Goal: Information Seeking & Learning: Learn about a topic

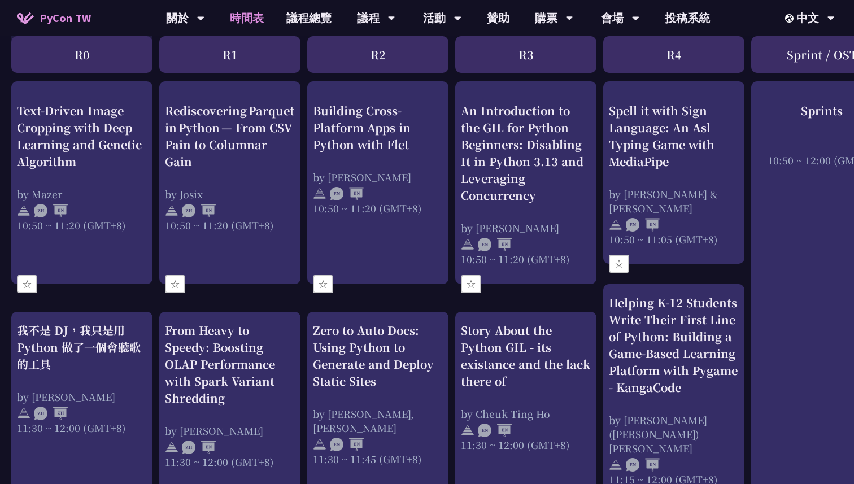
scroll to position [556, 0]
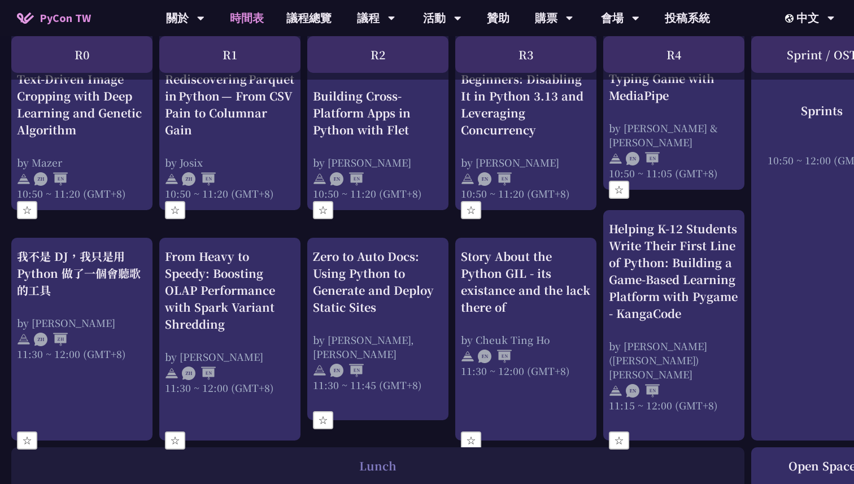
scroll to position [529, 0]
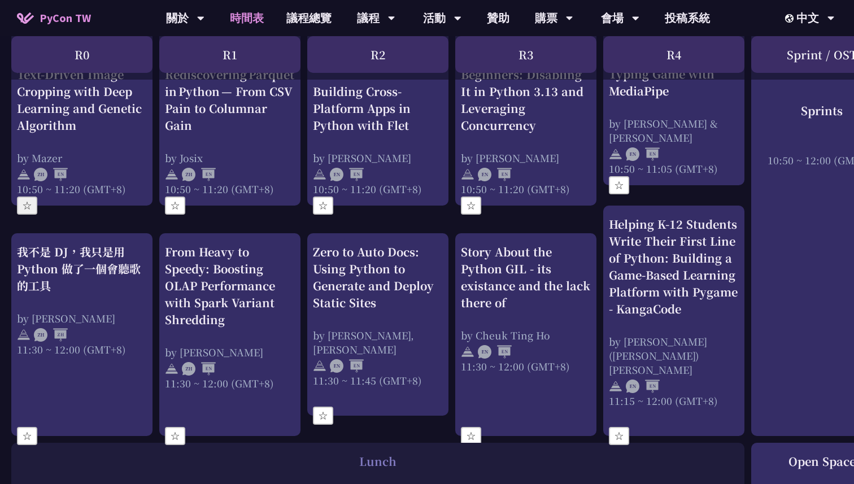
click at [30, 203] on button "☆" at bounding box center [27, 206] width 20 height 18
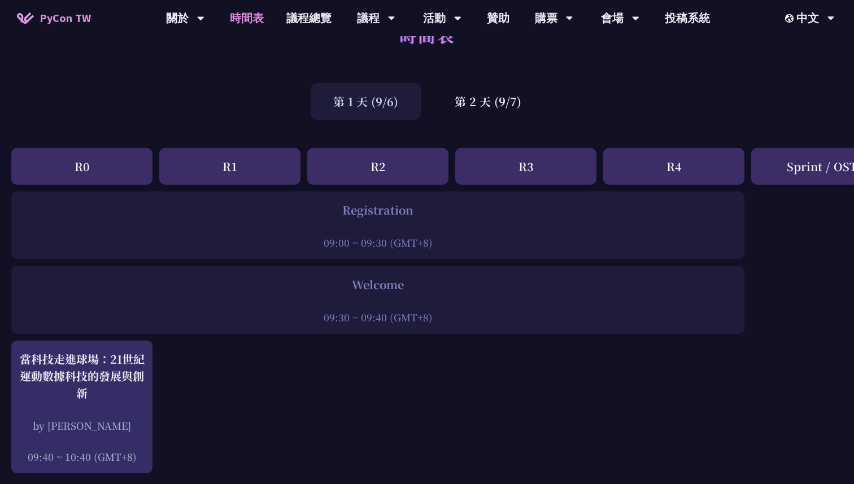
scroll to position [0, 0]
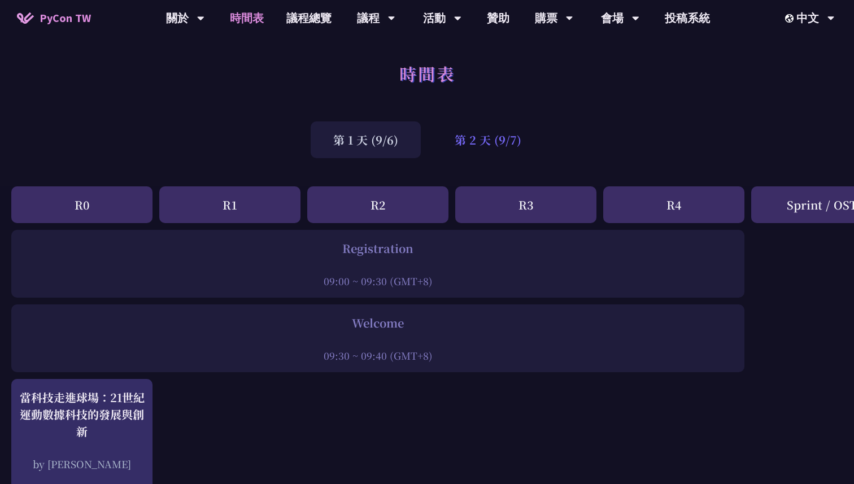
click at [464, 140] on div "第 2 天 (9/7)" at bounding box center [488, 139] width 112 height 37
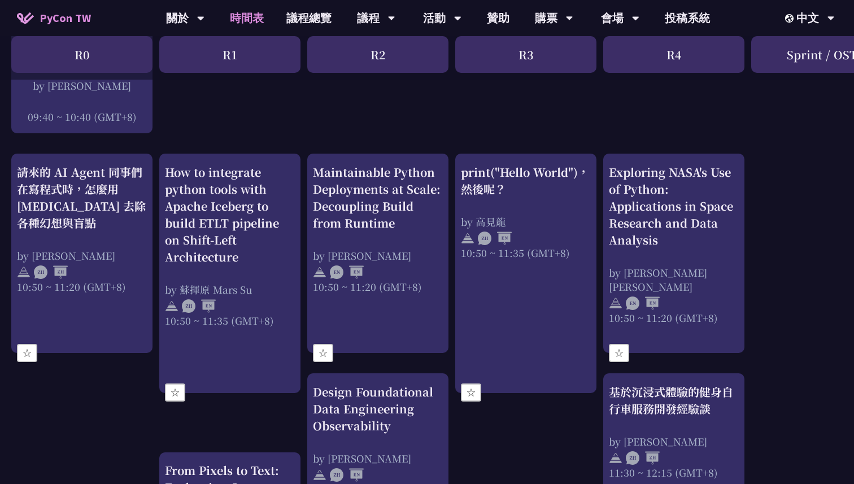
scroll to position [405, 0]
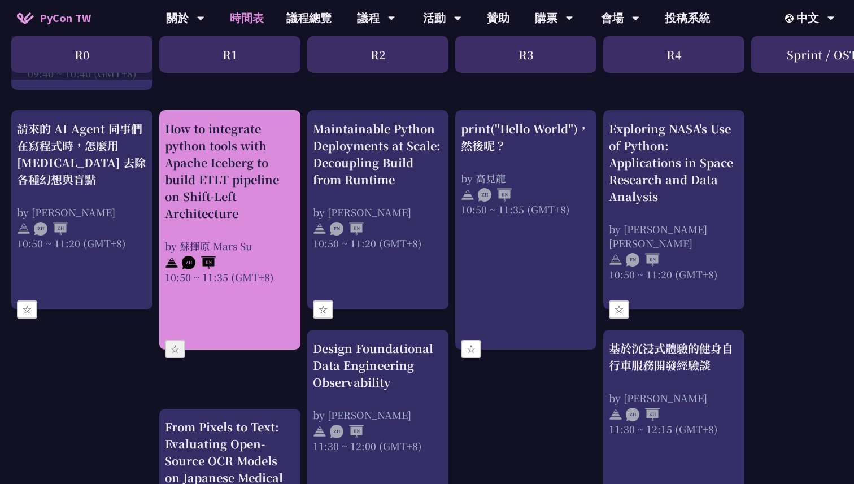
click at [182, 348] on button "☆" at bounding box center [175, 349] width 20 height 18
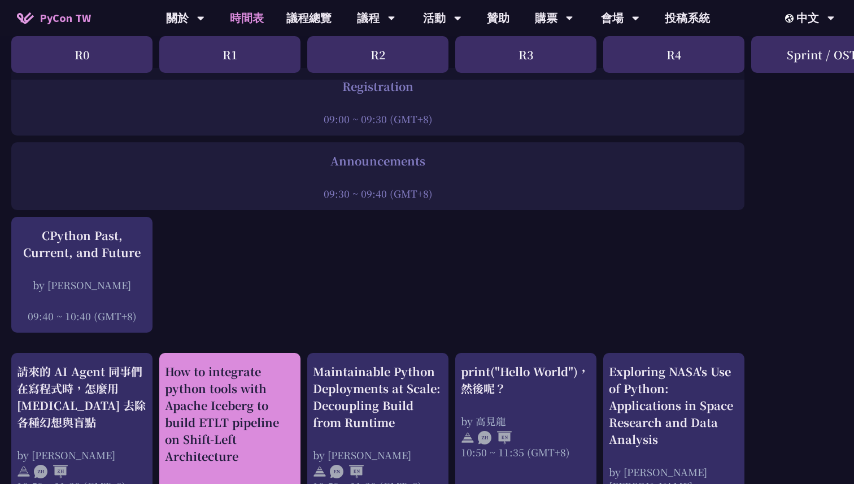
scroll to position [189, 0]
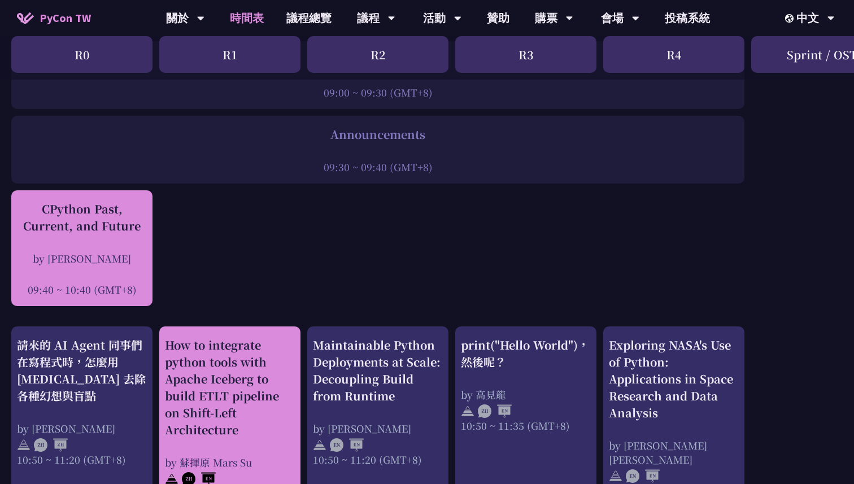
click at [117, 232] on div "CPython Past, Current, and Future" at bounding box center [82, 217] width 130 height 34
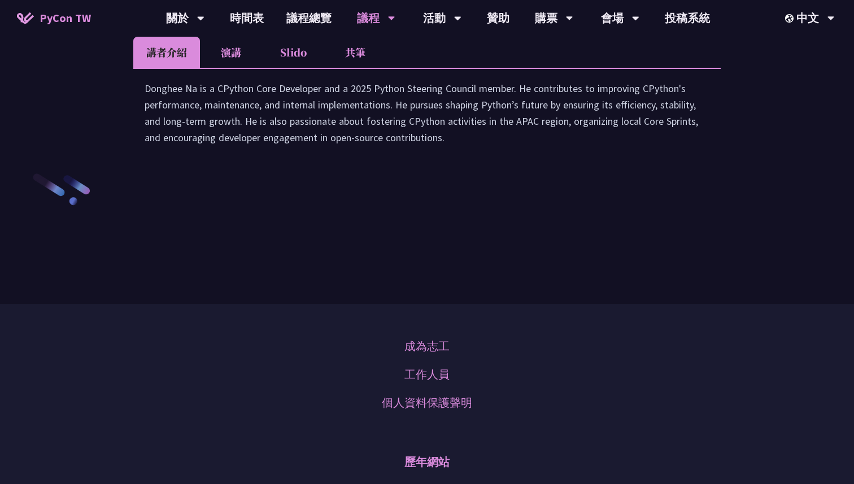
scroll to position [1669, 0]
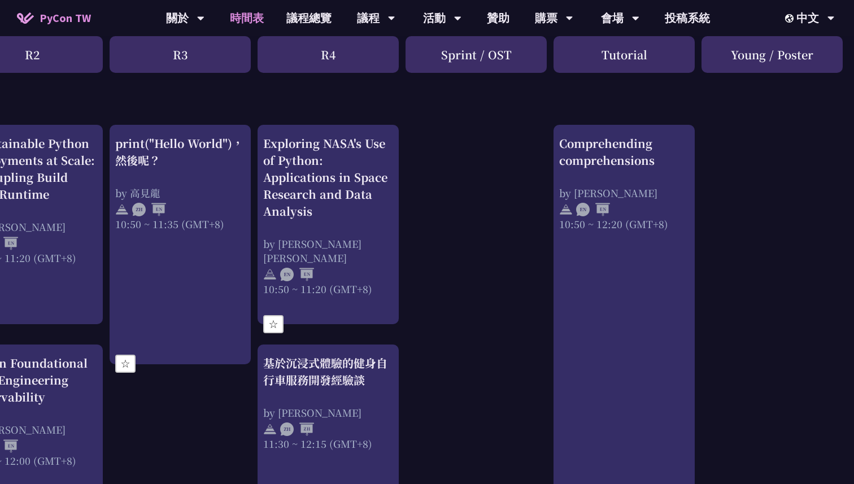
scroll to position [429, 346]
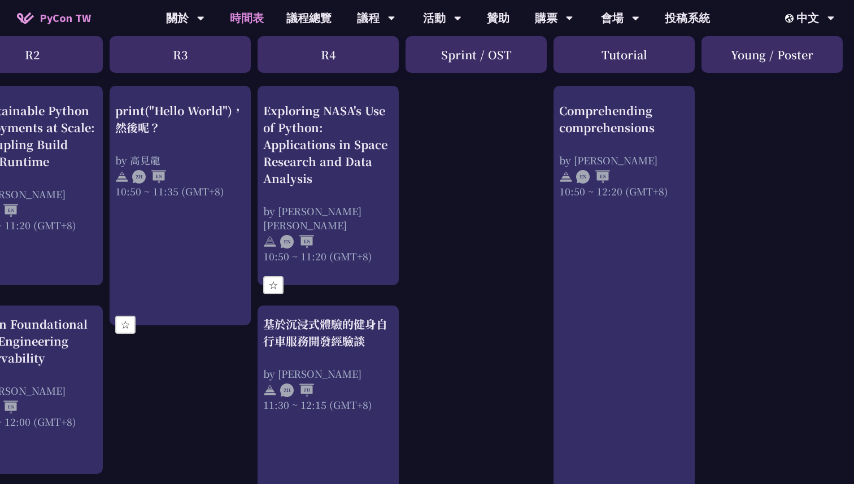
click at [613, 61] on div "Tutorial" at bounding box center [623, 54] width 141 height 37
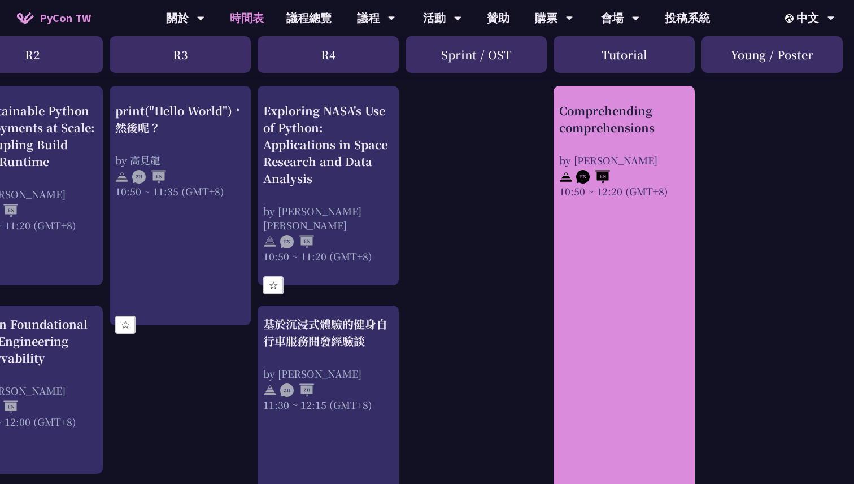
copy div "Tutorial"
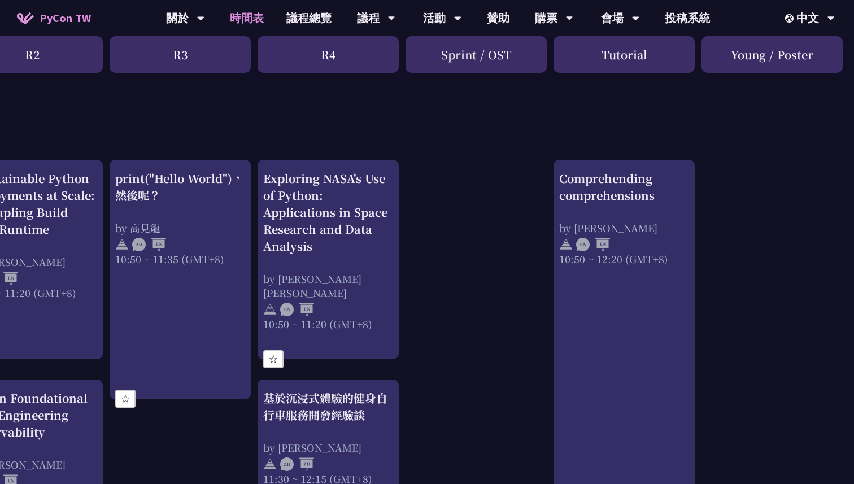
scroll to position [351, 346]
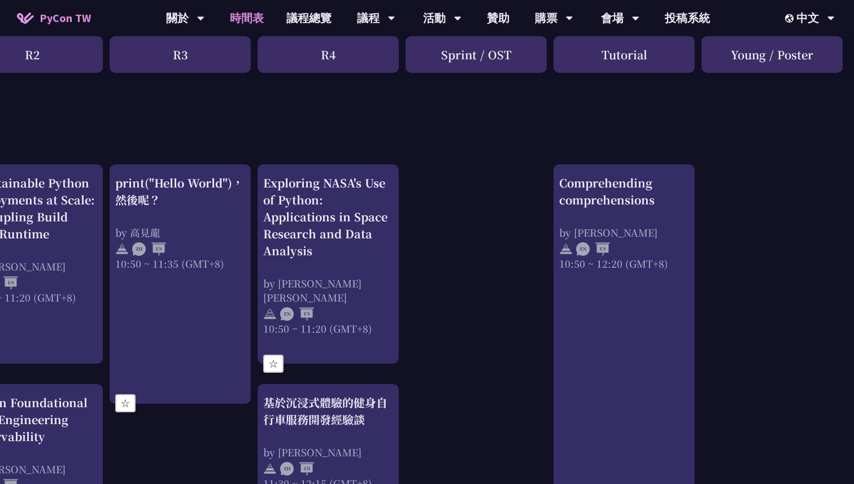
drag, startPoint x: 734, startPoint y: 57, endPoint x: 815, endPoint y: 55, distance: 81.9
click at [815, 56] on div "Young / Poster" at bounding box center [771, 54] width 141 height 37
copy div "Young / Poster"
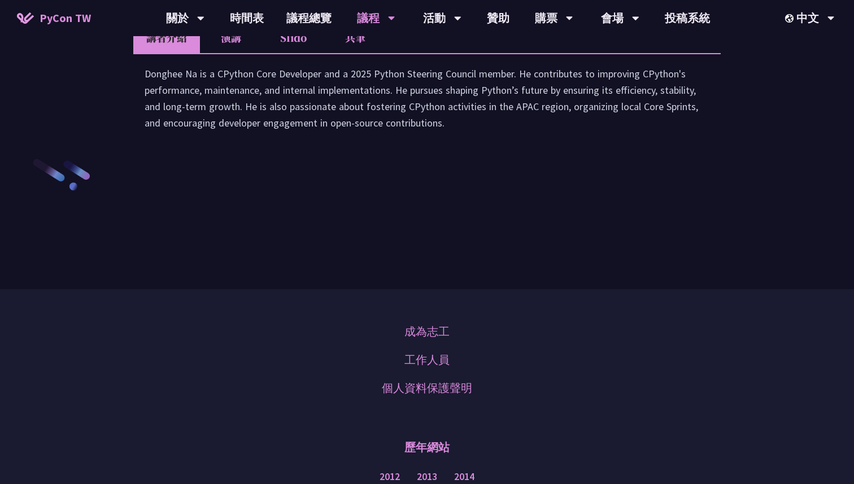
scroll to position [1669, 0]
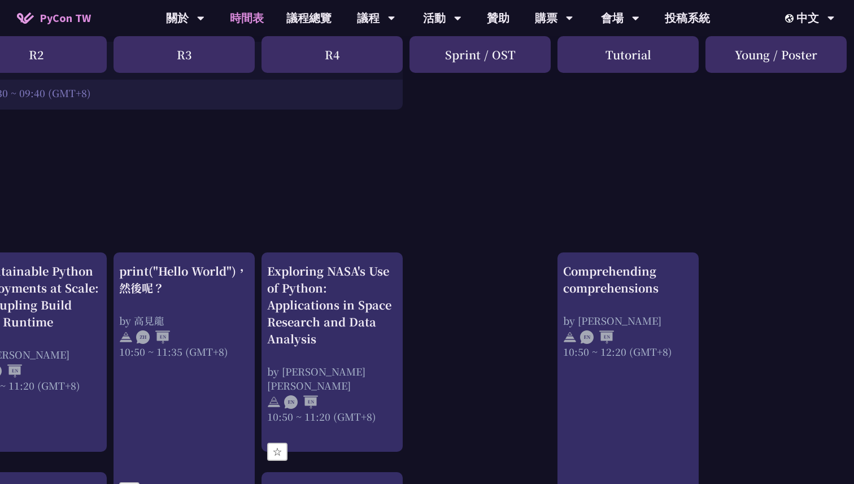
scroll to position [263, 346]
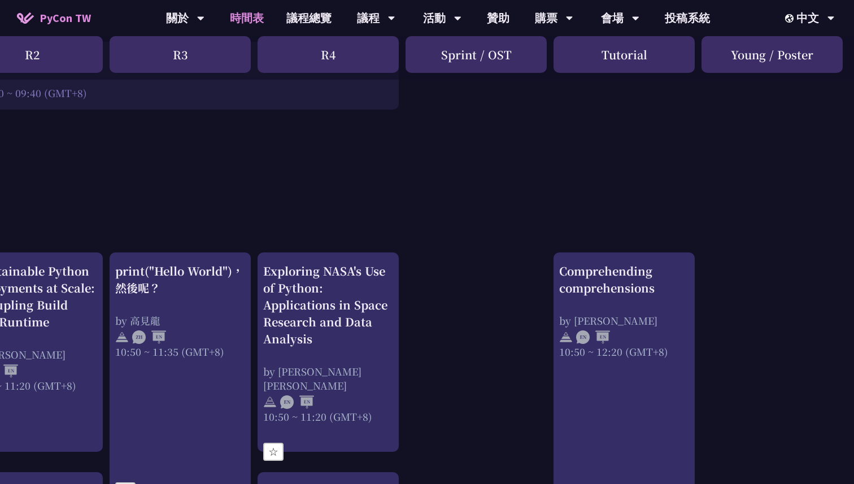
drag, startPoint x: 510, startPoint y: 54, endPoint x: 439, endPoint y: 56, distance: 71.2
click at [439, 56] on div "Sprint / OST" at bounding box center [475, 54] width 141 height 37
copy div "Sprint / OST"
drag, startPoint x: 732, startPoint y: 55, endPoint x: 837, endPoint y: 55, distance: 104.5
click at [837, 55] on div "Young / Poster" at bounding box center [771, 54] width 141 height 37
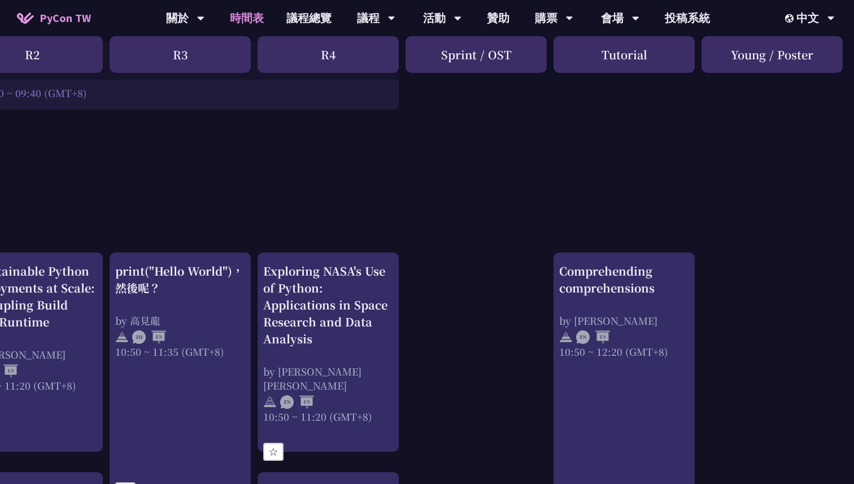
copy div "Young / Poster"
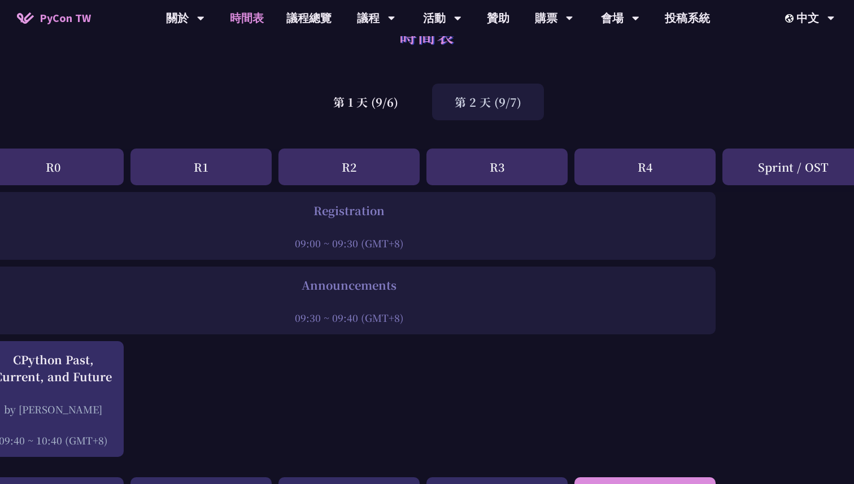
scroll to position [38, 0]
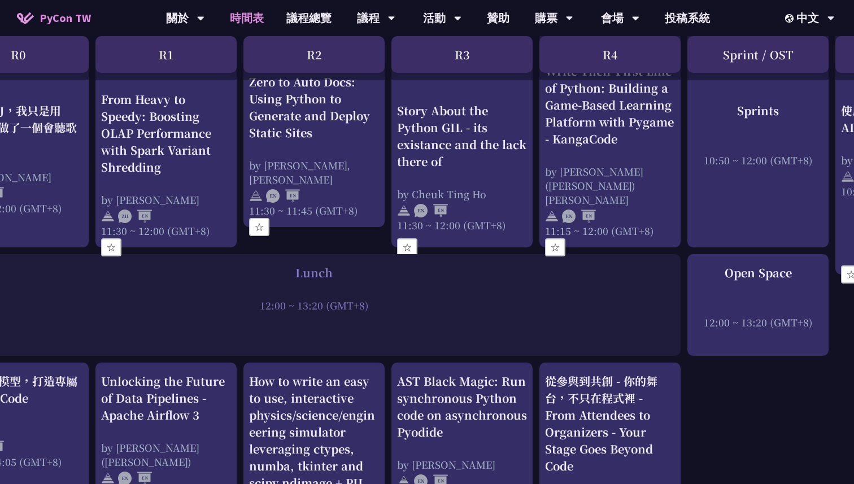
scroll to position [718, 55]
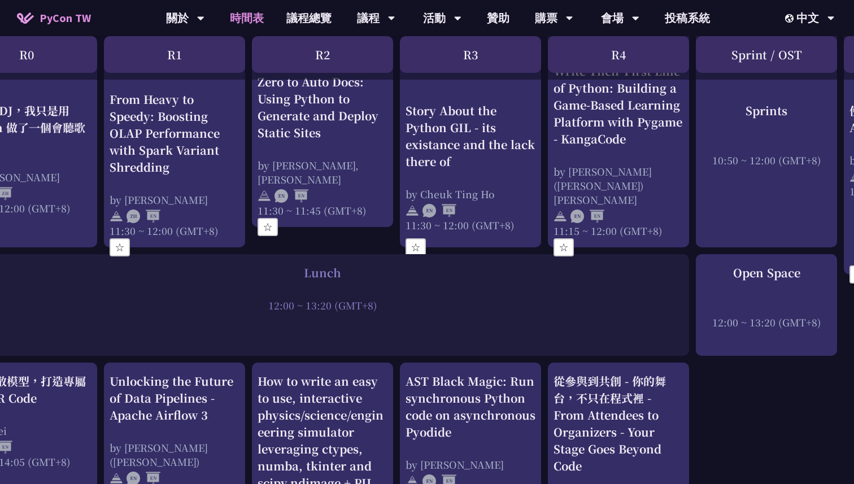
click at [727, 384] on div "An Introduction to the GIL for Python Beginners: Disabling It in Python 3.13 an…" at bounding box center [544, 465] width 1199 height 1906
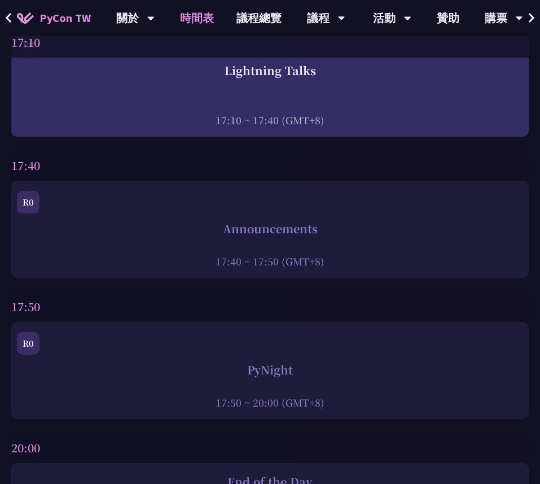
scroll to position [4726, 0]
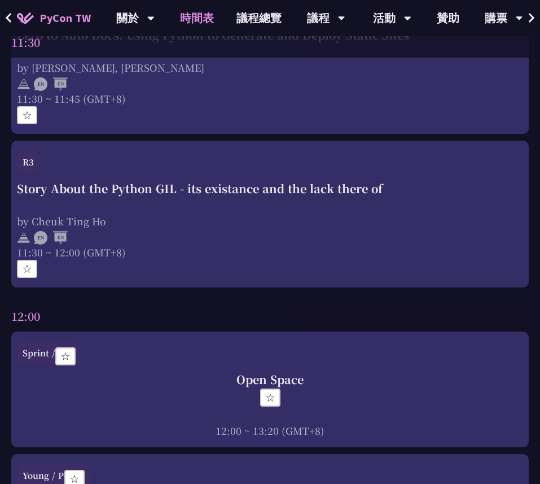
scroll to position [2320, 0]
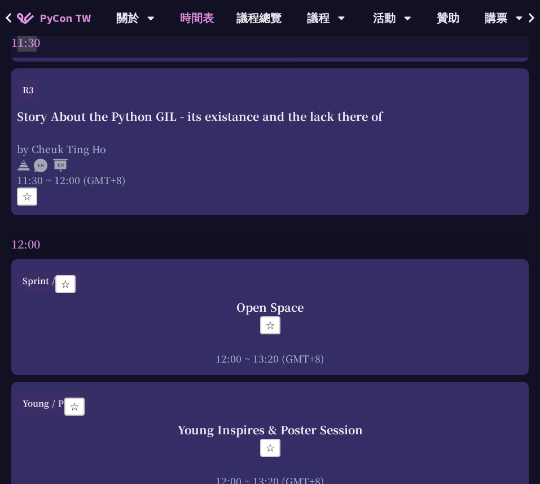
click at [311, 232] on div "12:00" at bounding box center [270, 244] width 518 height 30
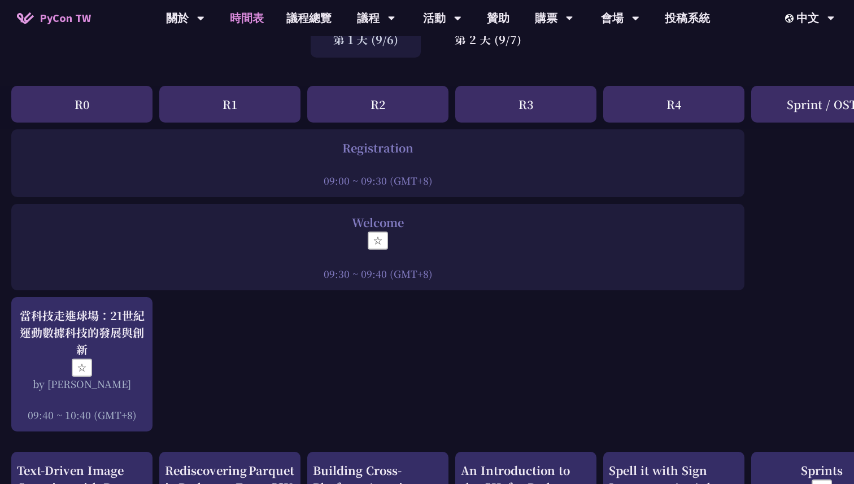
scroll to position [126, 0]
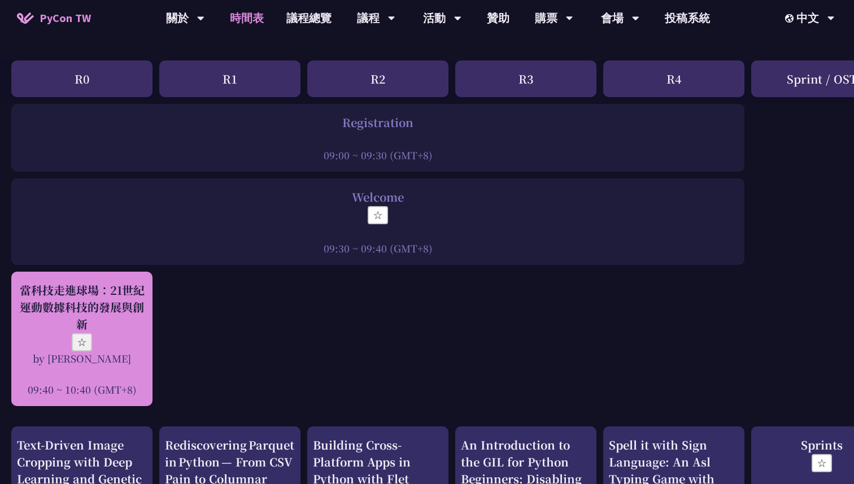
drag, startPoint x: 386, startPoint y: 212, endPoint x: 75, endPoint y: 341, distance: 337.0
click at [75, 341] on button "☆" at bounding box center [82, 342] width 20 height 18
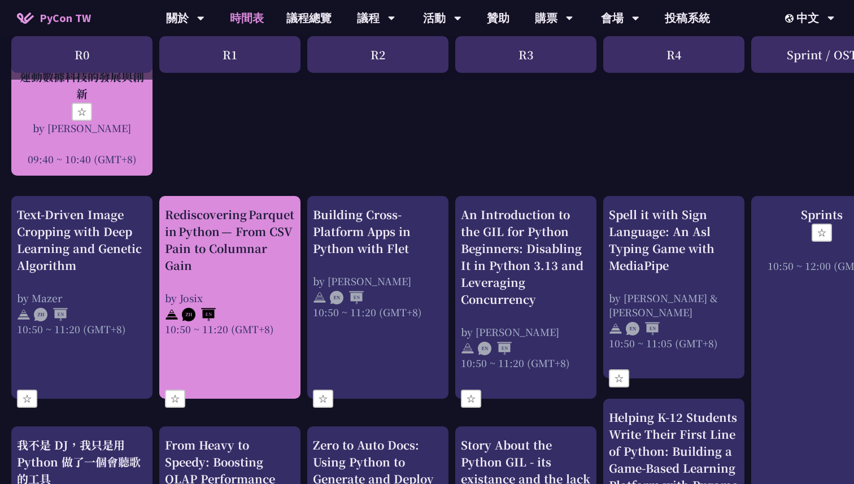
scroll to position [379, 0]
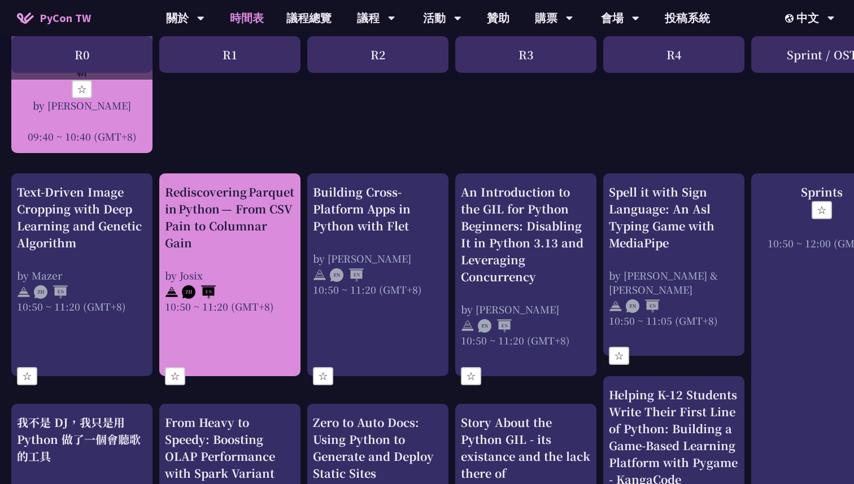
click at [190, 373] on div "Rediscovering Parquet in Python — From CSV Pain to Columnar Gain by Josix 10:50…" at bounding box center [229, 274] width 141 height 203
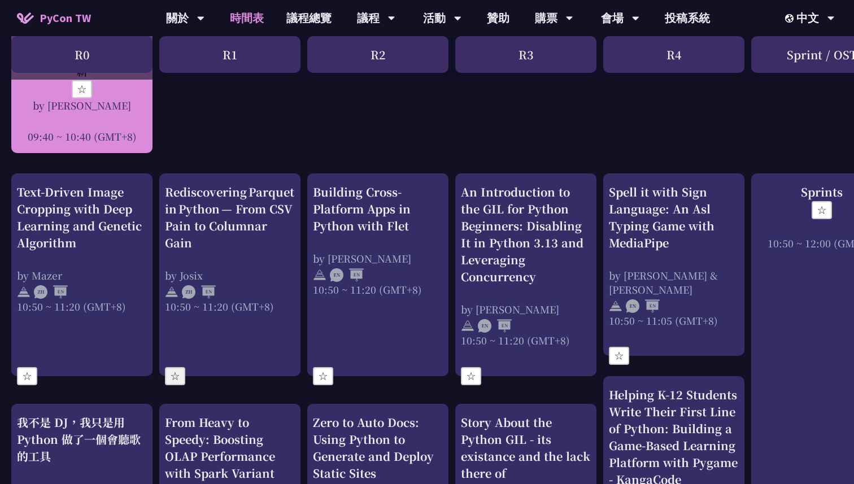
click at [180, 374] on button "☆" at bounding box center [175, 376] width 20 height 18
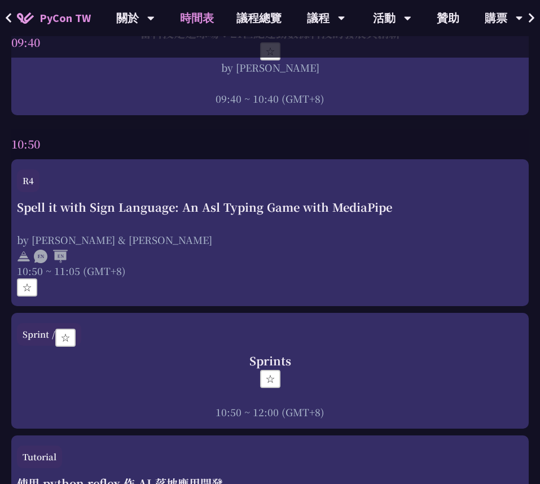
scroll to position [470, 0]
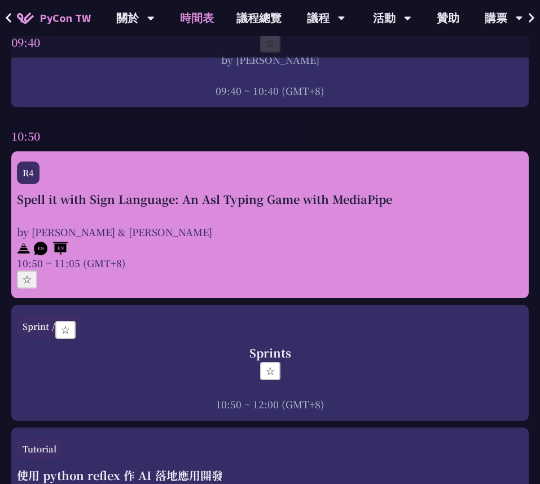
click at [29, 273] on button "☆" at bounding box center [27, 279] width 20 height 18
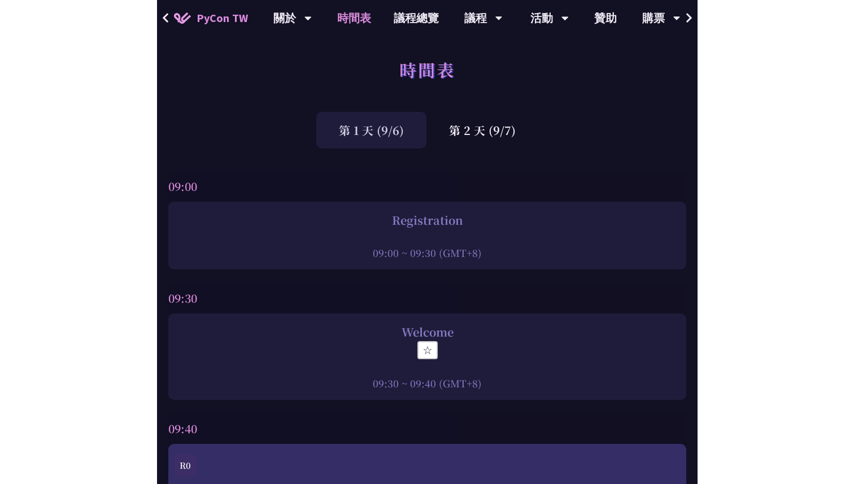
scroll to position [0, 0]
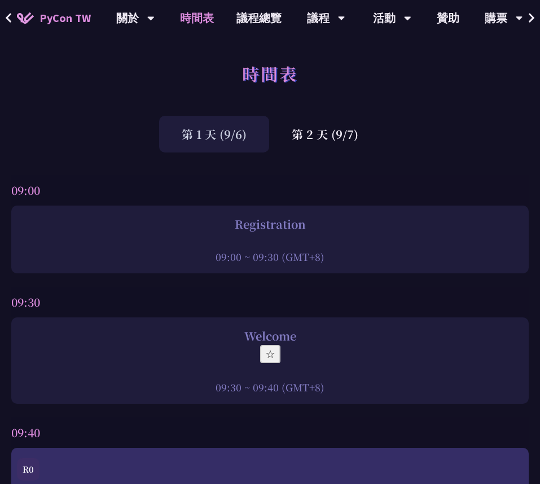
click at [269, 351] on button "☆" at bounding box center [270, 354] width 20 height 18
click at [501, 119] on div "第 1 天 (9/6) 第 2 天 (9/7)" at bounding box center [270, 134] width 540 height 37
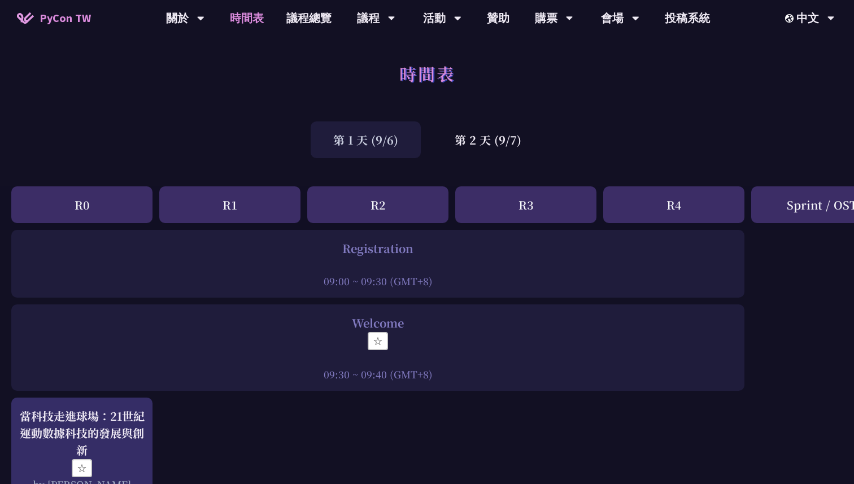
scroll to position [58, 0]
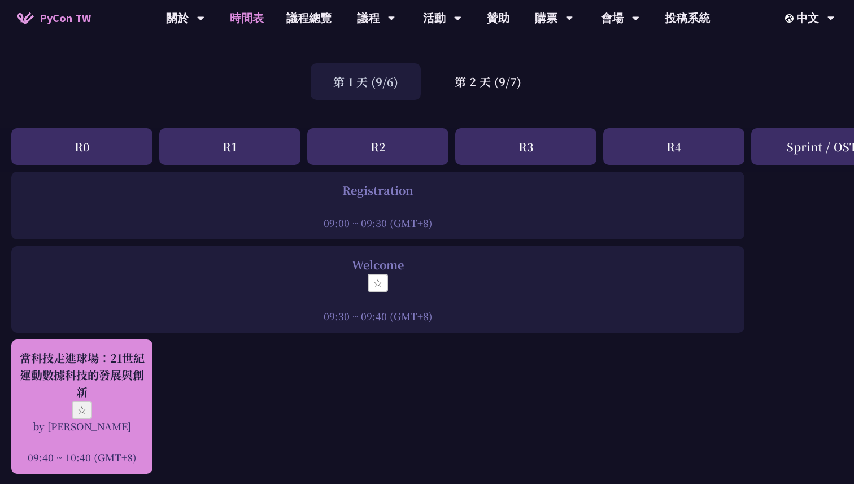
click at [85, 405] on button "☆" at bounding box center [82, 410] width 20 height 18
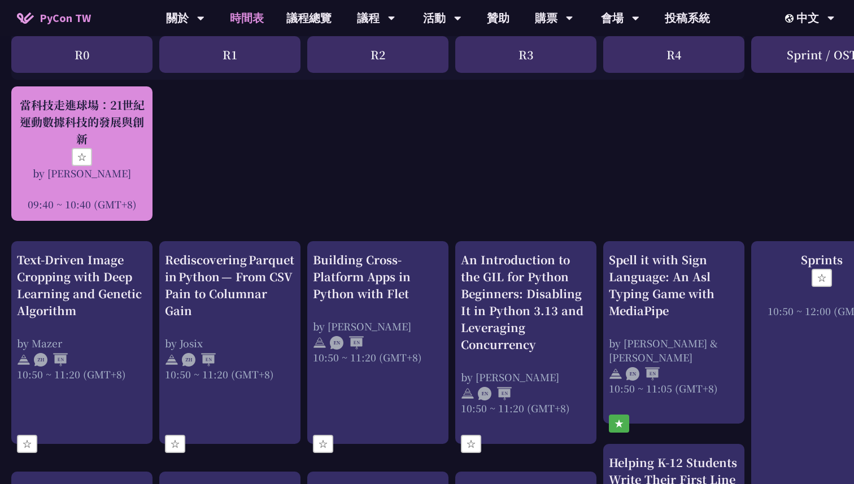
scroll to position [325, 0]
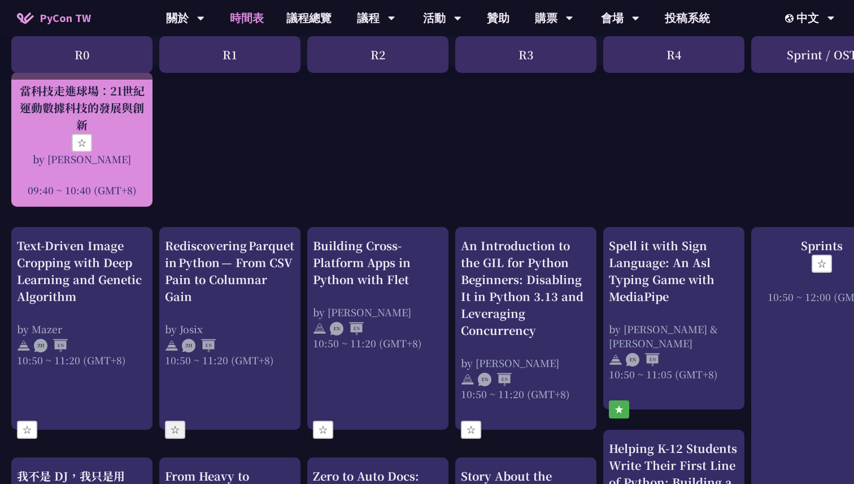
click at [180, 430] on div "Rediscovering Parquet in Python — From CSV Pain to Columnar Gain by Josix 10:50…" at bounding box center [229, 328] width 141 height 203
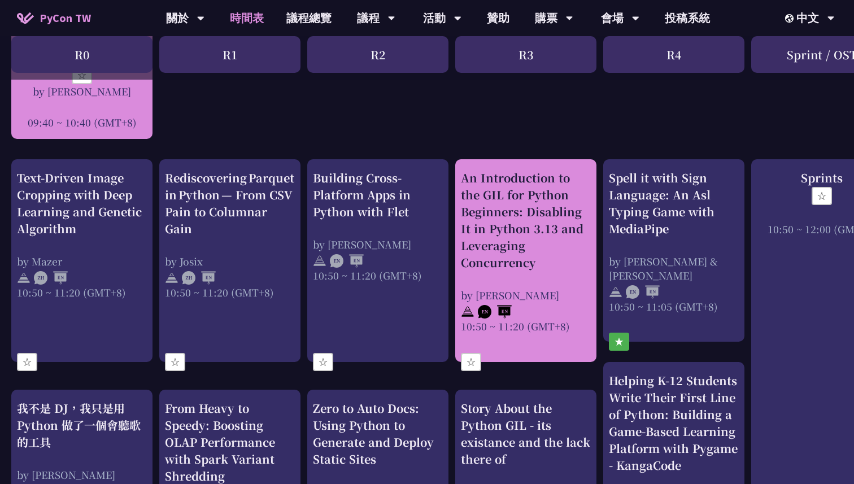
scroll to position [431, 0]
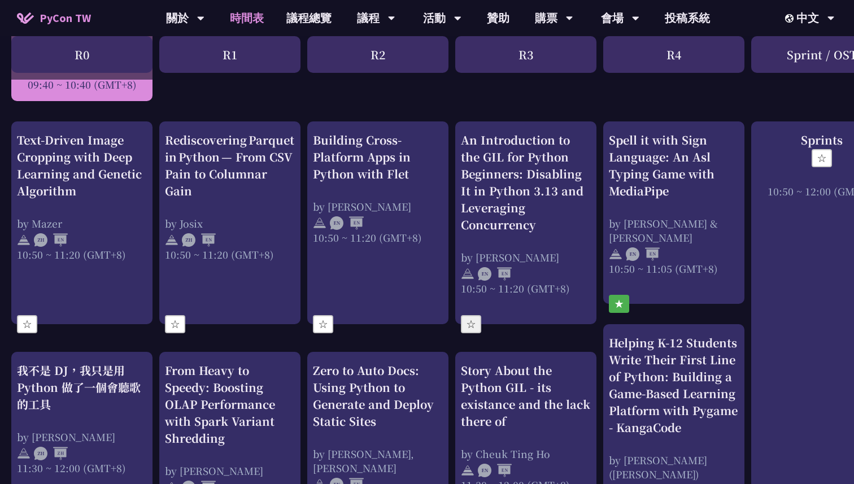
click at [477, 322] on button "☆" at bounding box center [471, 324] width 20 height 18
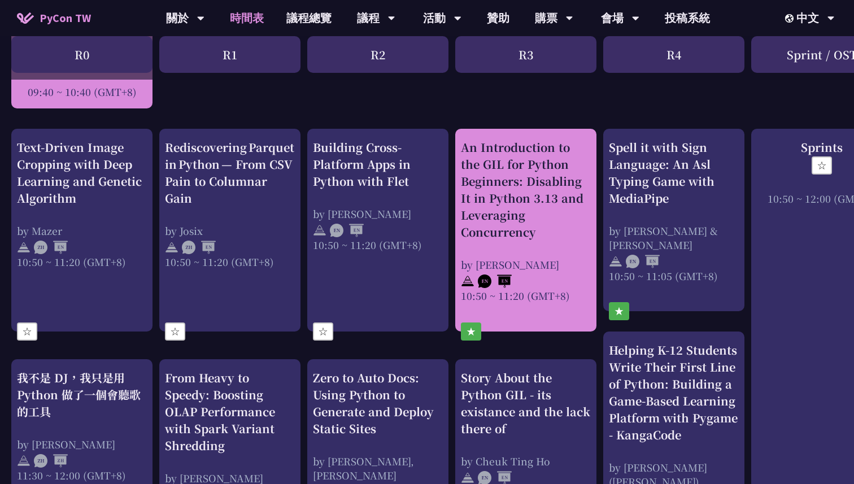
scroll to position [420, 0]
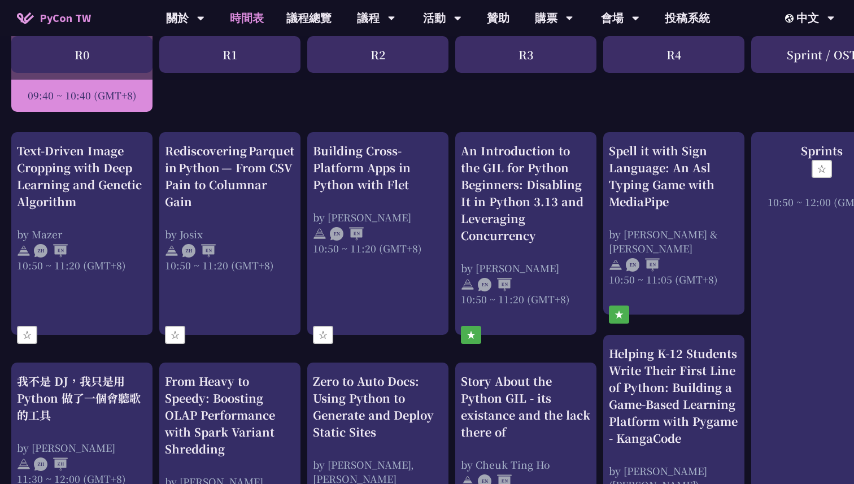
click at [616, 305] on button "★" at bounding box center [619, 314] width 20 height 18
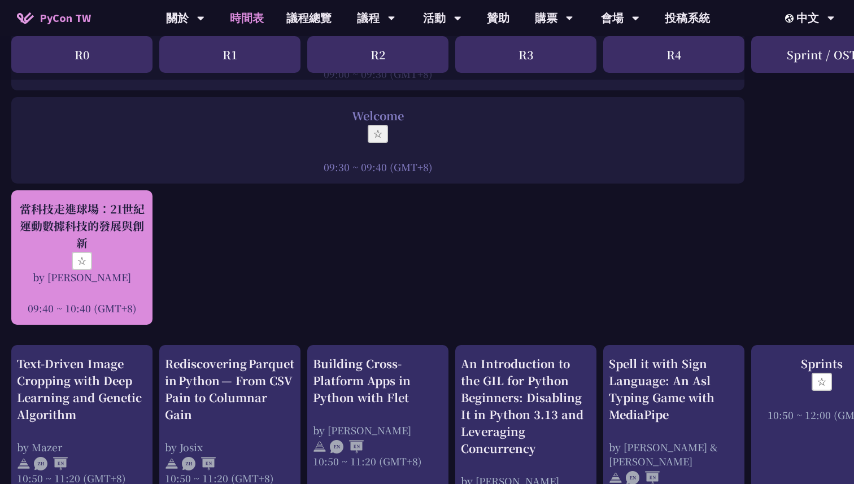
click at [382, 136] on button "☆" at bounding box center [378, 134] width 20 height 18
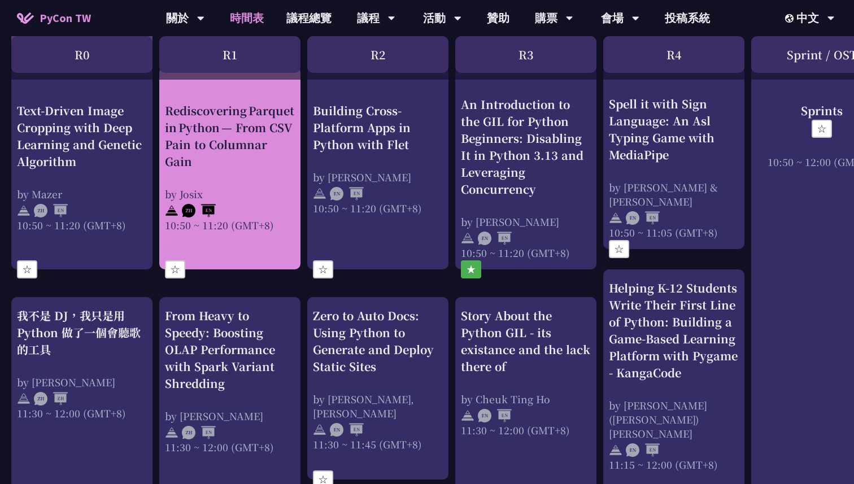
scroll to position [538, 0]
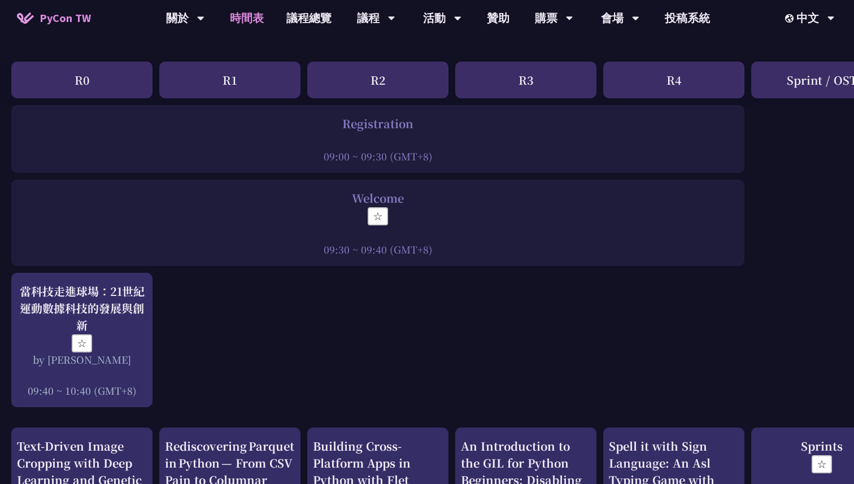
scroll to position [133, 0]
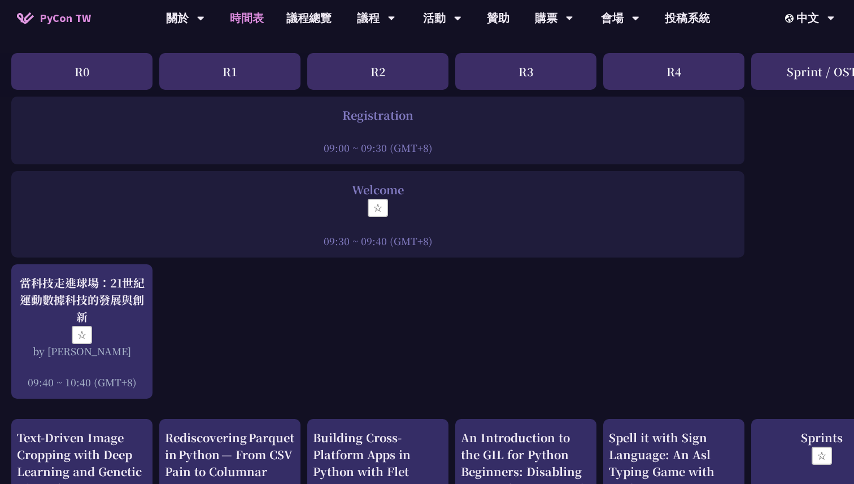
click at [324, 220] on div at bounding box center [378, 225] width 722 height 17
drag, startPoint x: 351, startPoint y: 189, endPoint x: 411, endPoint y: 189, distance: 59.9
click at [411, 189] on div "Welcome" at bounding box center [378, 189] width 722 height 17
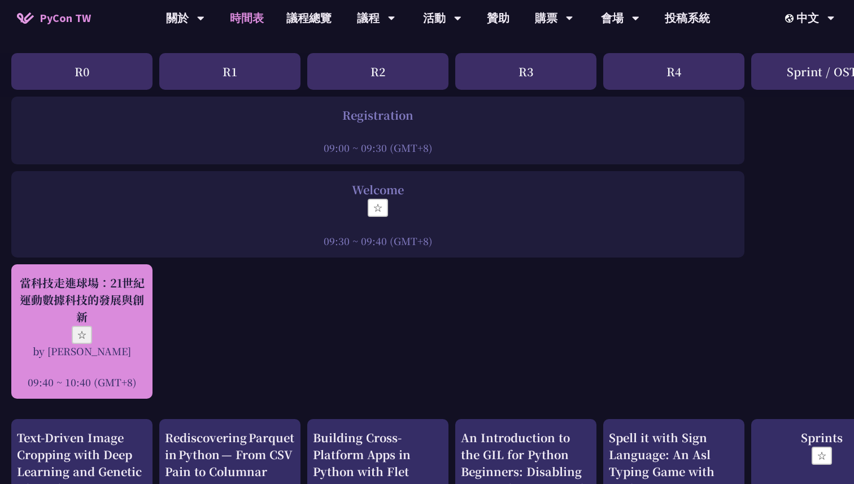
click at [87, 327] on button "☆" at bounding box center [82, 335] width 20 height 18
click at [75, 326] on div "當科技走進球場：21世紀運動數據科技的發展與創新 ☆ by 林滿新 09:40 ~ 10:40 (GMT+8)" at bounding box center [82, 331] width 130 height 115
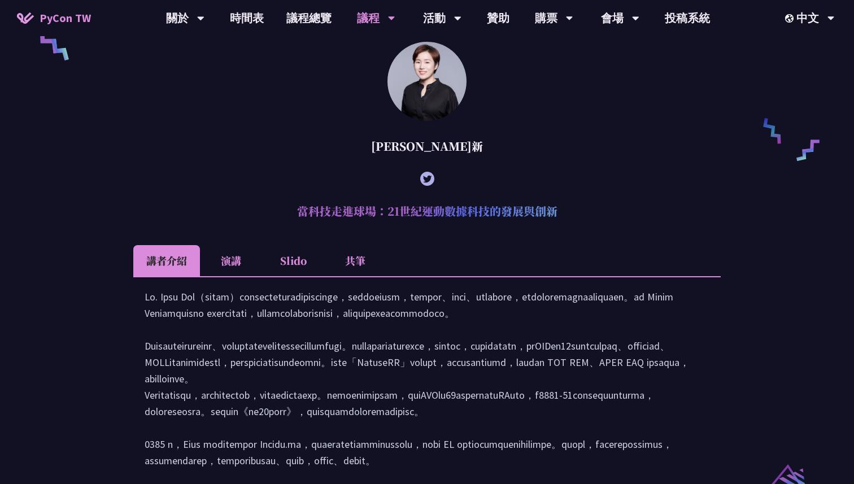
scroll to position [839, 0]
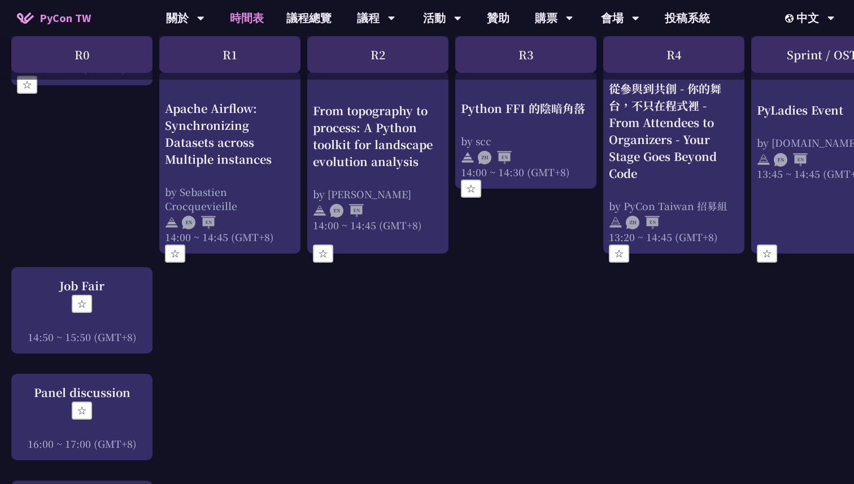
scroll to position [1281, 0]
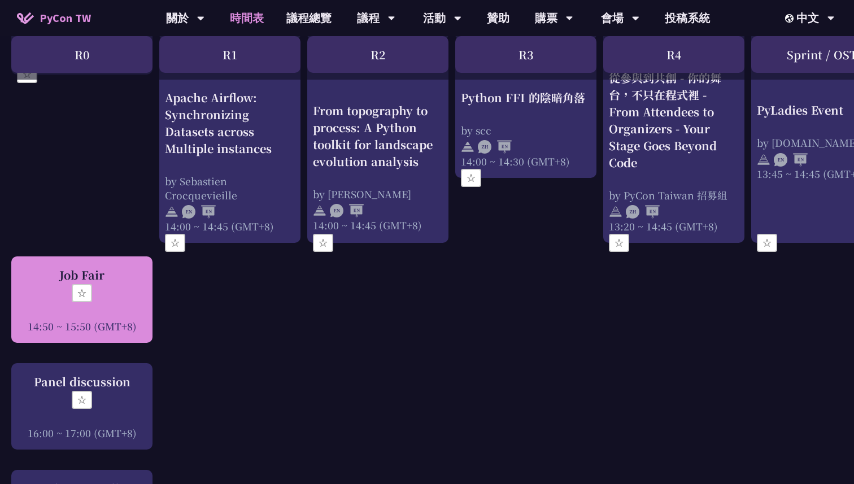
click at [76, 274] on div "Job Fair ☆ 14:50 ~ 15:50 (GMT+8)" at bounding box center [82, 300] width 130 height 67
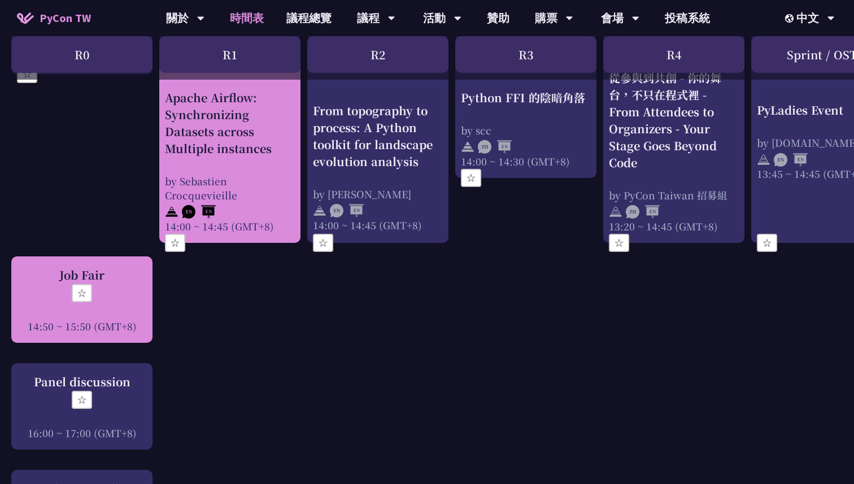
click at [325, 237] on button "☆" at bounding box center [323, 243] width 20 height 18
click at [90, 284] on button "☆" at bounding box center [82, 293] width 20 height 18
click at [90, 285] on button "☆" at bounding box center [82, 293] width 20 height 18
click at [89, 287] on button "☆" at bounding box center [82, 293] width 20 height 18
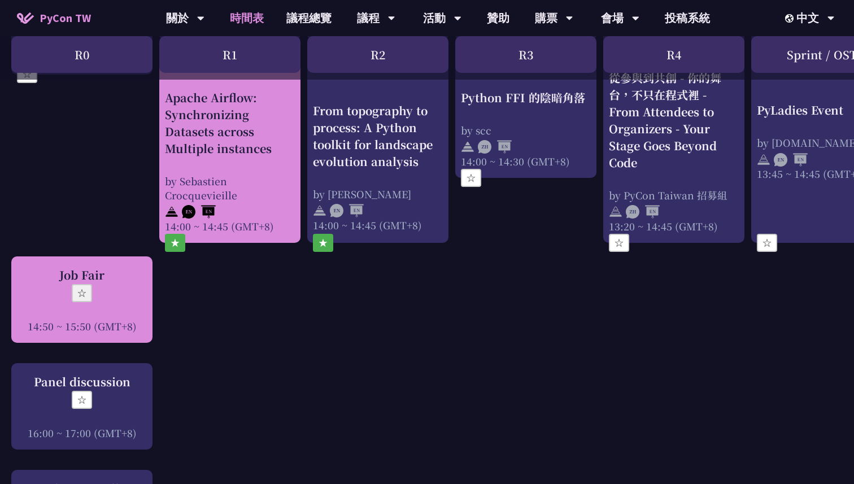
click at [89, 287] on button "☆" at bounding box center [82, 293] width 20 height 18
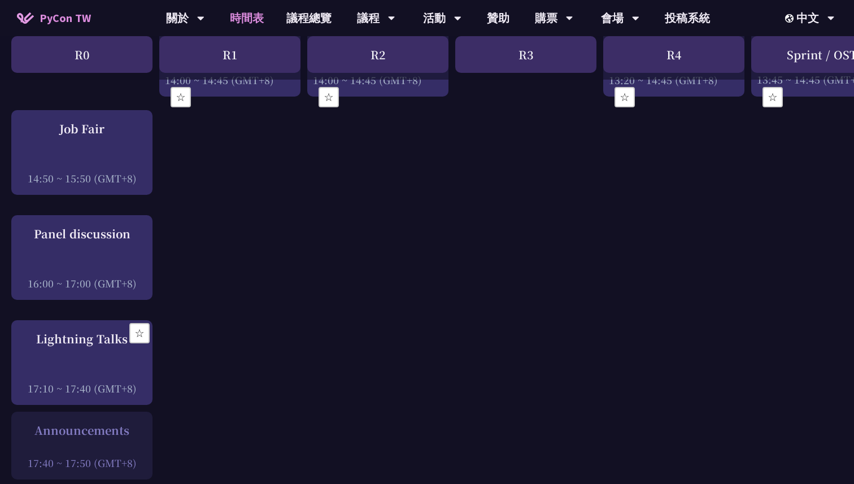
scroll to position [1360, 0]
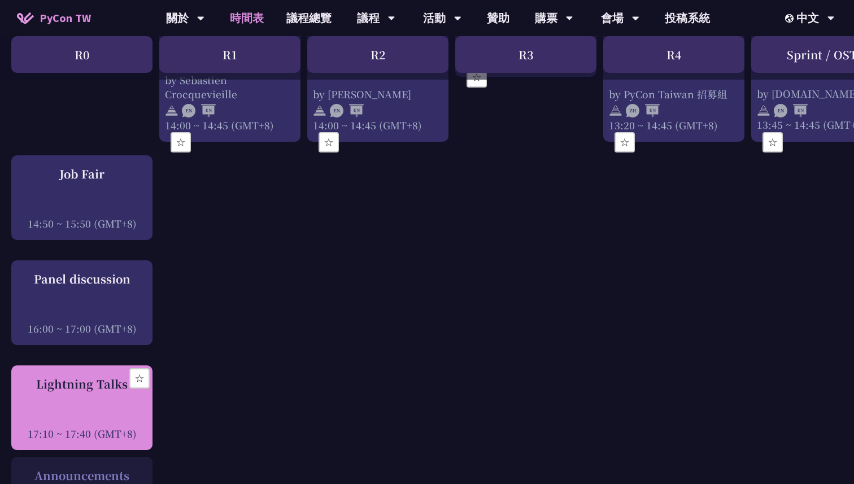
click at [139, 368] on button "☆" at bounding box center [139, 378] width 20 height 20
click at [143, 375] on button "★" at bounding box center [139, 378] width 20 height 20
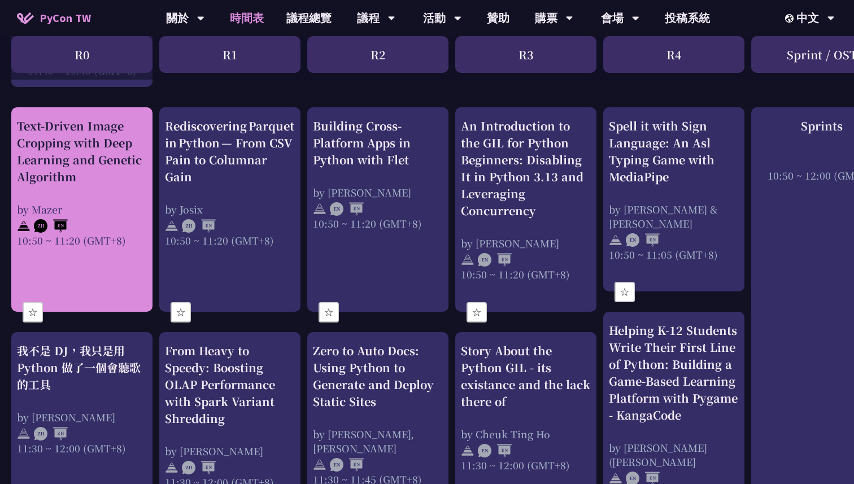
scroll to position [418, 0]
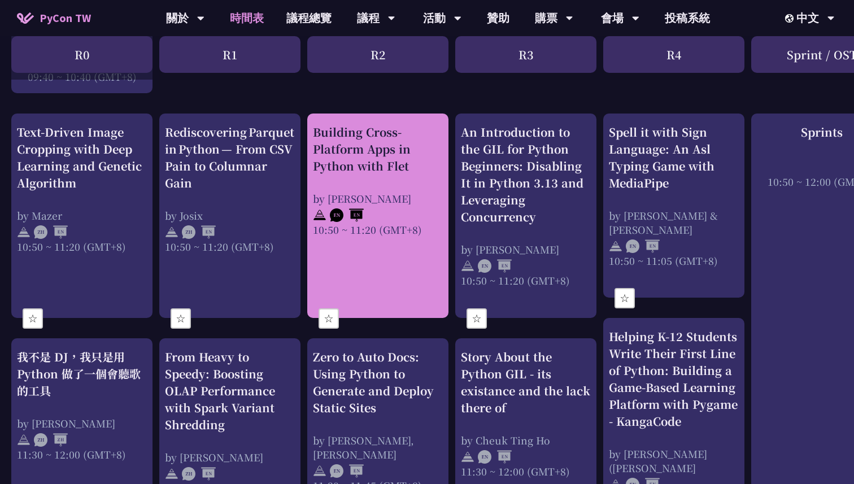
click at [348, 143] on div "Building Cross-Platform Apps in Python with Flet" at bounding box center [378, 149] width 130 height 51
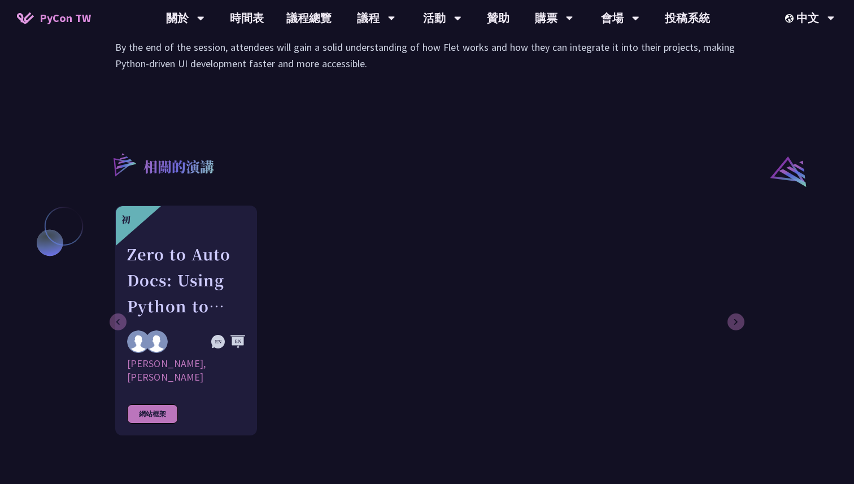
scroll to position [788, 0]
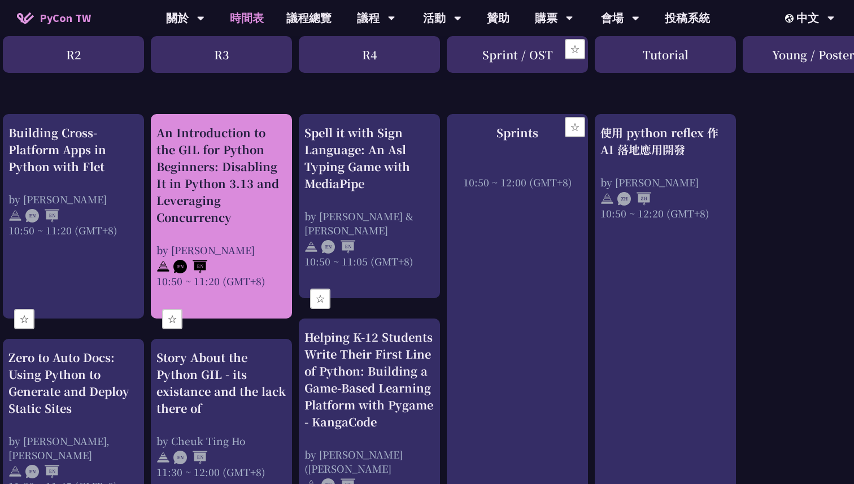
scroll to position [418, 307]
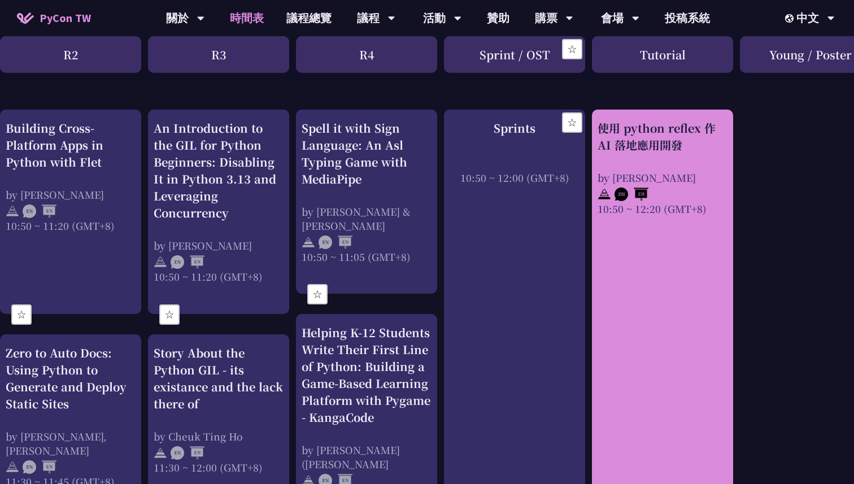
click at [640, 246] on link "使用 python reflex 作 AI 落地應用開發 by Milo Chen 10:50 ~ 12:20 (GMT+8)" at bounding box center [662, 338] width 130 height 436
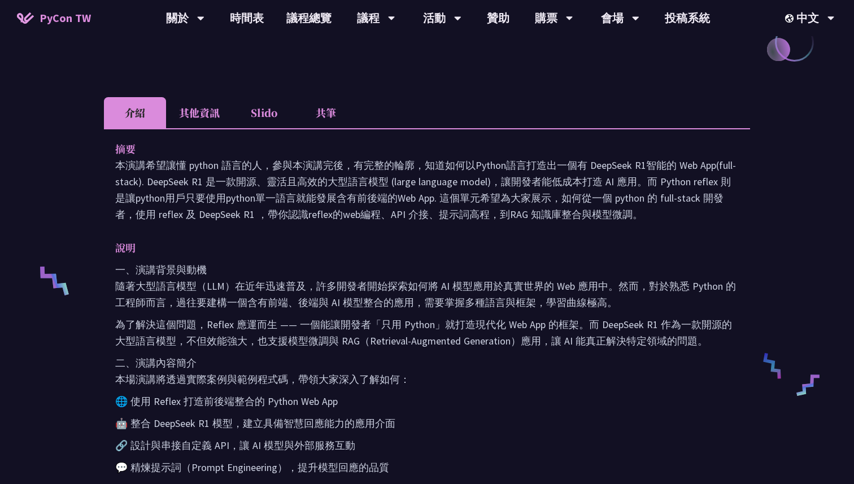
scroll to position [331, 0]
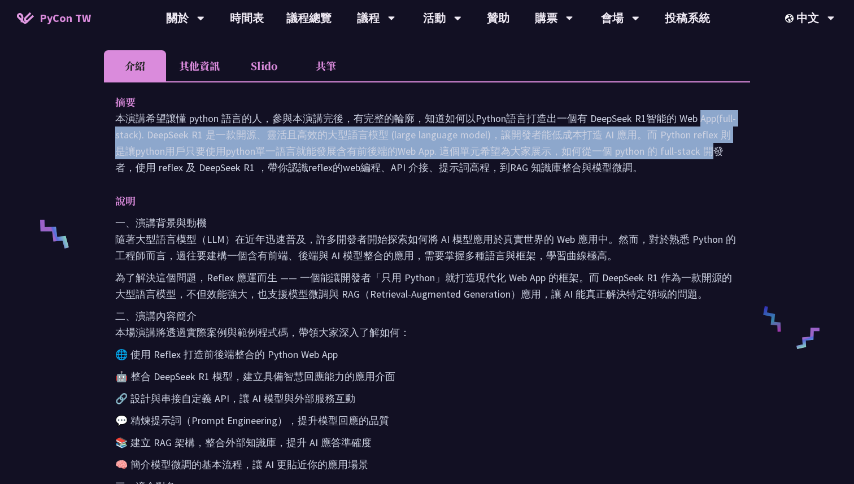
drag, startPoint x: 580, startPoint y: 117, endPoint x: 608, endPoint y: 143, distance: 38.0
click at [608, 143] on p "本演講希望讓懂 python 語言的人，參與本演講完後，有完整的輪廓，知道如何以Python語言打造出一個有 DeepSeek R1智能的 Web App(f…" at bounding box center [426, 143] width 623 height 66
click at [487, 139] on p "本演講希望讓懂 python 語言的人，參與本演講完後，有完整的輪廓，知道如何以Python語言打造出一個有 DeepSeek R1智能的 Web App(f…" at bounding box center [426, 143] width 623 height 66
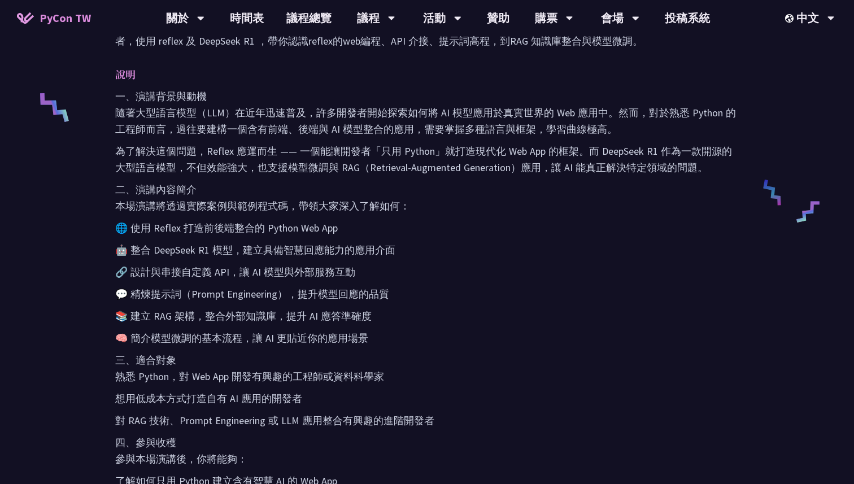
scroll to position [462, 0]
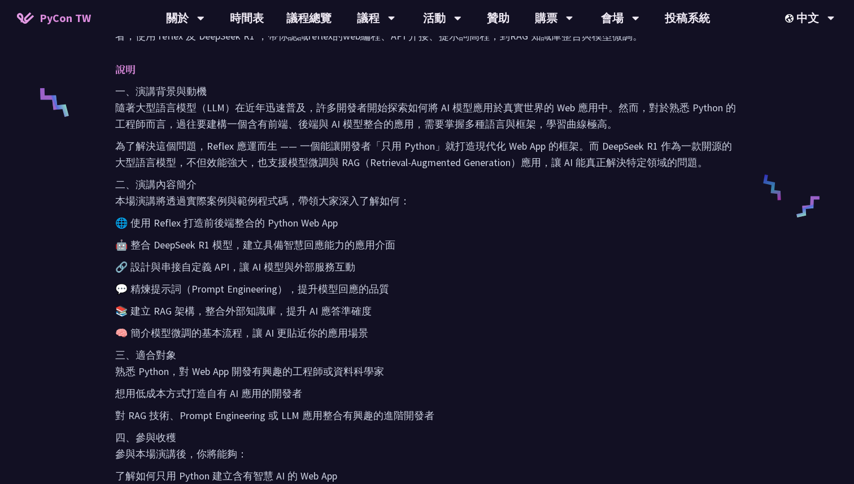
click at [165, 217] on p "🌐 使用 Reflex 打造前後端整合的 Python Web App" at bounding box center [426, 223] width 623 height 16
copy p "eflex"
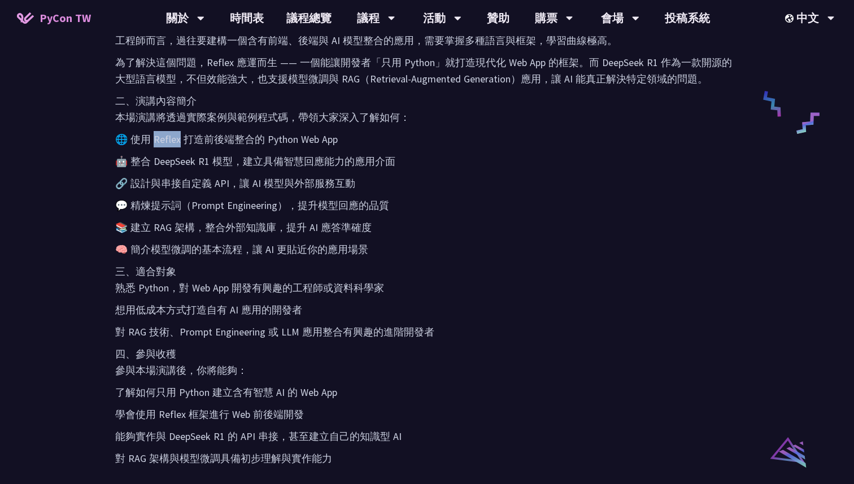
scroll to position [565, 0]
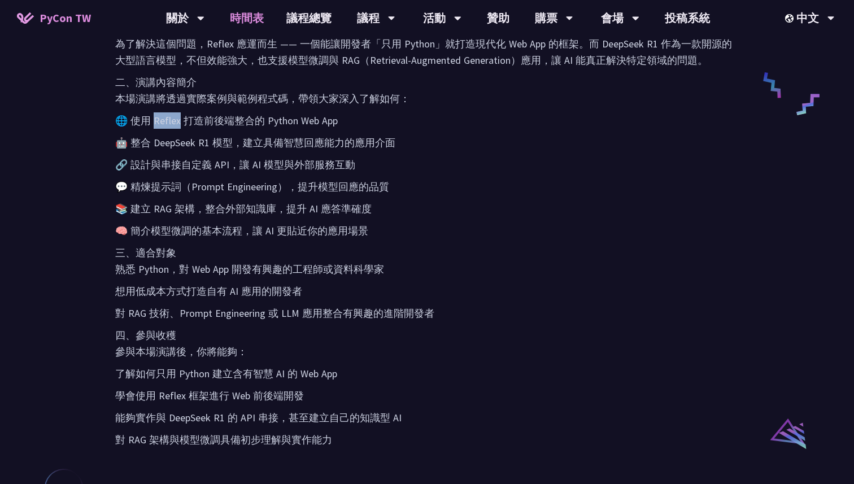
scroll to position [422, 0]
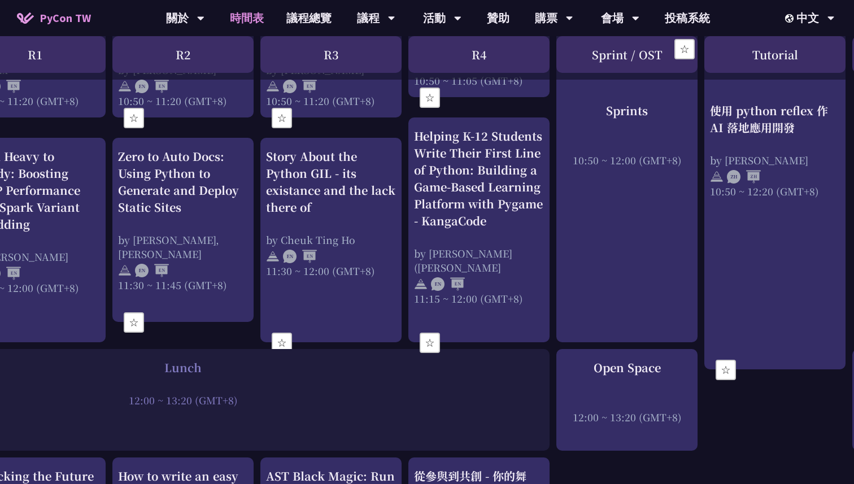
scroll to position [619, 346]
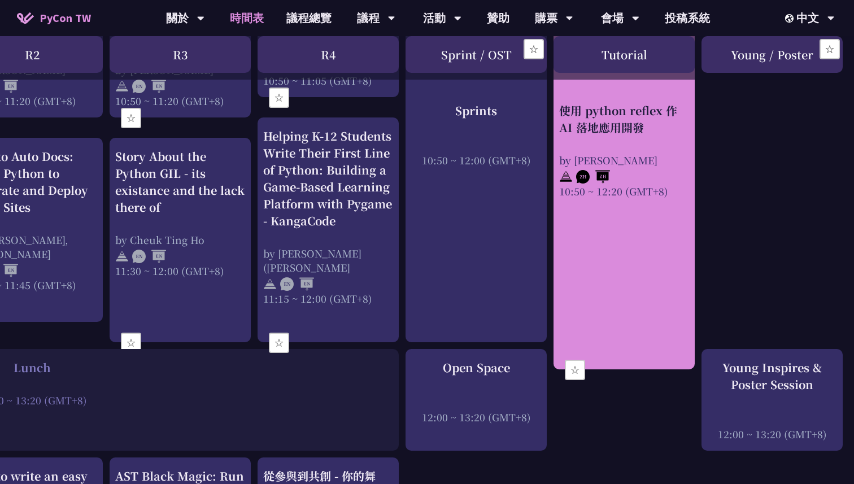
click at [575, 372] on button "☆" at bounding box center [575, 370] width 20 height 20
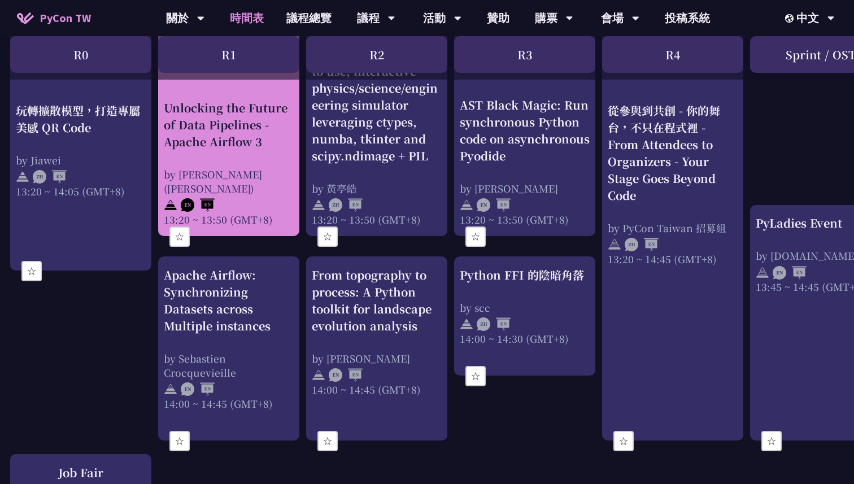
scroll to position [1089, 1]
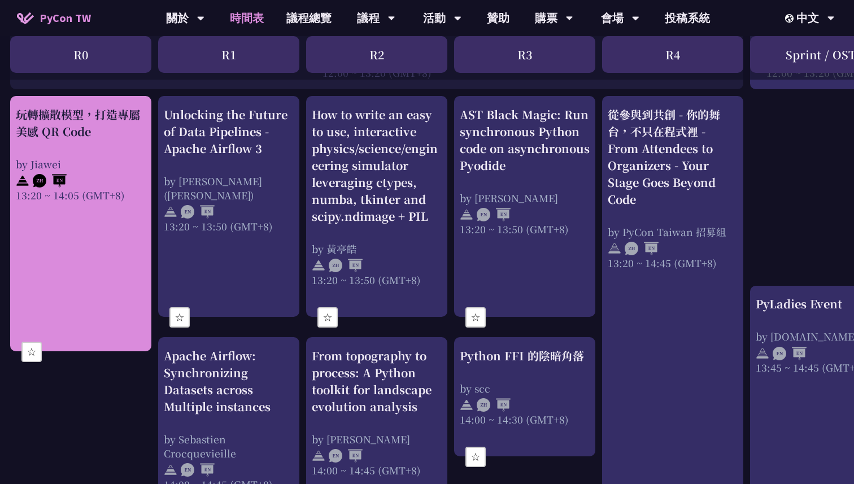
click at [108, 217] on link "玩轉擴散模型，打造專屬美感 QR Code by Jiawei 13:20 ~ 14:05 (GMT+8)" at bounding box center [81, 223] width 130 height 235
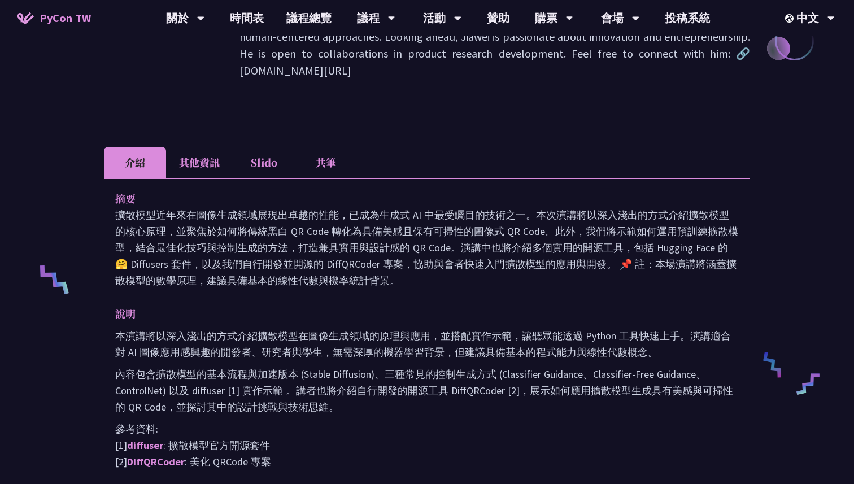
scroll to position [286, 0]
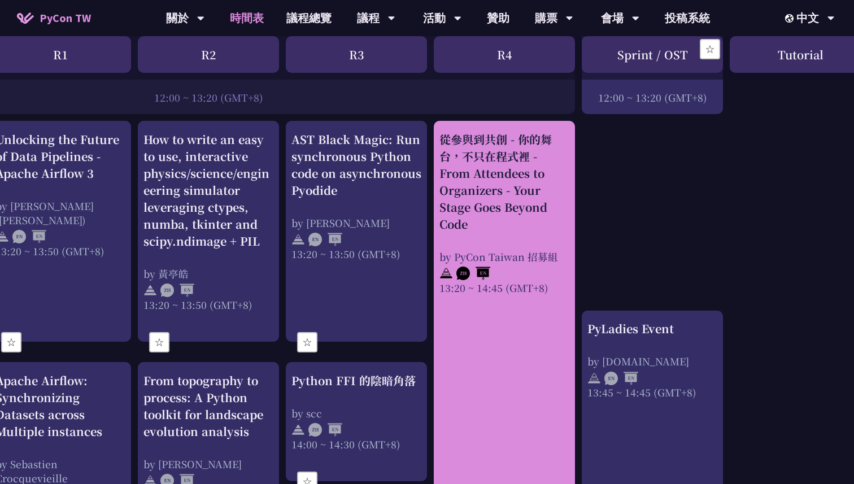
scroll to position [955, 167]
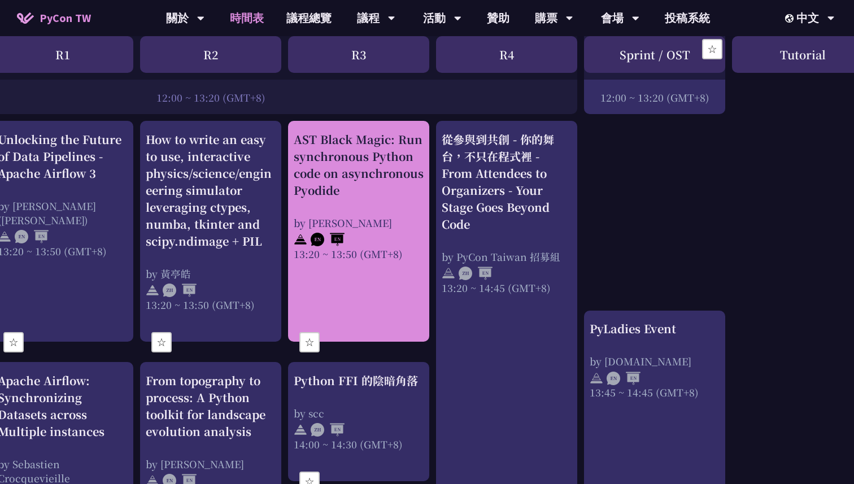
click at [348, 302] on link "AST Black Magic: Run synchronous Python code on asynchronous Pyodide by Yuichir…" at bounding box center [359, 231] width 130 height 201
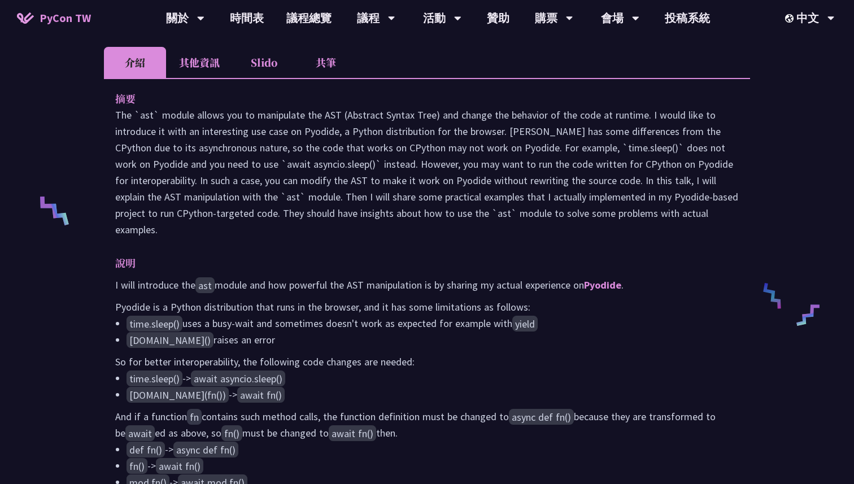
scroll to position [372, 0]
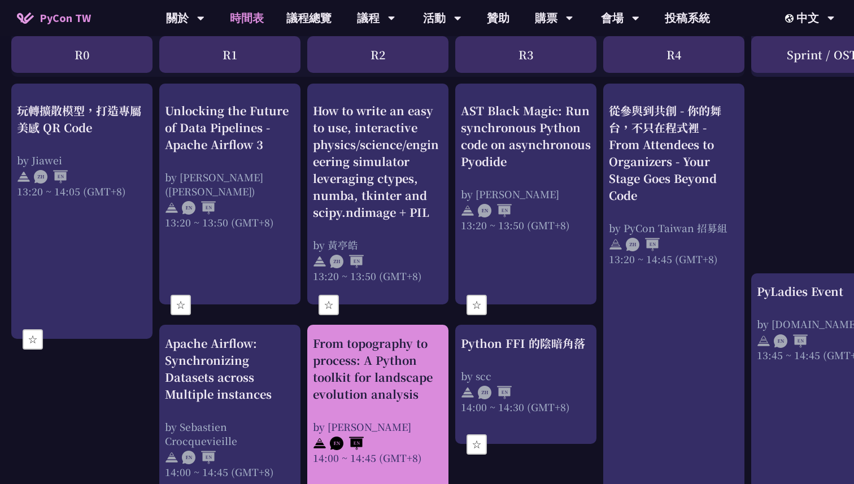
scroll to position [1001, 0]
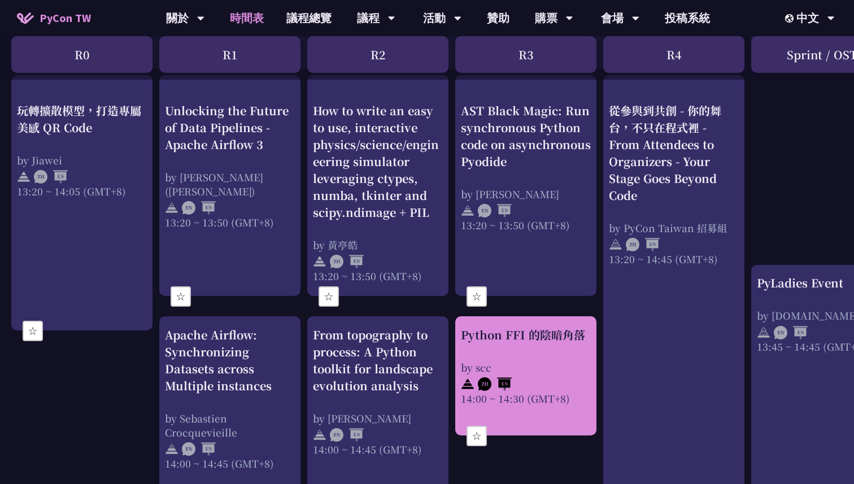
click at [491, 350] on div "Python FFI 的陰暗角落 by scc 14:00 ~ 14:30 (GMT+8)" at bounding box center [526, 365] width 130 height 79
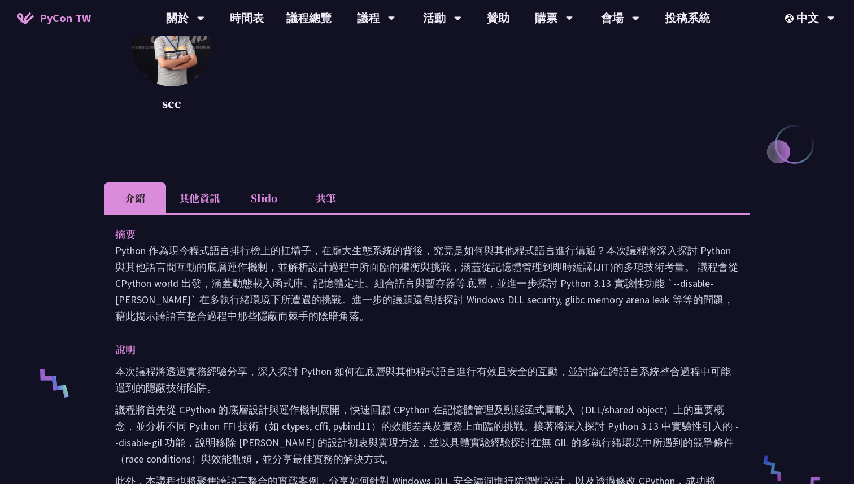
scroll to position [236, 0]
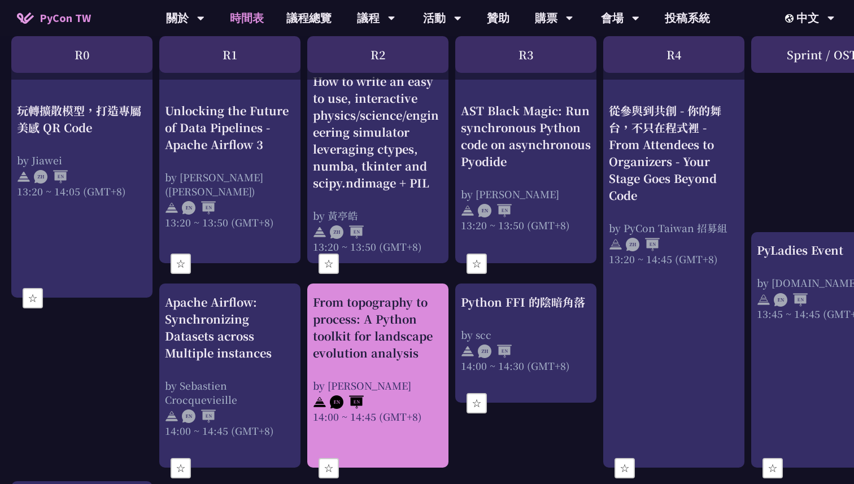
scroll to position [1047, 0]
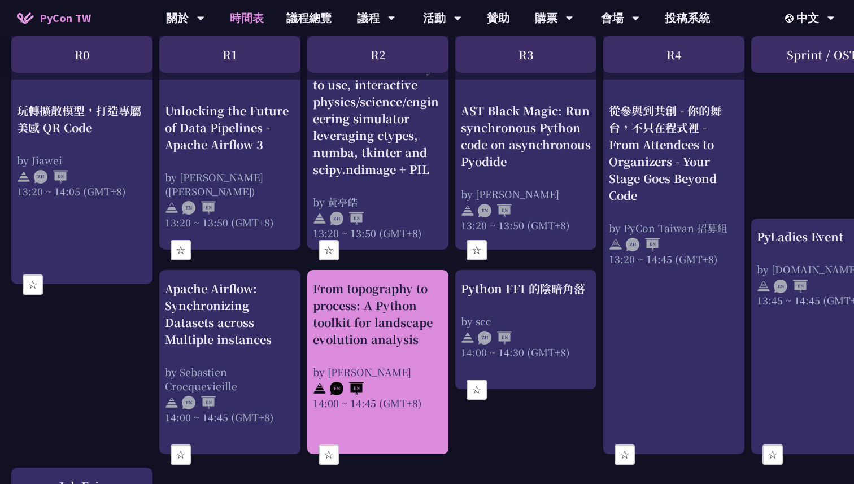
click at [362, 339] on div "From topography to process: A Python toolkit for landscape evolution analysis" at bounding box center [378, 314] width 130 height 68
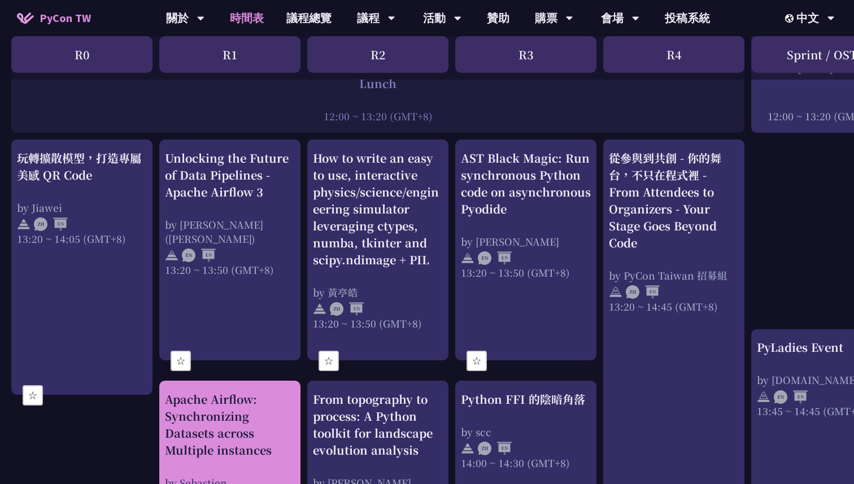
scroll to position [941, 0]
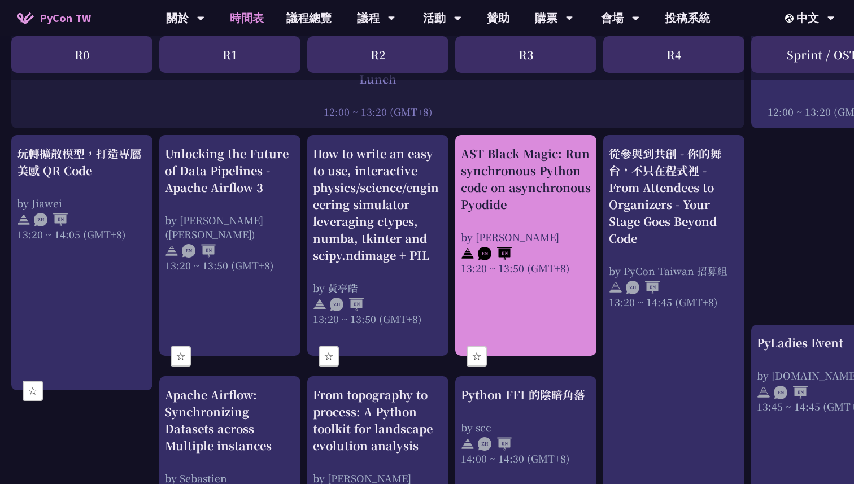
click at [534, 212] on div "AST Black Magic: Run synchronous Python code on asynchronous Pyodide by Yuichir…" at bounding box center [526, 210] width 130 height 130
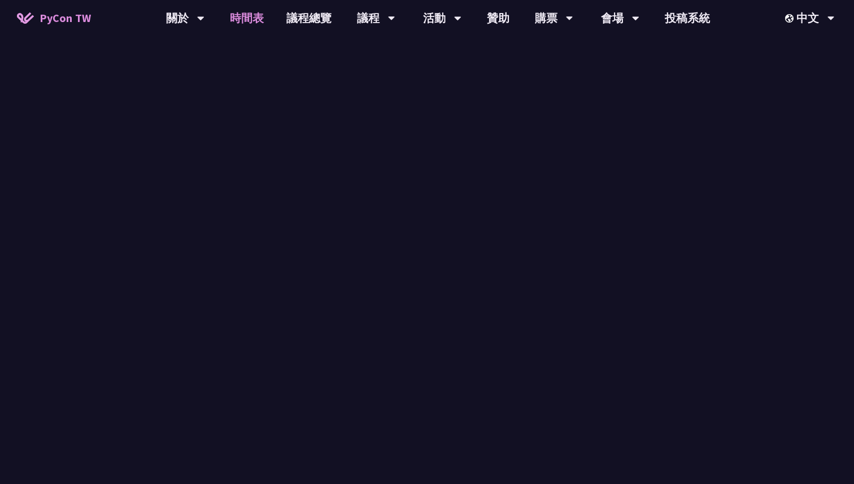
scroll to position [941, 0]
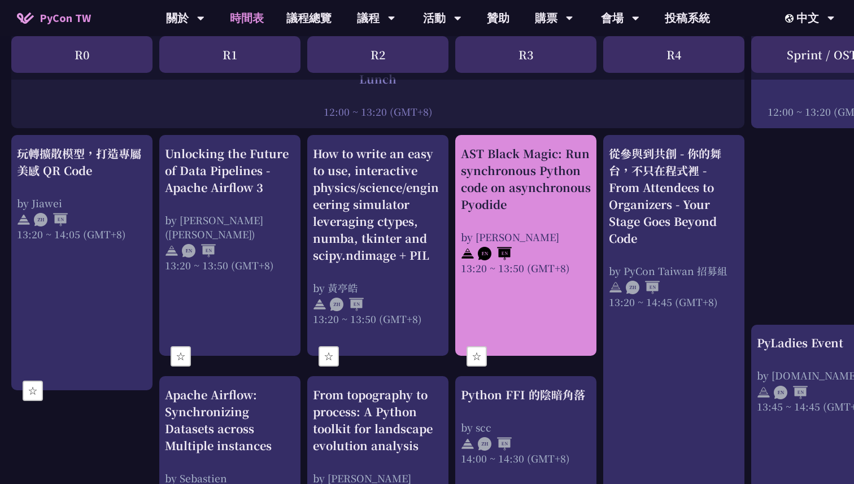
click at [481, 352] on button "☆" at bounding box center [476, 356] width 20 height 20
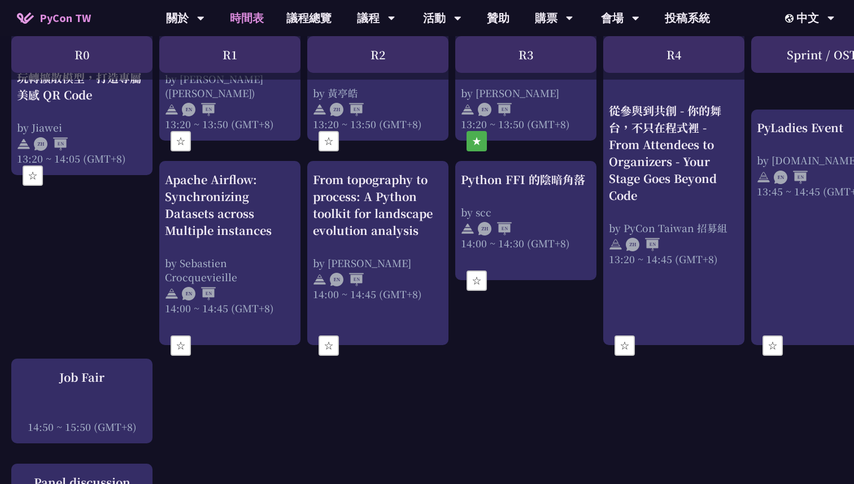
scroll to position [1151, 0]
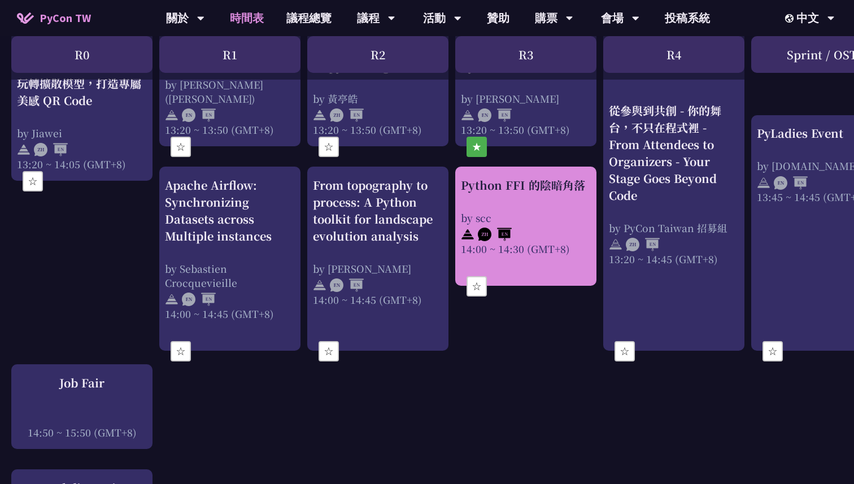
click at [479, 283] on button "☆" at bounding box center [476, 286] width 20 height 20
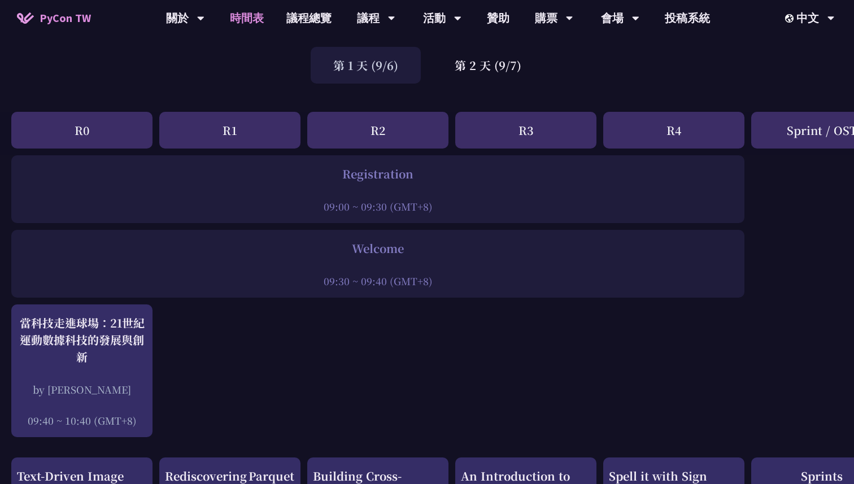
scroll to position [0, 0]
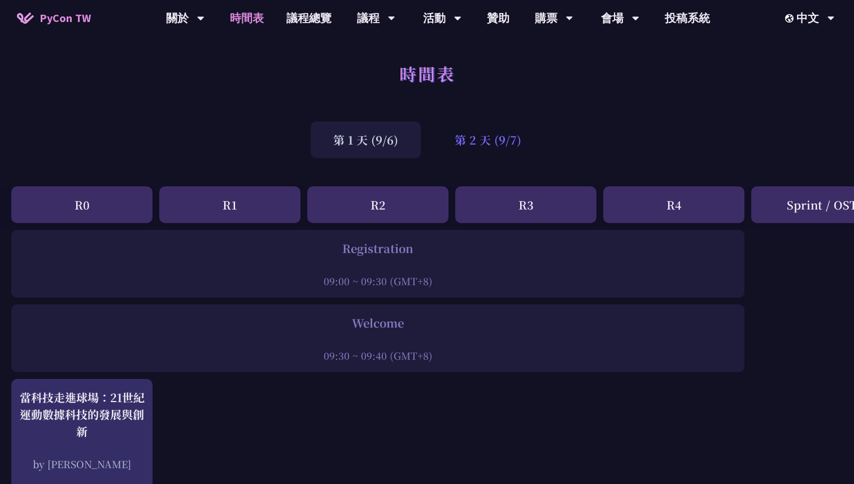
click at [487, 138] on div "第 2 天 (9/7)" at bounding box center [488, 139] width 112 height 37
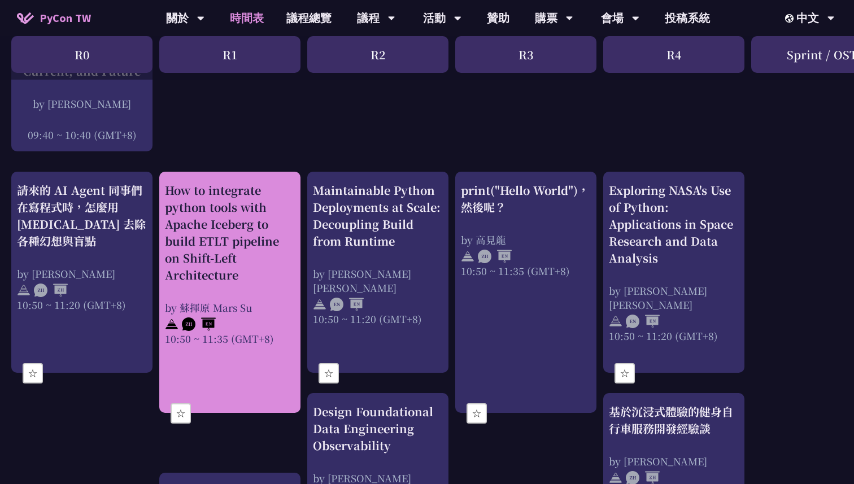
scroll to position [333, 0]
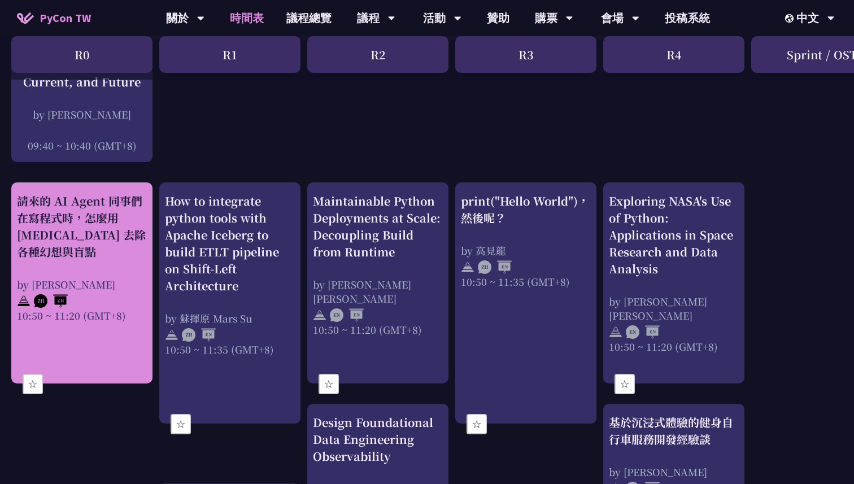
click at [117, 255] on div "請來的 AI Agent 同事們在寫程式時，怎麼用 [MEDICAL_DATA] 去除各種幻想與盲點" at bounding box center [82, 227] width 130 height 68
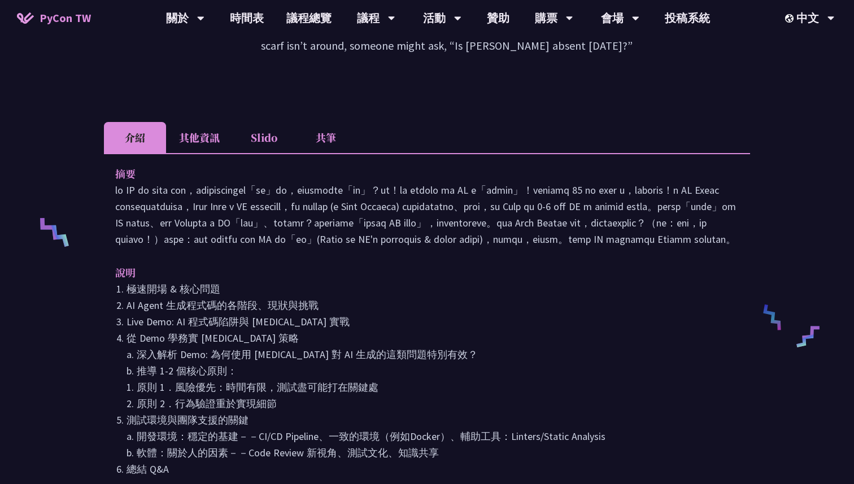
scroll to position [405, 0]
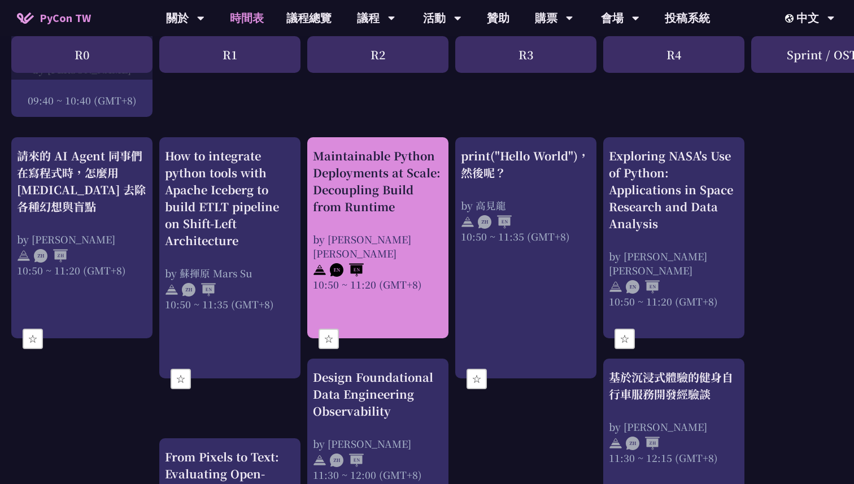
scroll to position [361, 0]
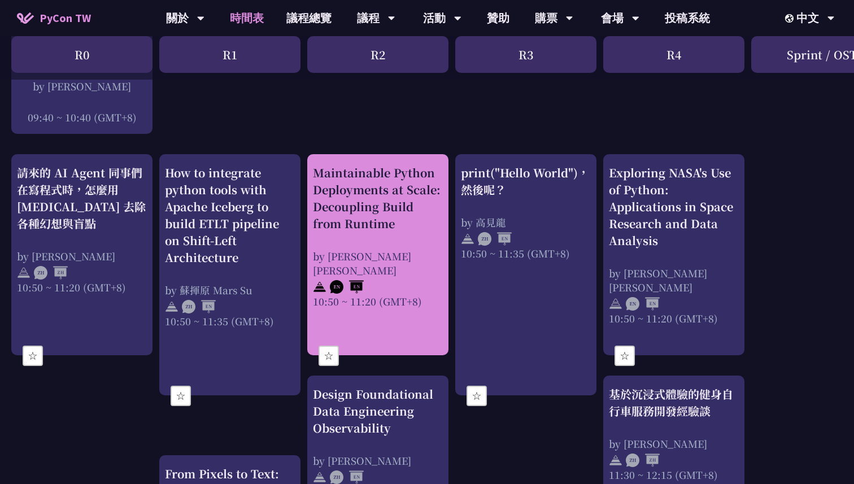
click at [344, 217] on div "Maintainable Python Deployments at Scale: Decoupling Build from Runtime" at bounding box center [378, 198] width 130 height 68
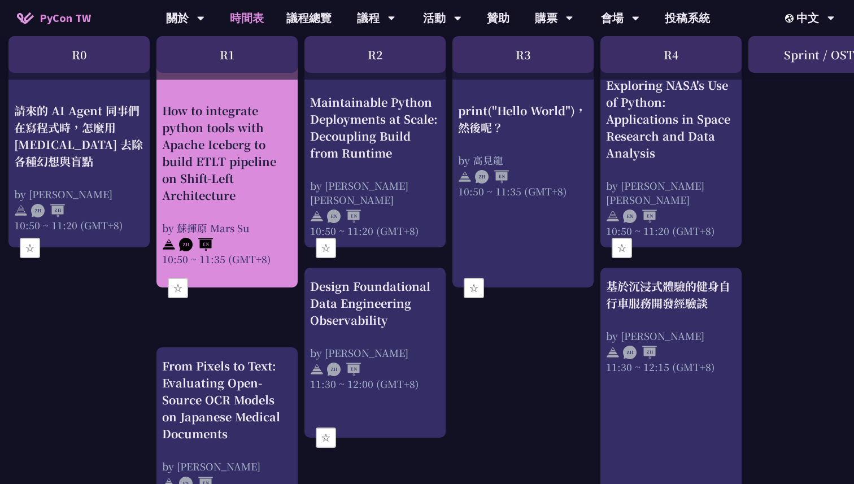
scroll to position [440, 3]
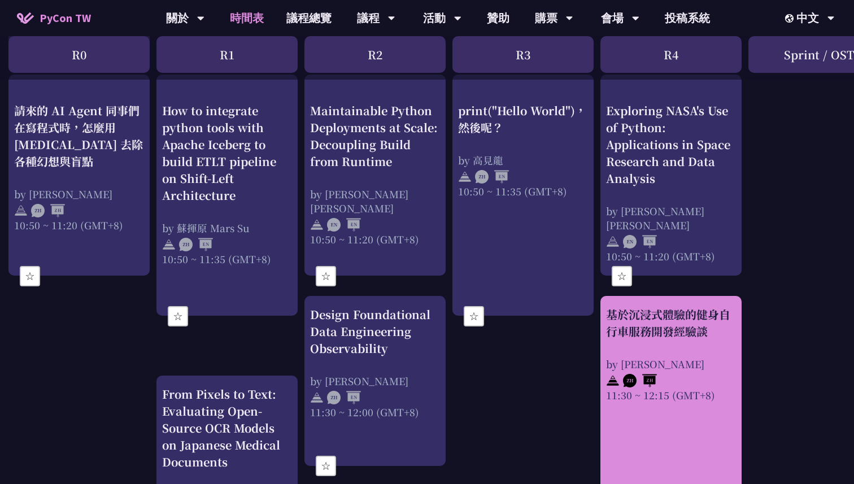
click at [660, 339] on div "基於沉浸式體驗的健身自行車服務開發經驗談 by Peter 11:30 ~ 12:15 (GMT+8)" at bounding box center [671, 354] width 130 height 96
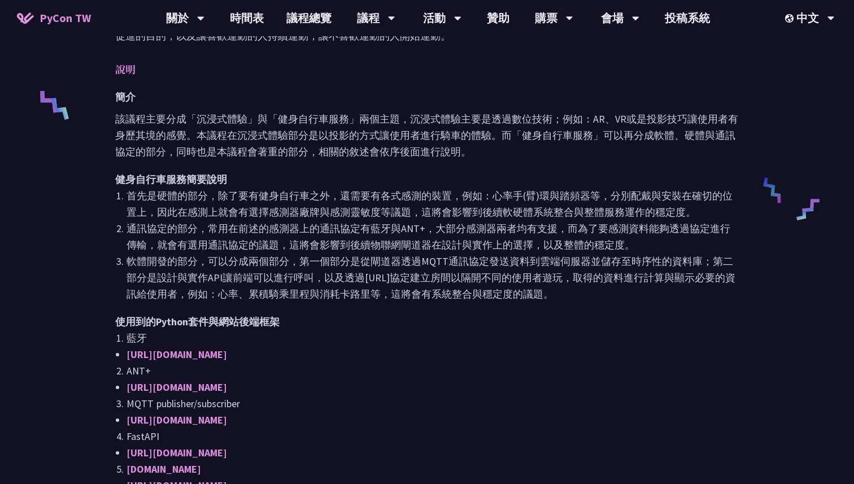
scroll to position [451, 0]
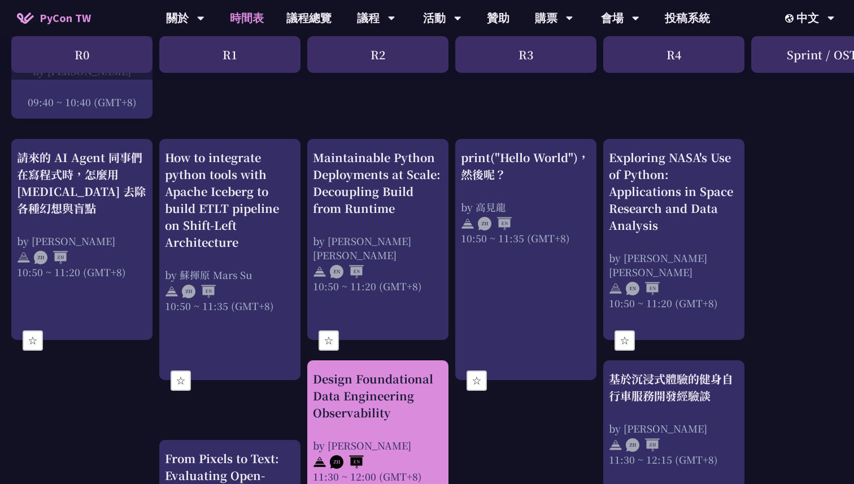
scroll to position [374, 0]
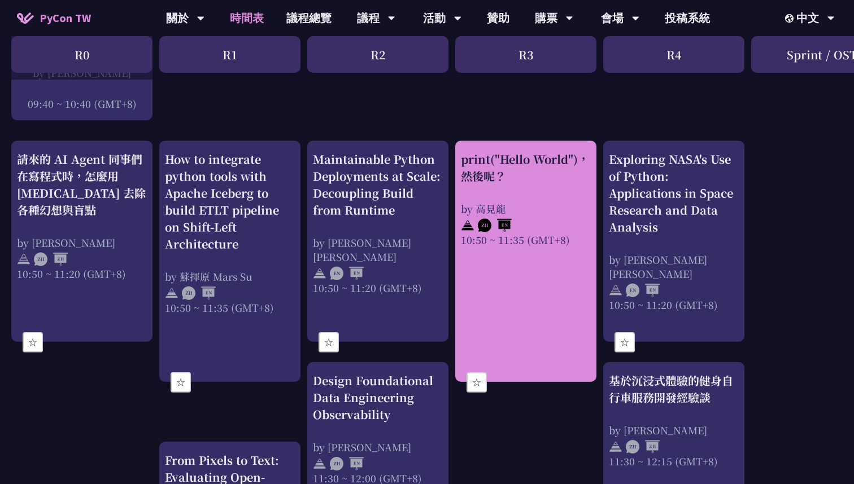
click at [492, 297] on link "print("Hello World")，然後呢？ by 高見龍 10:50 ~ 11:35 (GMT+8)" at bounding box center [526, 261] width 130 height 221
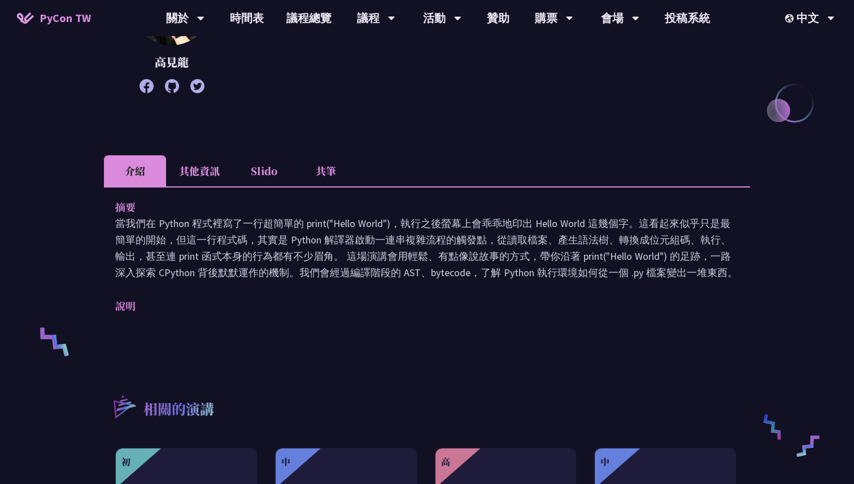
scroll to position [239, 0]
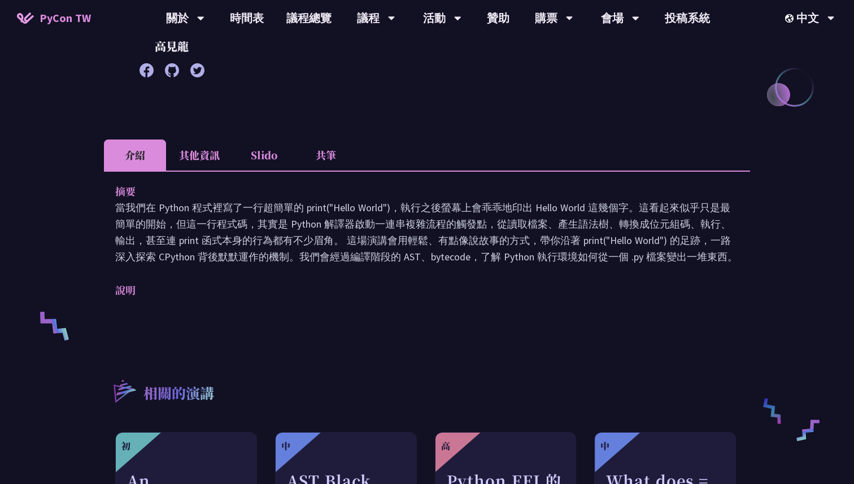
scroll to position [374, 0]
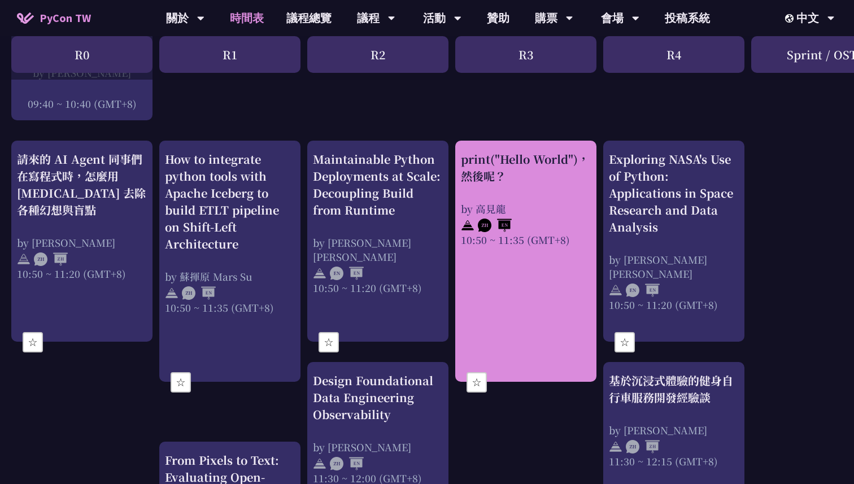
click at [475, 388] on button "☆" at bounding box center [476, 382] width 20 height 20
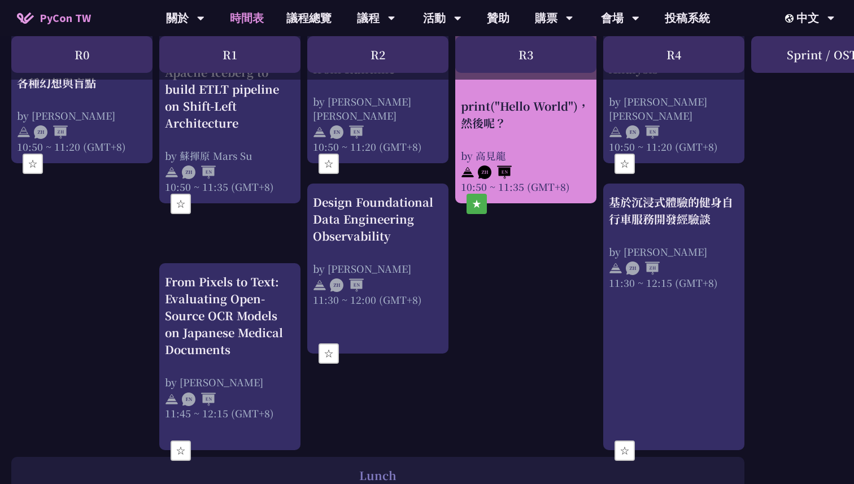
scroll to position [561, 0]
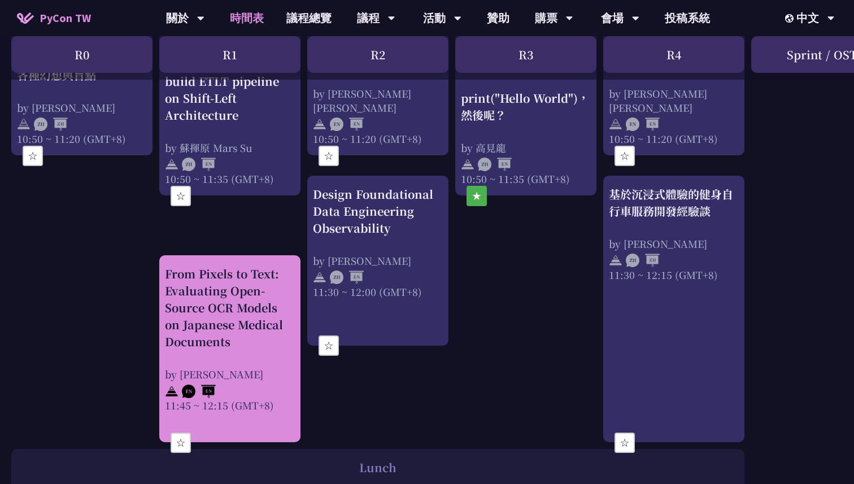
click at [224, 337] on div "From Pixels to Text: Evaluating Open-Source OCR Models on Japanese Medical Docu…" at bounding box center [230, 307] width 130 height 85
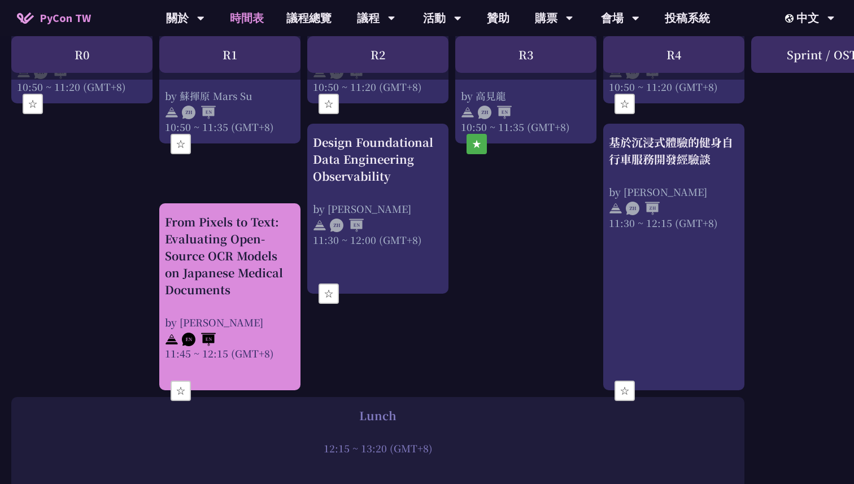
scroll to position [616, 0]
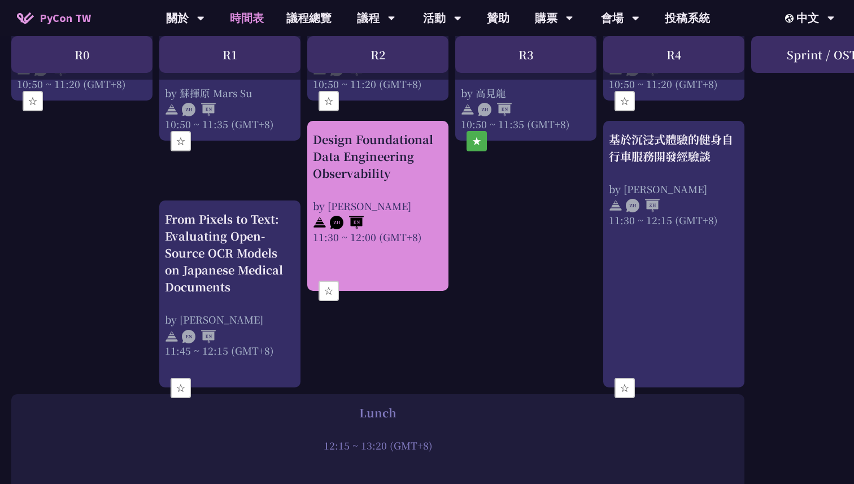
click at [405, 193] on div "Design Foundational Data Engineering Observability by Shuhsi Lin 11:30 ~ 12:00 …" at bounding box center [378, 187] width 130 height 113
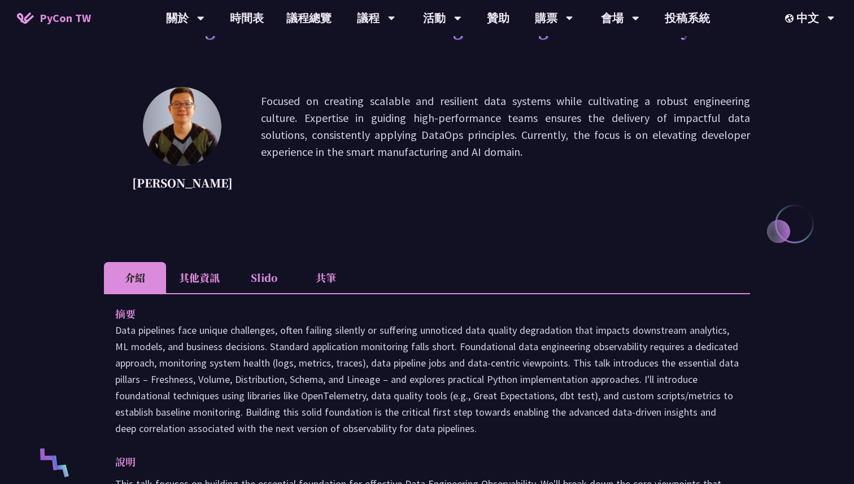
scroll to position [134, 0]
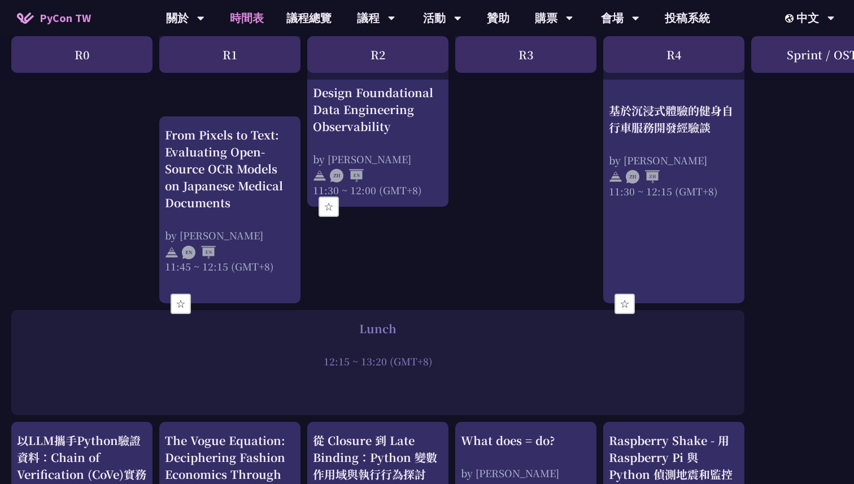
scroll to position [702, 0]
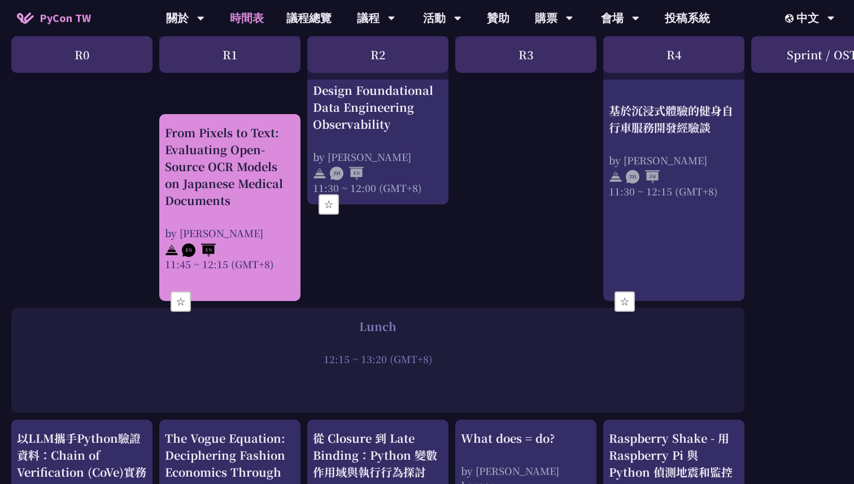
click at [180, 294] on button "☆" at bounding box center [181, 301] width 20 height 20
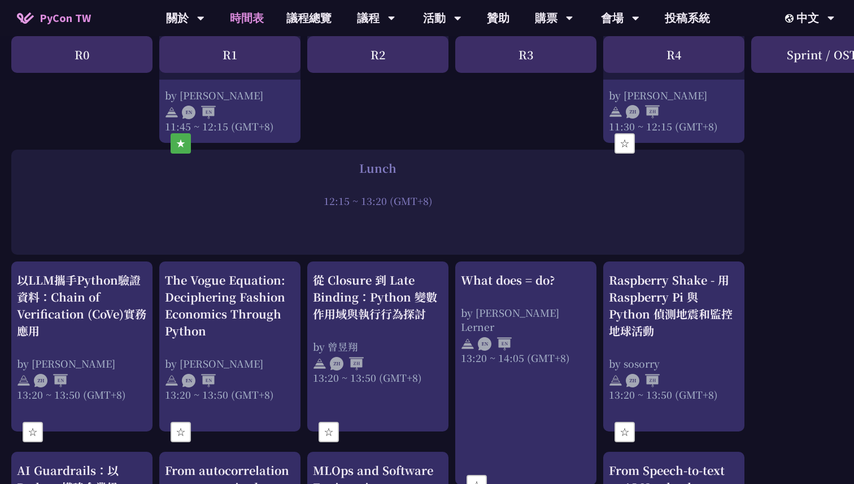
scroll to position [951, 0]
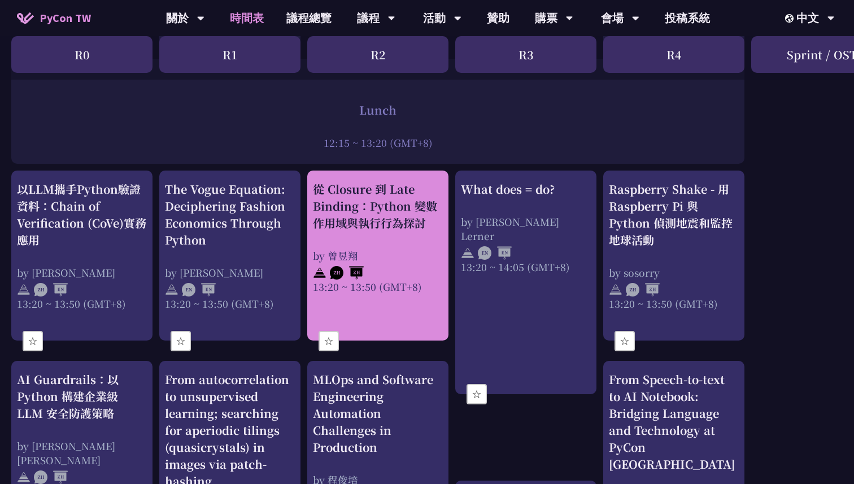
click at [364, 225] on div "從 Closure 到 Late Binding：Python 變數作用域與執行行為探討" at bounding box center [378, 206] width 130 height 51
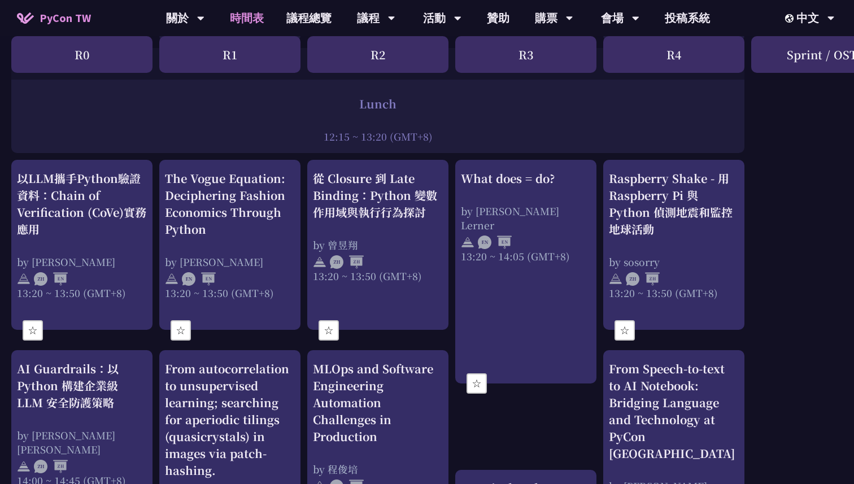
scroll to position [959, 0]
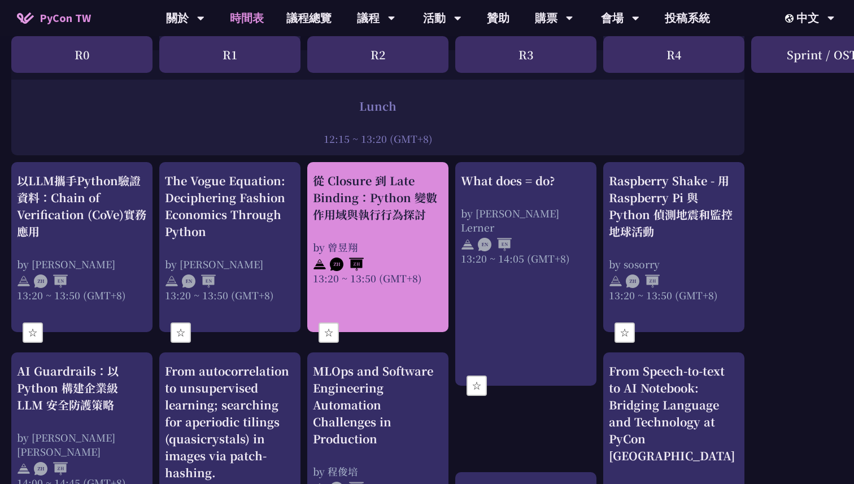
click at [348, 291] on link "從 Closure 到 Late Binding：Python 變數作用域與執行行為探討 by 曾昱翔 13:20 ~ 13:50 (GMT+8)" at bounding box center [378, 247] width 130 height 150
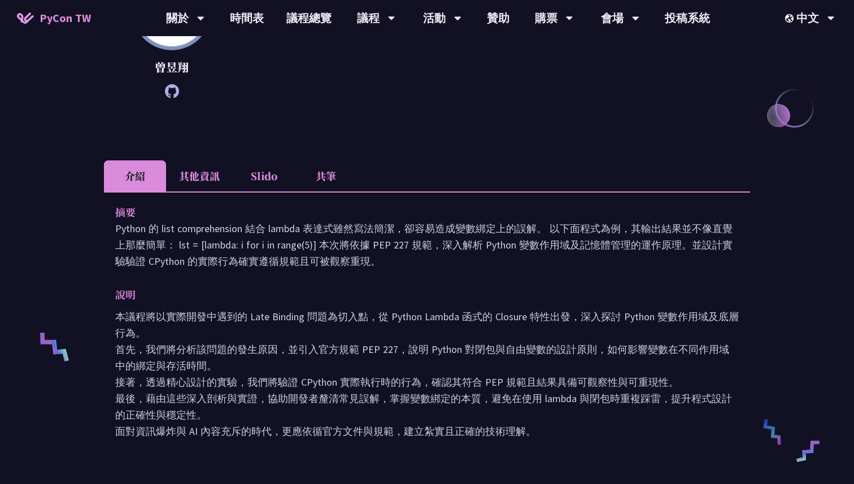
scroll to position [285, 0]
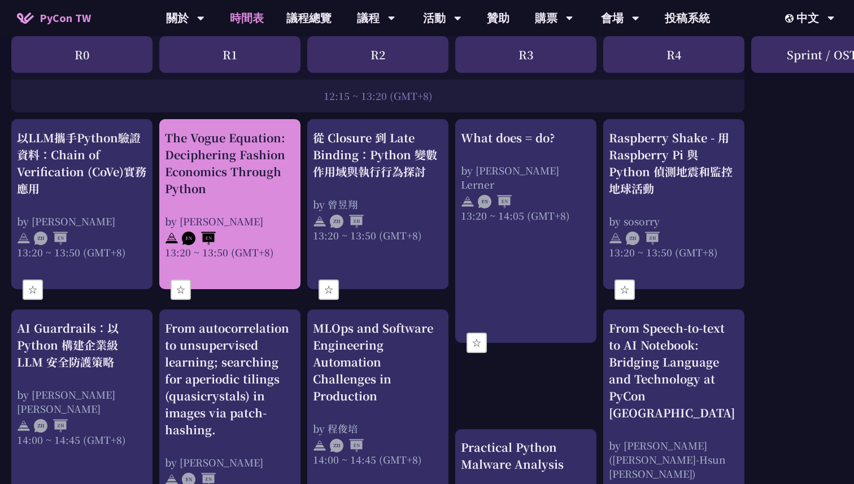
scroll to position [1035, 0]
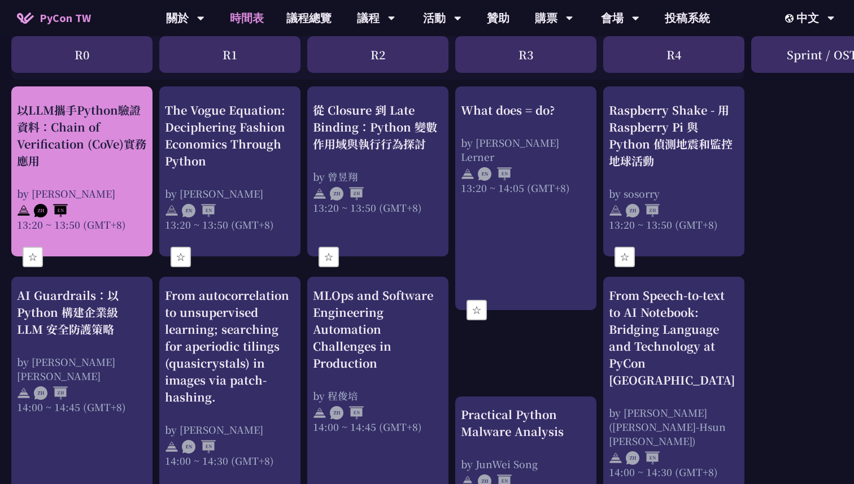
click at [117, 180] on div "以LLM攜手Python驗證資料：Chain of Verification (CoVe)實務應用 by Kevin Tseng 13:20 ~ 13:50 …" at bounding box center [82, 167] width 130 height 130
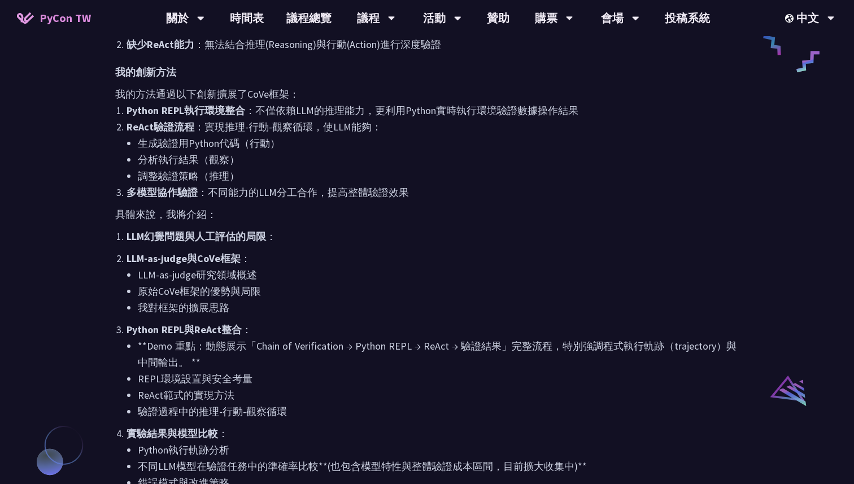
scroll to position [616, 0]
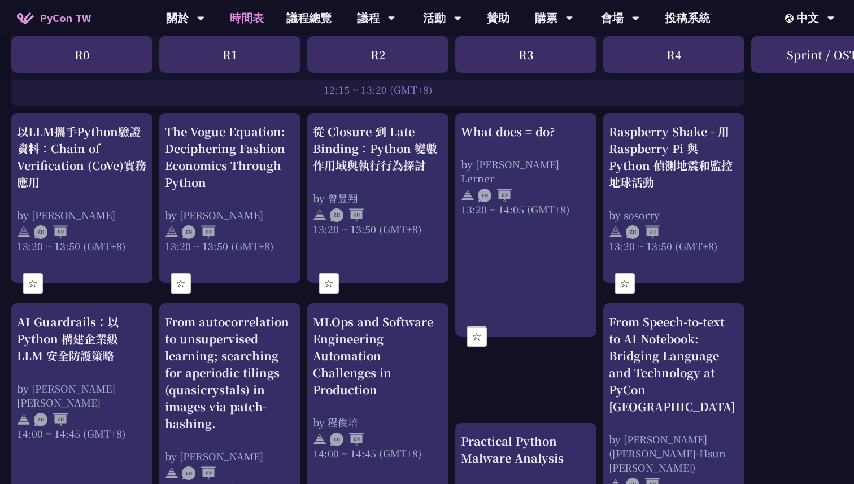
scroll to position [980, 0]
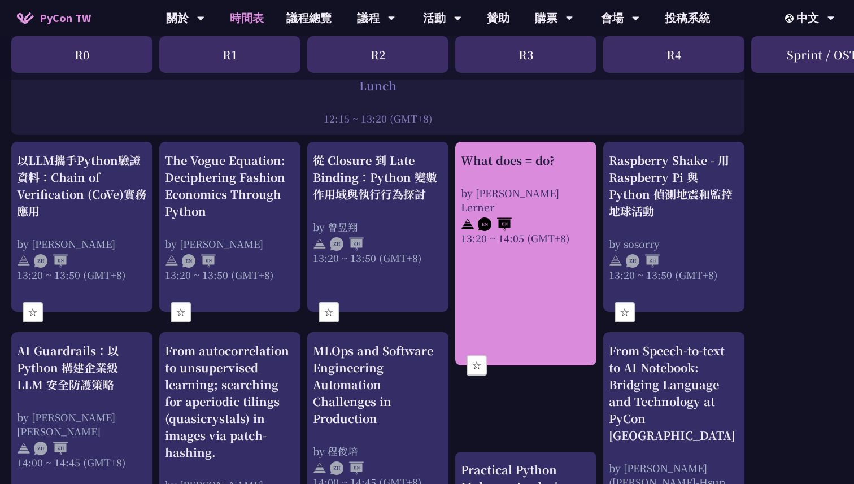
click at [540, 282] on link "What does = do? by Reuven M. Lerner 13:20 ~ 14:05 (GMT+8)" at bounding box center [526, 254] width 130 height 204
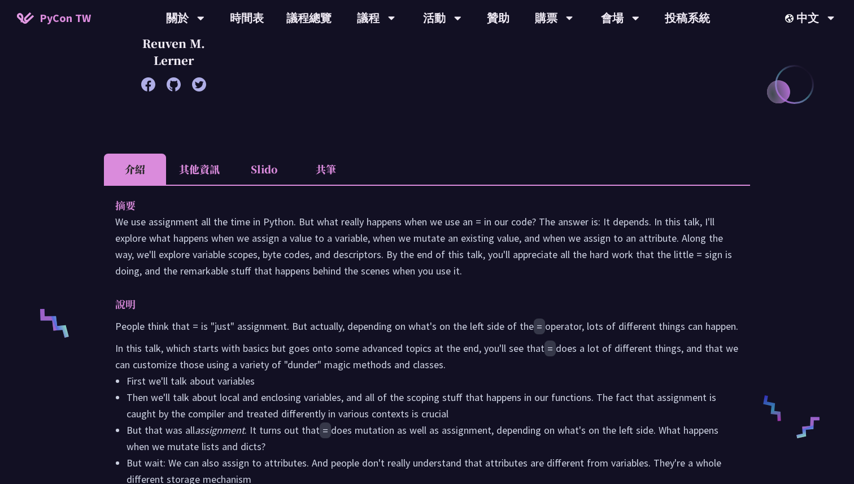
scroll to position [264, 0]
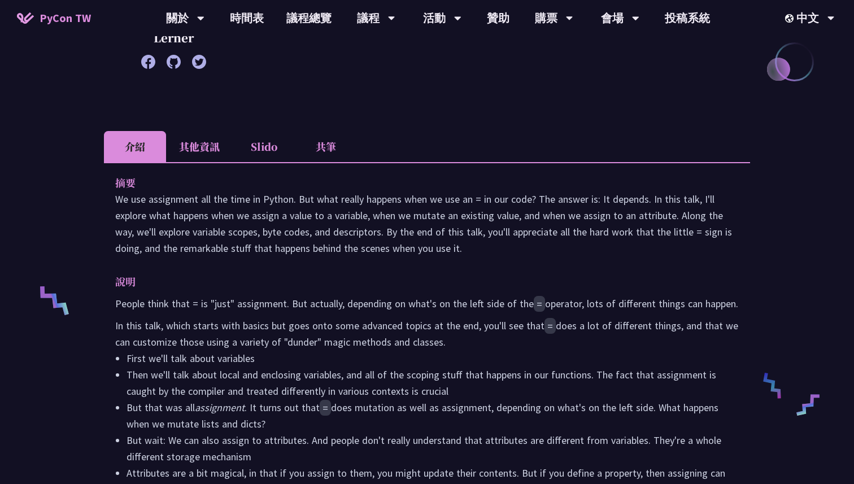
scroll to position [980, 0]
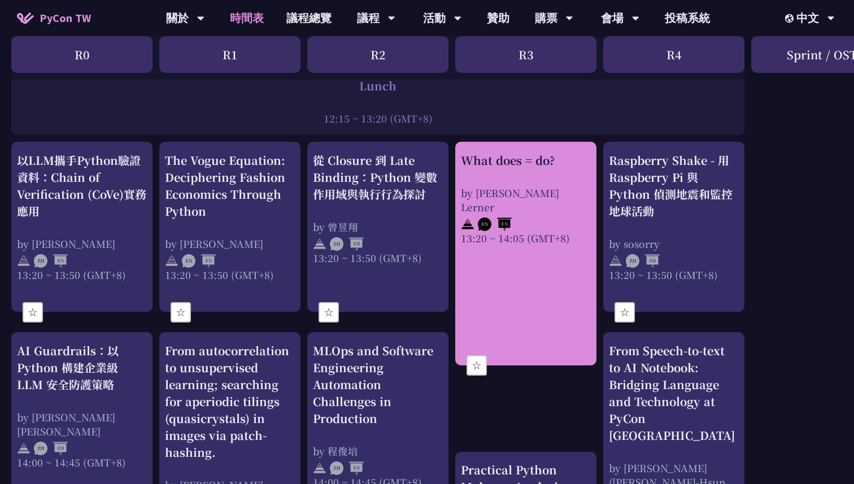
click at [490, 307] on link "What does = do? by Reuven M. Lerner 13:20 ~ 14:05 (GMT+8)" at bounding box center [526, 254] width 130 height 204
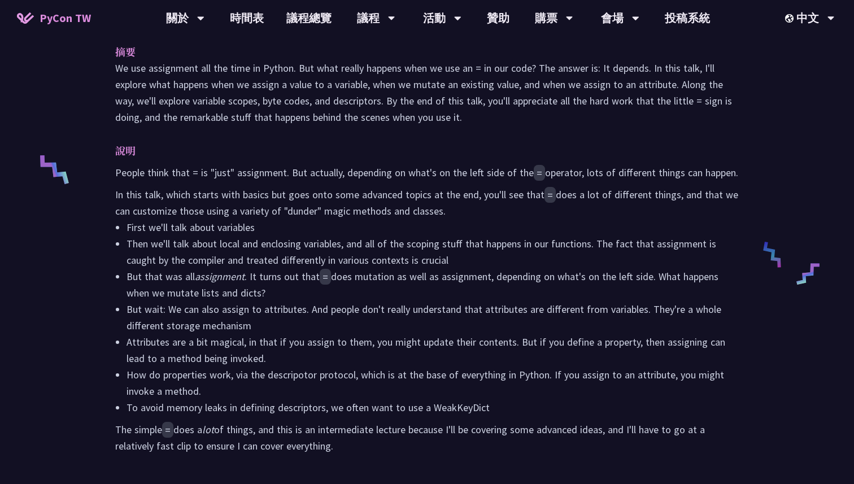
scroll to position [475, 0]
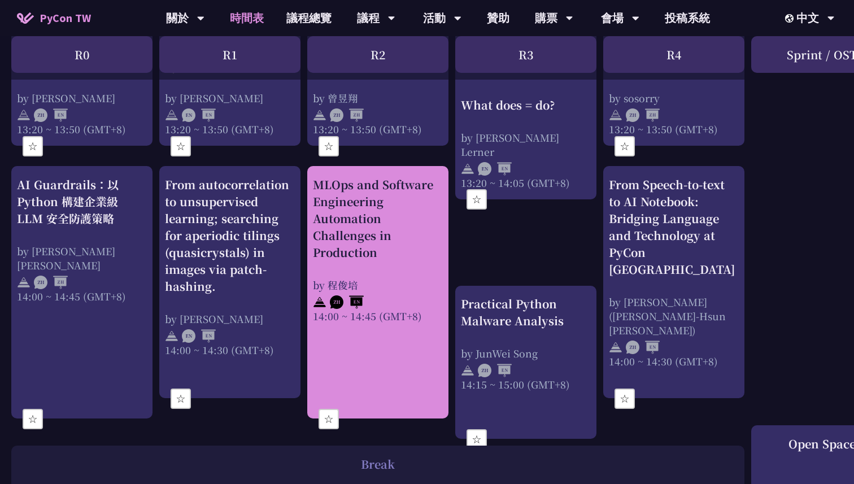
scroll to position [1170, 0]
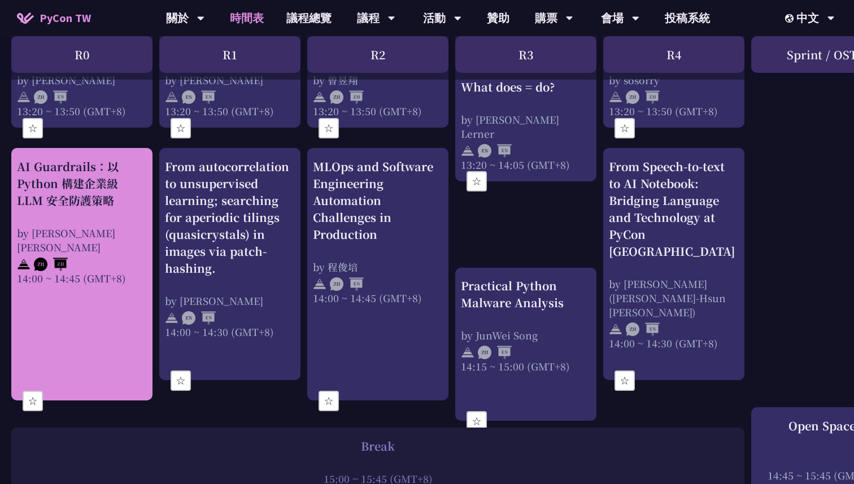
scroll to position [1163, 0]
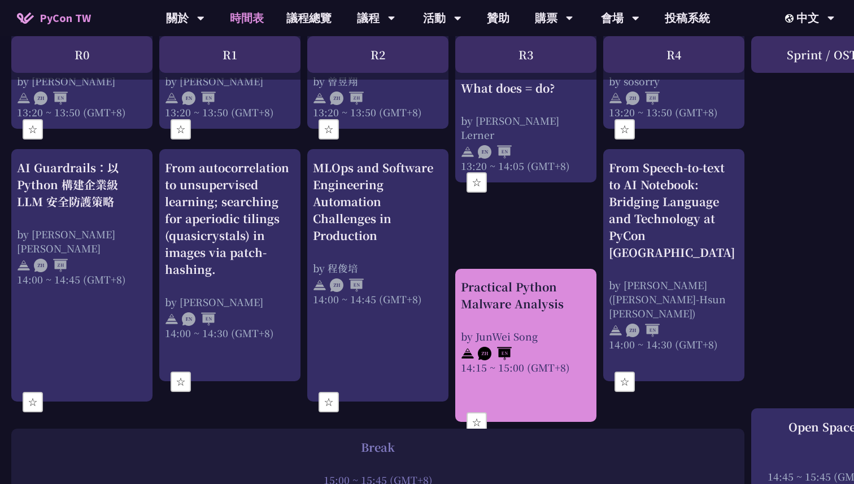
click at [481, 297] on div "Practical Python Malware Analysis" at bounding box center [526, 295] width 130 height 34
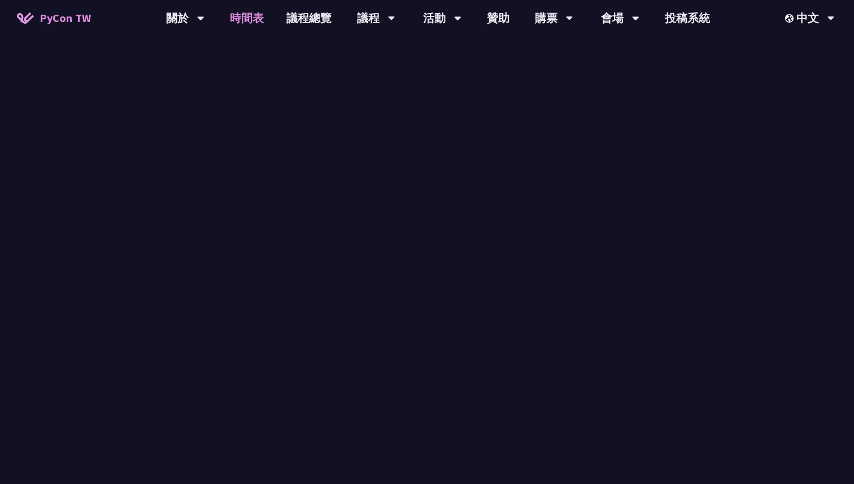
scroll to position [1163, 0]
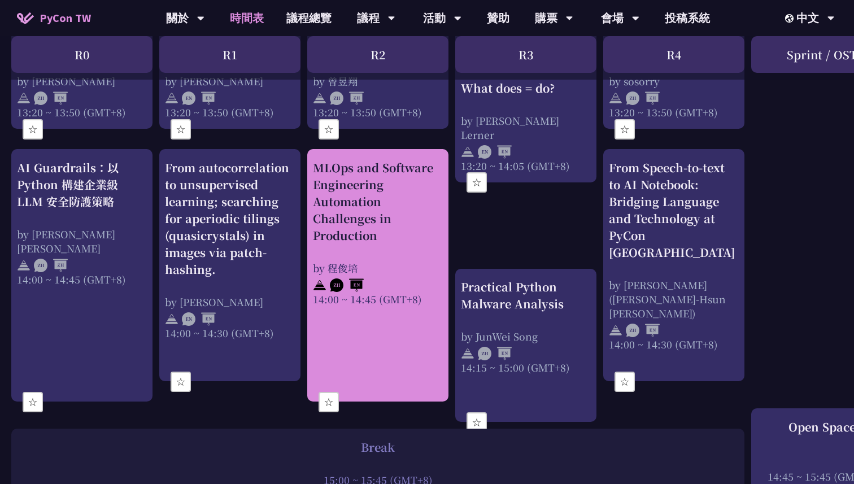
click at [381, 231] on div "MLOps and Software Engineering Automation Challenges in Production" at bounding box center [378, 201] width 130 height 85
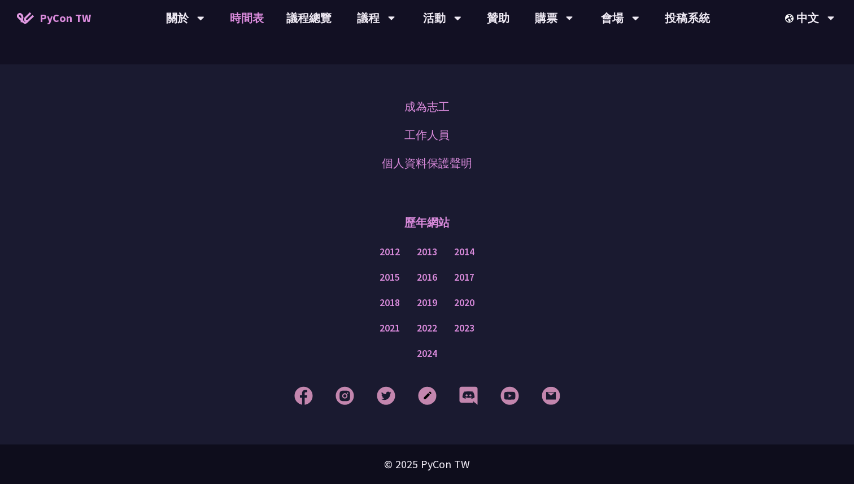
scroll to position [1163, 0]
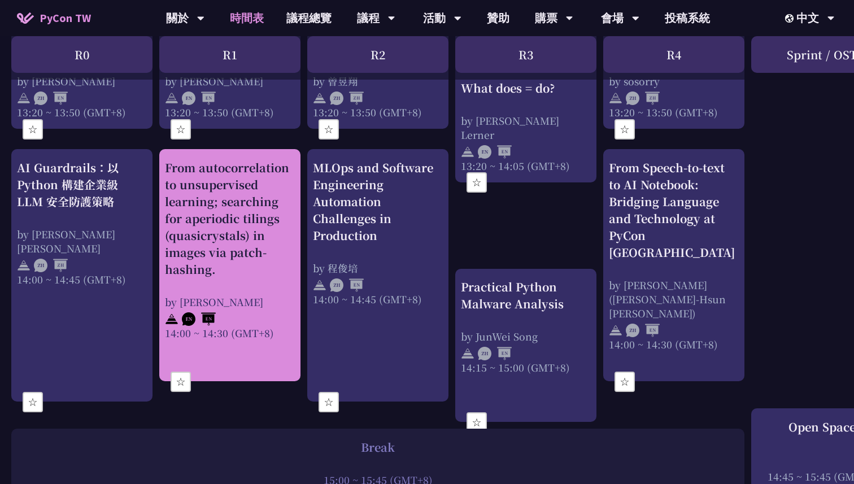
click at [248, 259] on div "From autocorrelation to unsupervised learning; searching for aperiodic tilings …" at bounding box center [230, 218] width 130 height 119
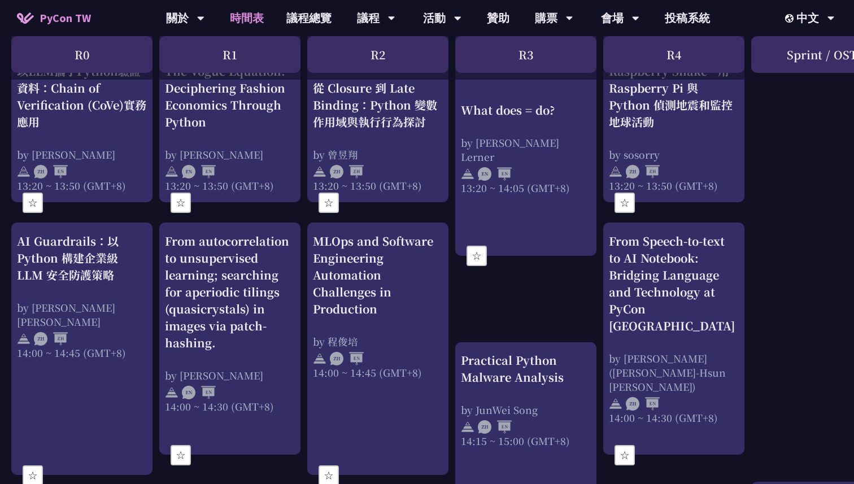
scroll to position [1024, 0]
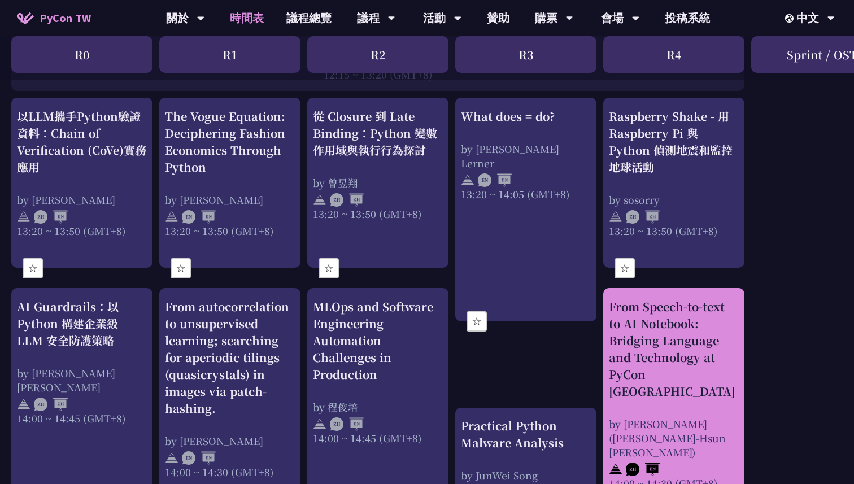
click at [648, 347] on div "From Speech-to-text to AI Notebook: Bridging Language and Technology at PyCon […" at bounding box center [674, 349] width 130 height 102
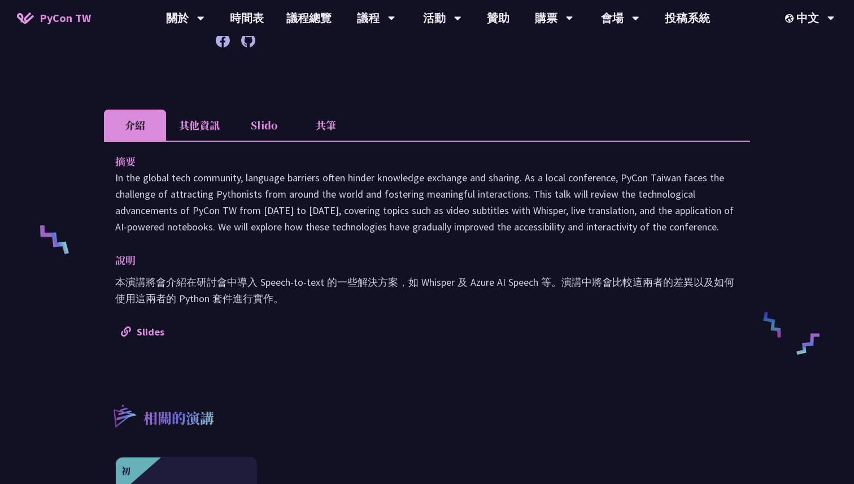
scroll to position [326, 0]
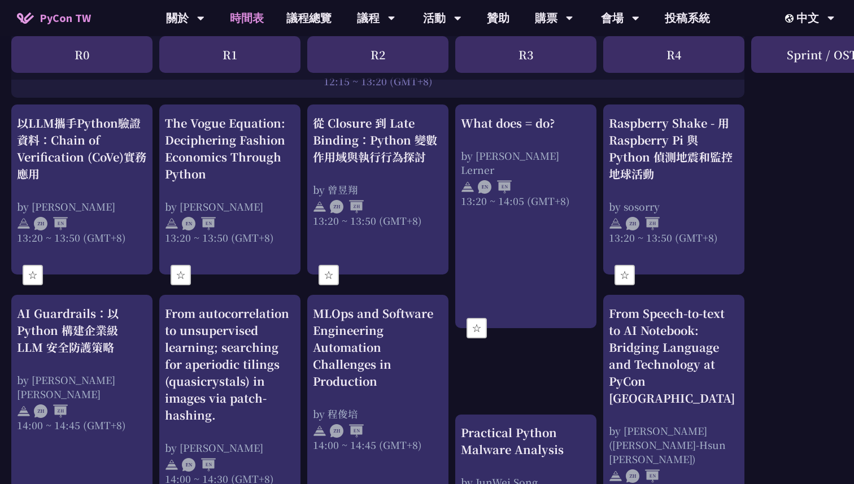
scroll to position [1016, 0]
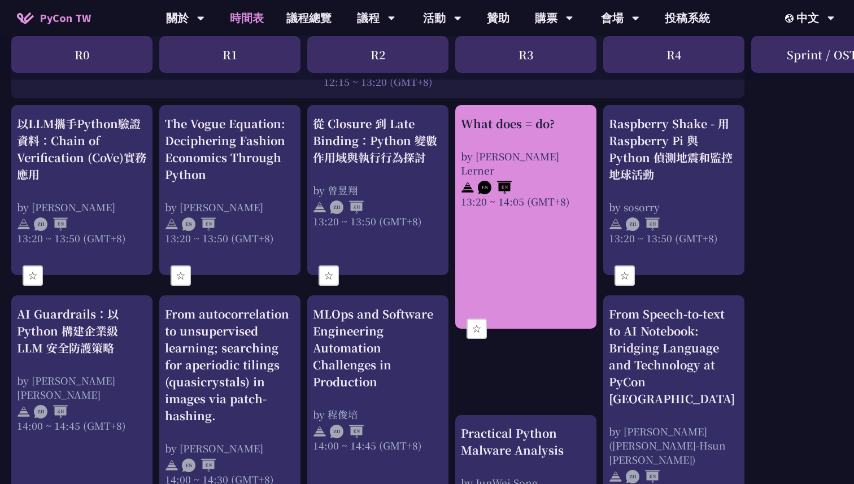
click at [478, 324] on button "☆" at bounding box center [476, 328] width 20 height 20
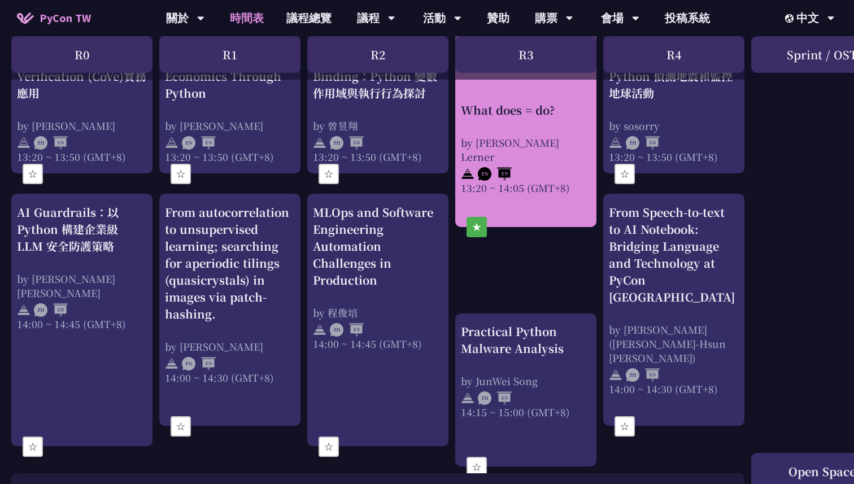
scroll to position [1169, 0]
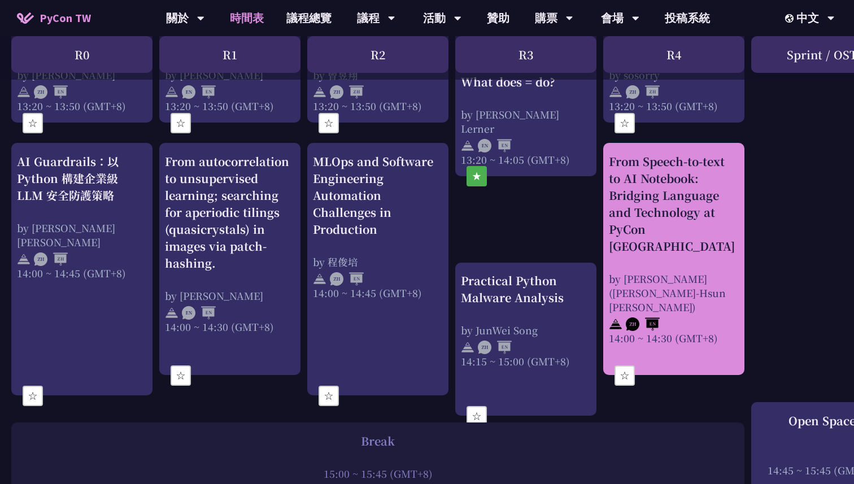
click at [620, 365] on button "☆" at bounding box center [624, 375] width 20 height 20
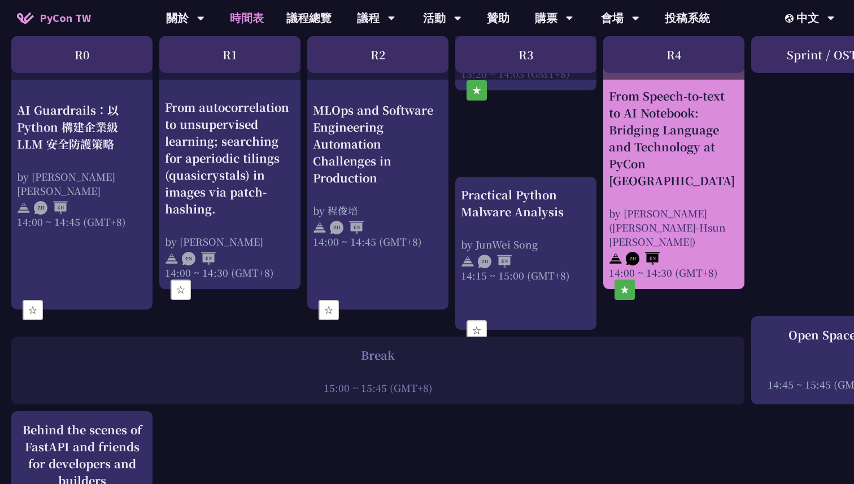
scroll to position [1281, 0]
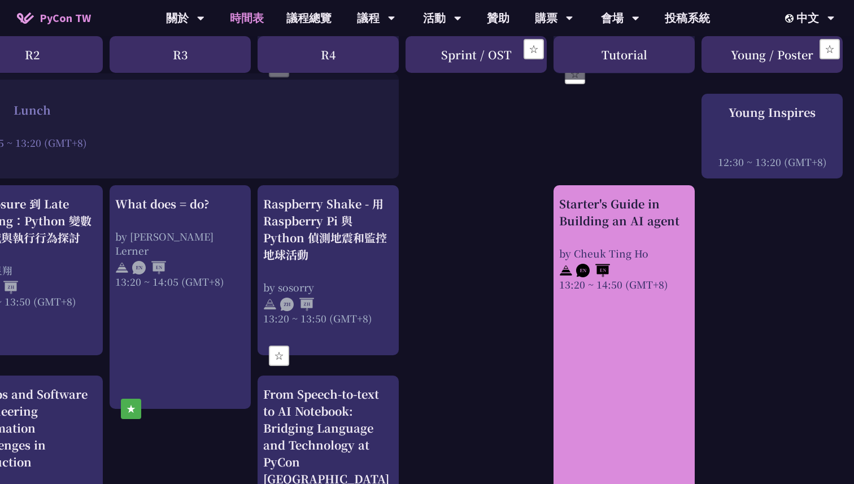
click at [620, 363] on link "Starter's Guide in Building an AI agent by Cheuk Ting Ho 13:20 ~ 14:50 (GMT+8)" at bounding box center [624, 410] width 130 height 430
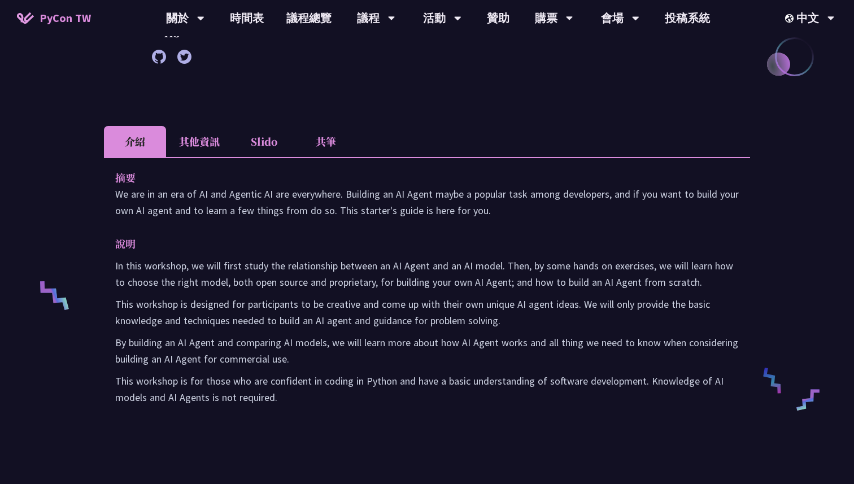
scroll to position [270, 0]
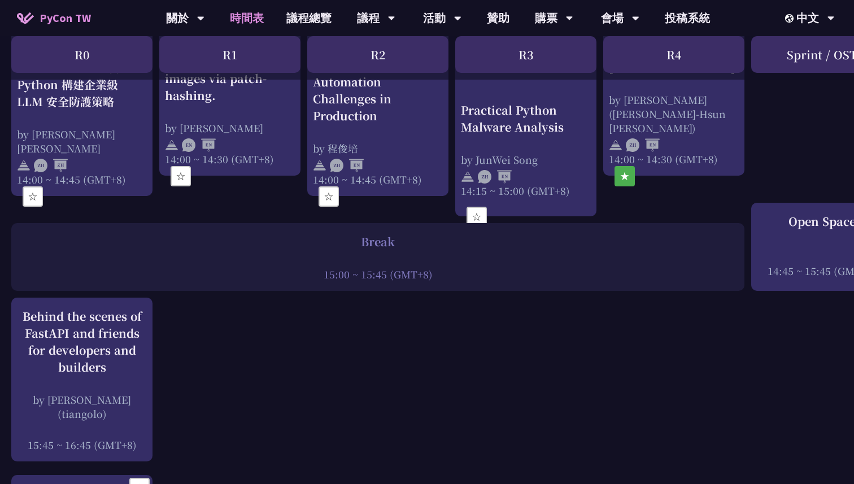
scroll to position [1350, 0]
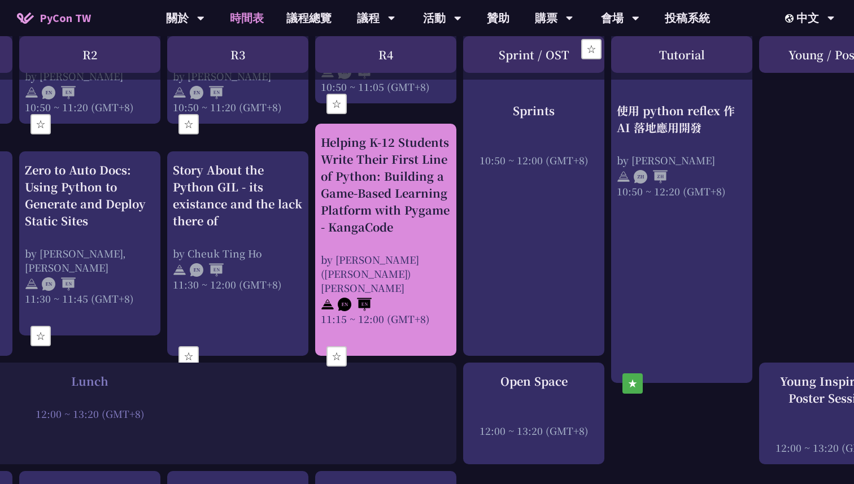
scroll to position [650, 288]
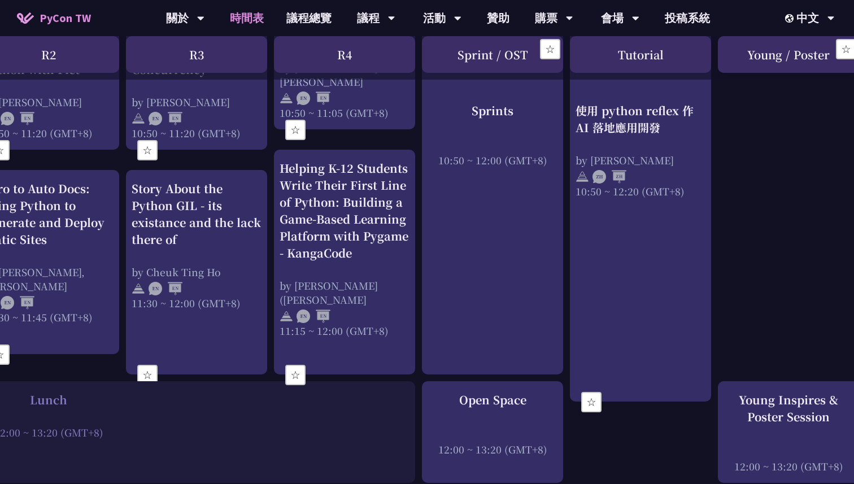
scroll to position [605, 329]
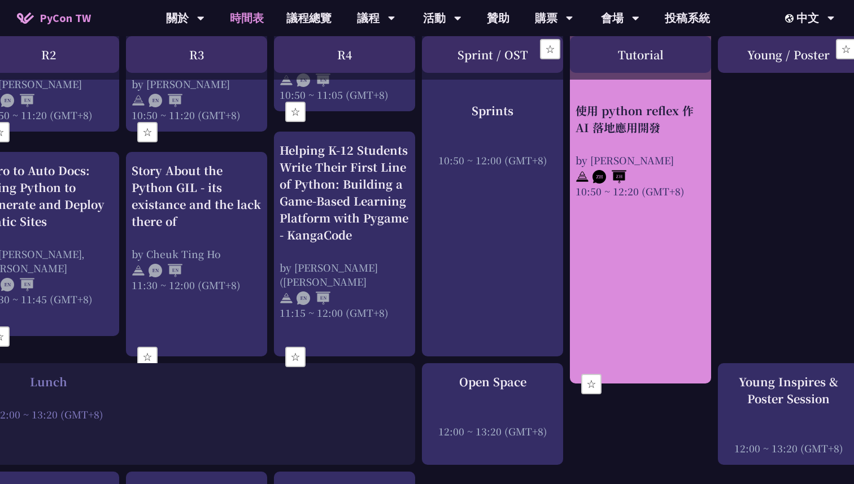
click at [587, 382] on button "☆" at bounding box center [591, 384] width 20 height 20
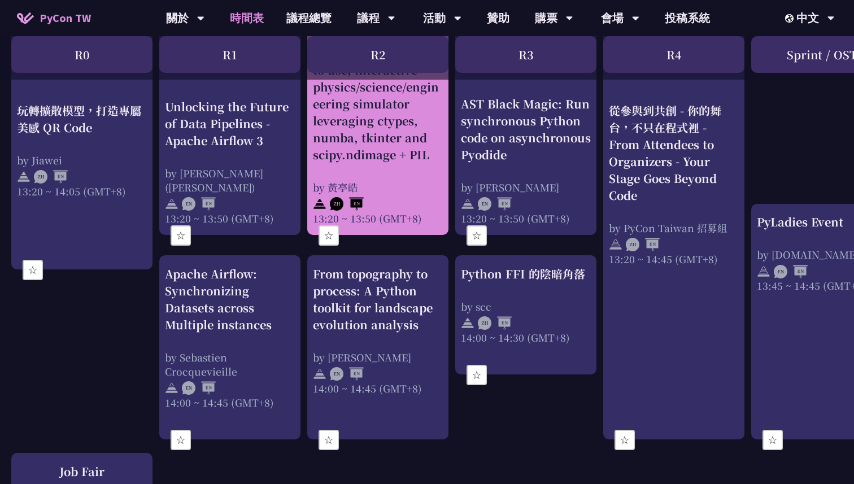
scroll to position [1072, 0]
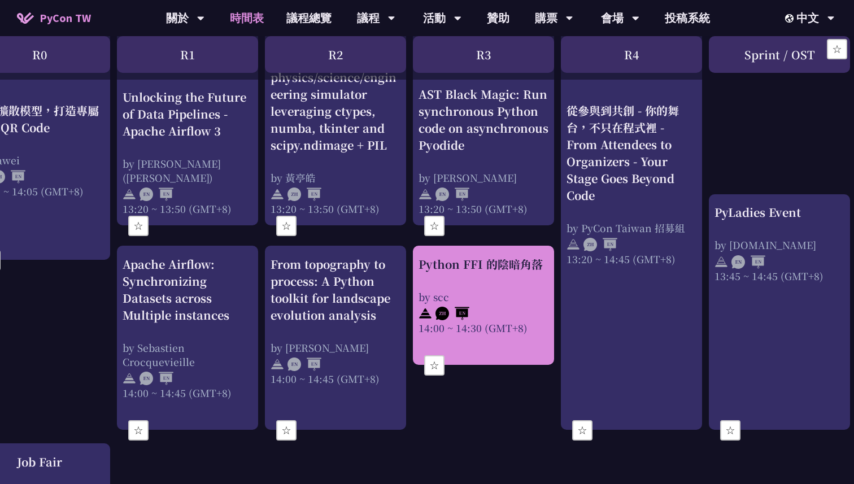
click at [469, 275] on div "Python FFI 的陰暗角落 by scc 14:00 ~ 14:30 (GMT+8)" at bounding box center [483, 295] width 130 height 79
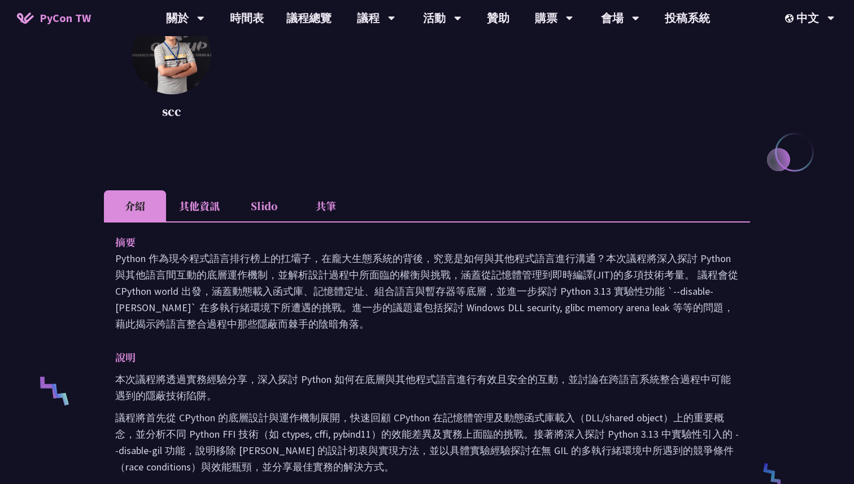
scroll to position [272, 0]
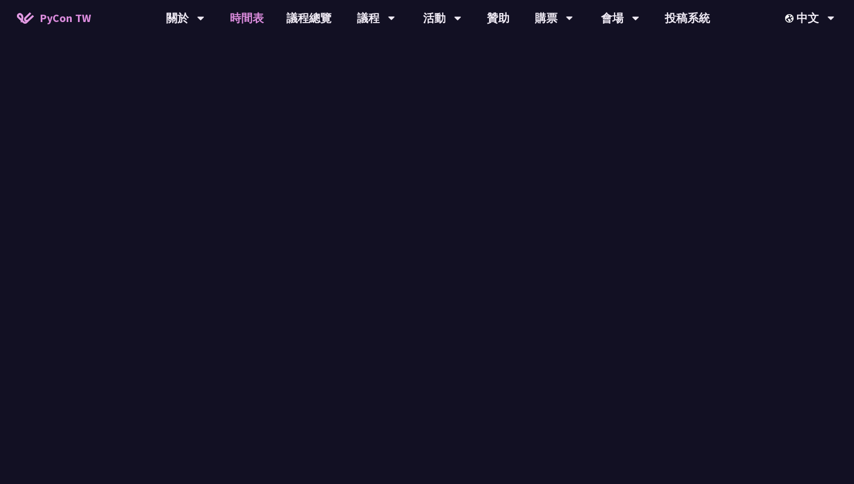
scroll to position [1072, 0]
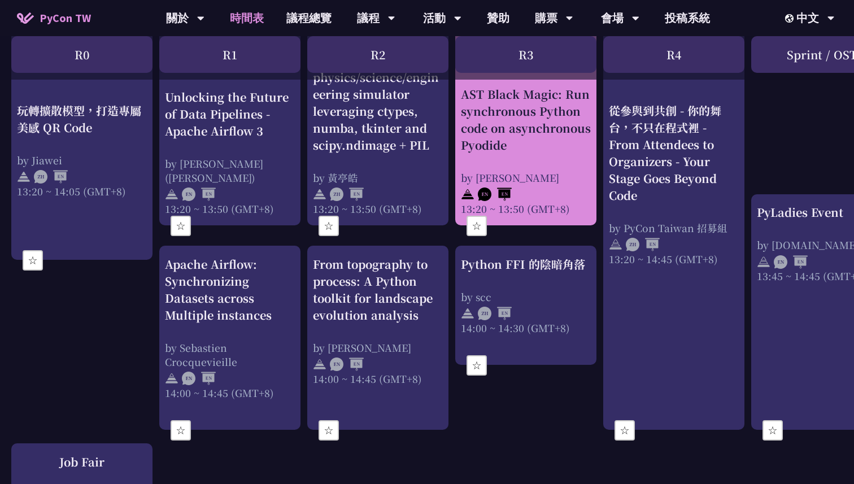
click at [476, 230] on button "☆" at bounding box center [476, 226] width 20 height 20
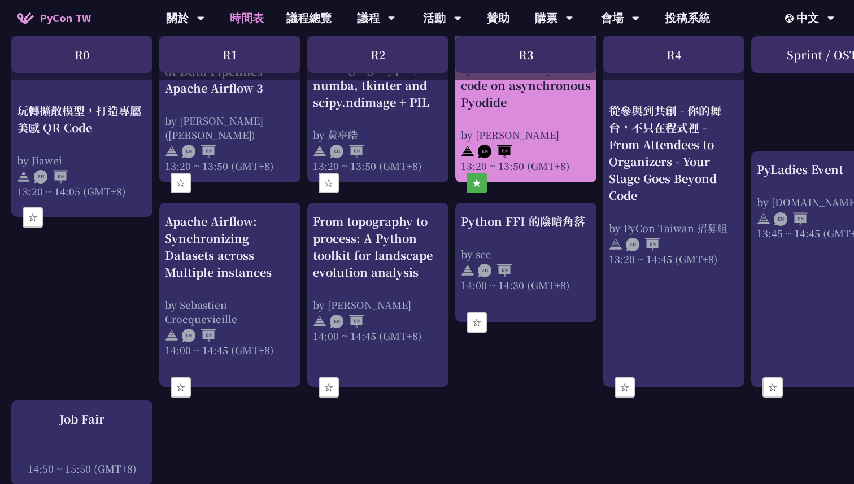
scroll to position [1211, 0]
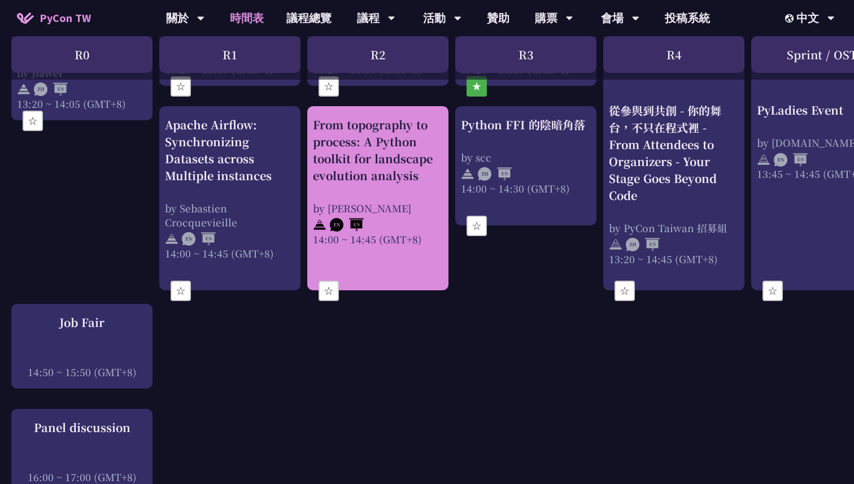
click at [398, 185] on div "From topography to process: A Python toolkit for landscape evolution analysis b…" at bounding box center [378, 181] width 130 height 130
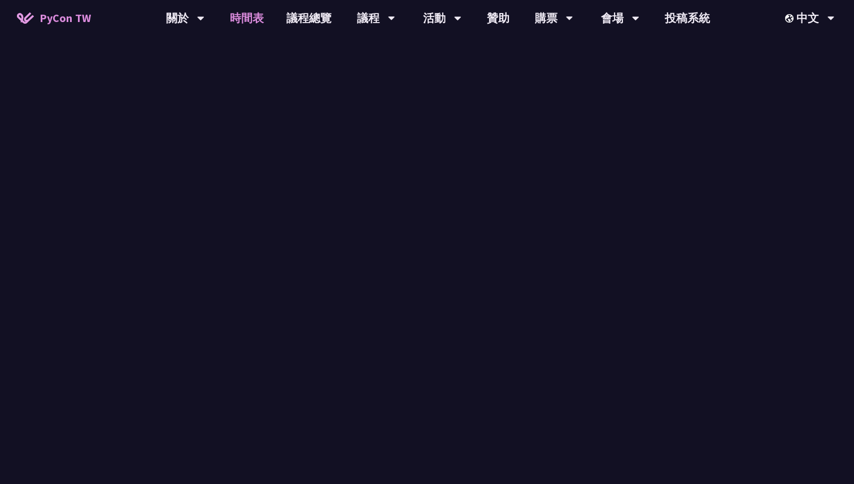
scroll to position [1211, 0]
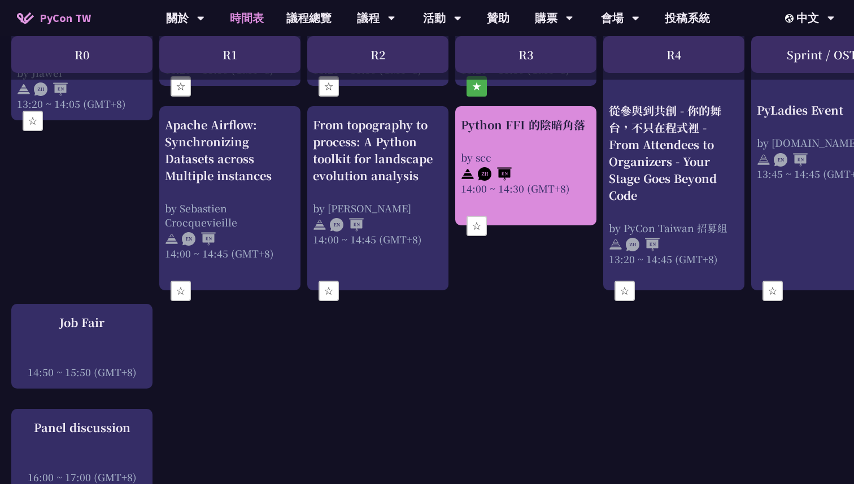
click at [477, 217] on button "☆" at bounding box center [476, 226] width 20 height 20
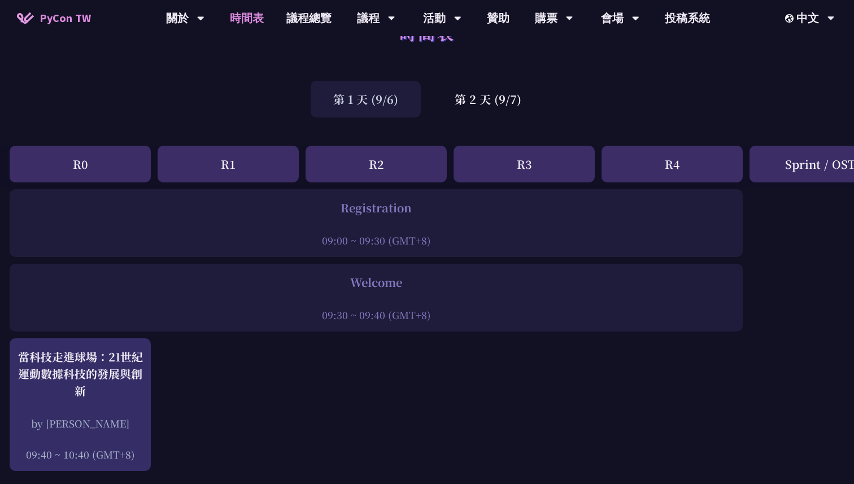
scroll to position [0, 2]
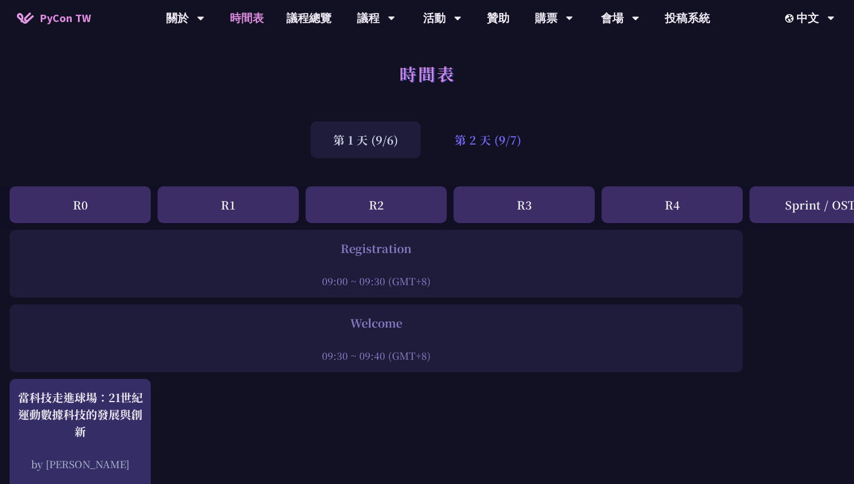
click at [461, 143] on div "第 2 天 (9/7)" at bounding box center [488, 139] width 112 height 37
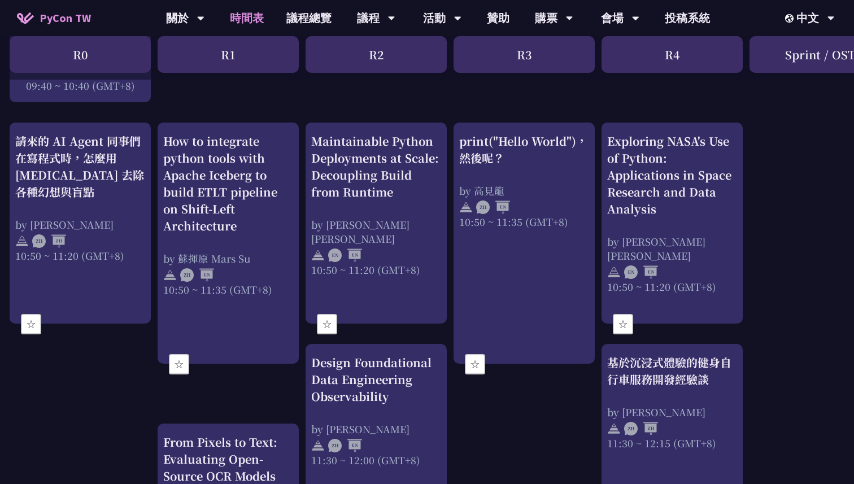
scroll to position [390, 2]
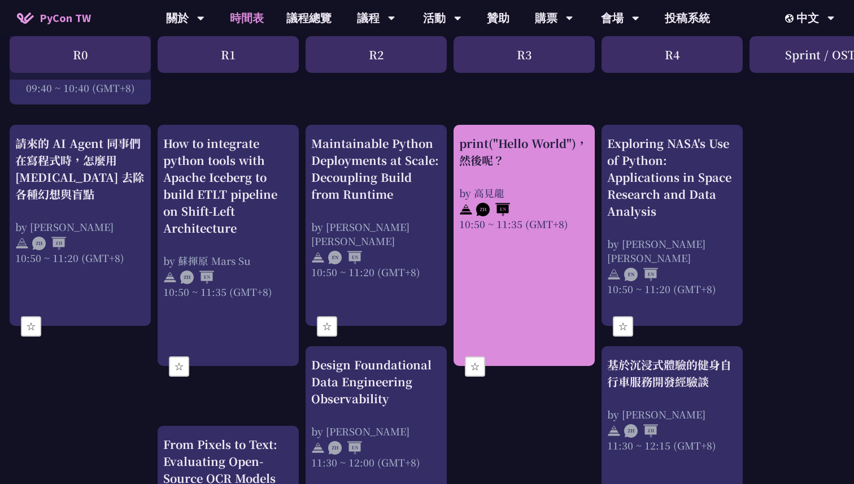
click at [468, 360] on button "☆" at bounding box center [475, 366] width 20 height 20
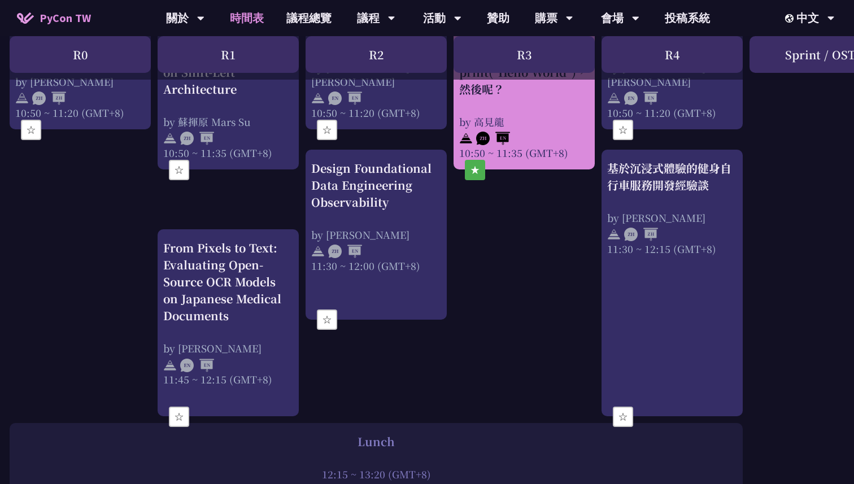
scroll to position [587, 2]
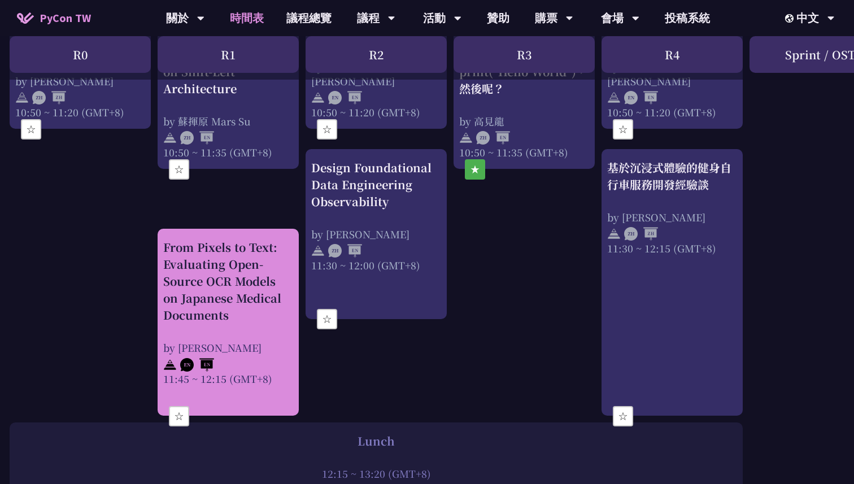
click at [181, 411] on button "☆" at bounding box center [179, 416] width 20 height 20
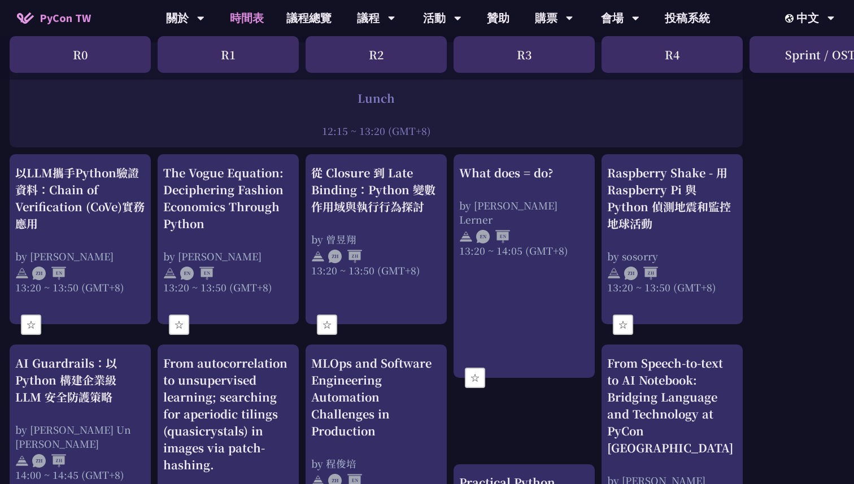
scroll to position [980, 2]
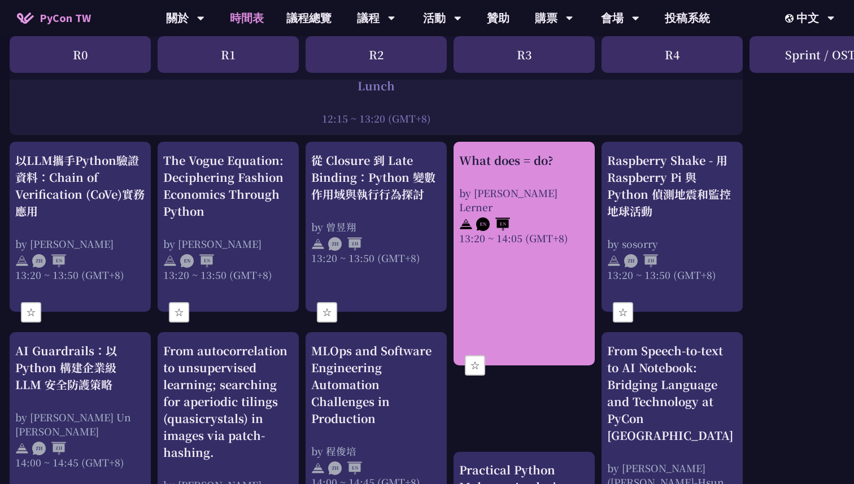
click at [474, 356] on button "☆" at bounding box center [475, 365] width 20 height 20
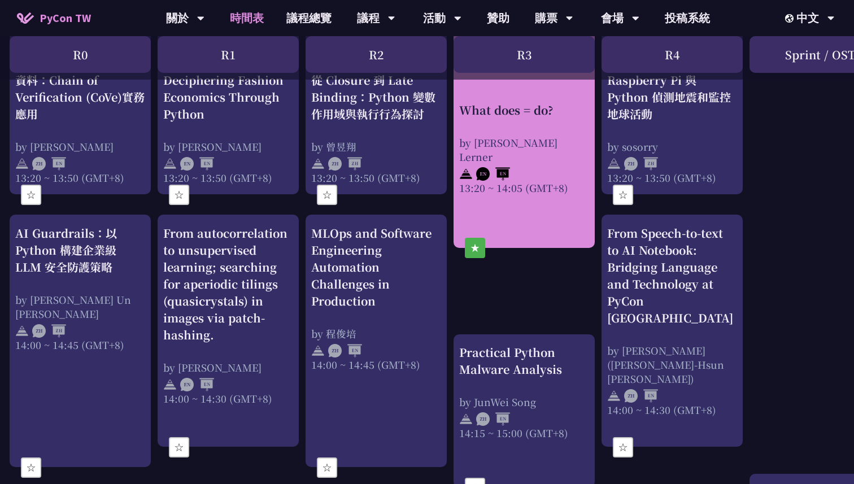
scroll to position [1152, 2]
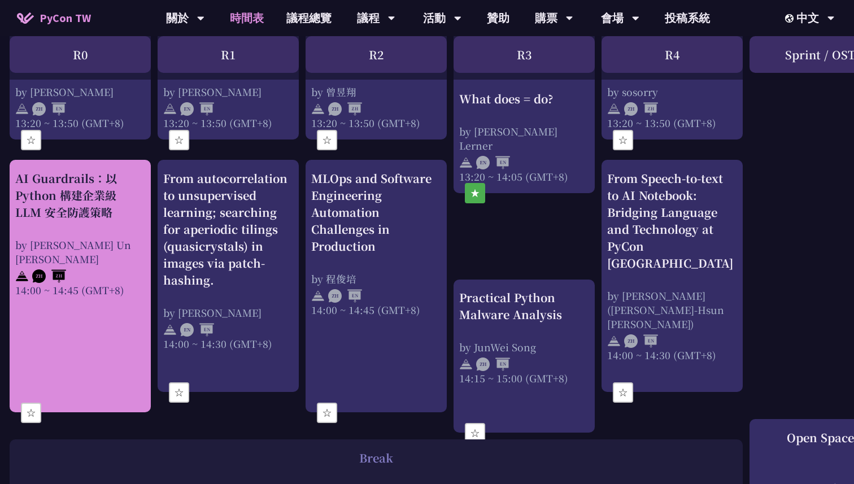
click at [95, 294] on link "AI Guardrails：以 Python 構建企業級 LLM 安全防護策略 by Nero Un 阮智軒 14:00 ~ 14:45 (GMT+8)" at bounding box center [80, 286] width 130 height 233
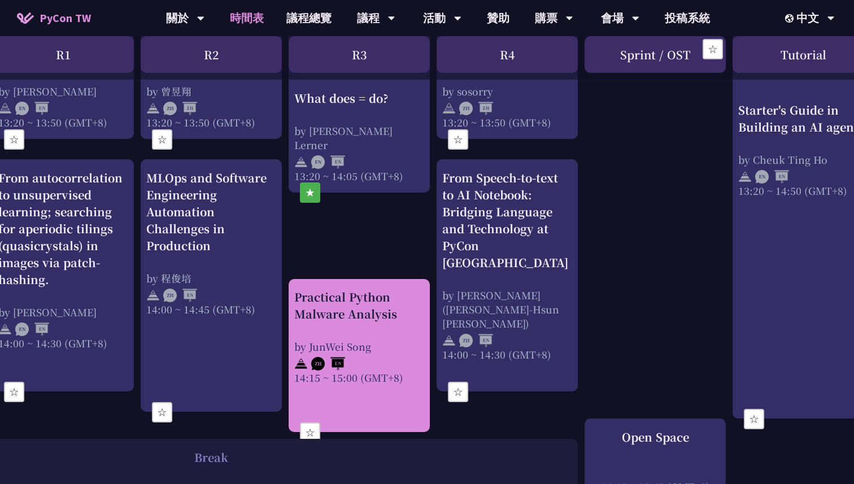
scroll to position [1153, 169]
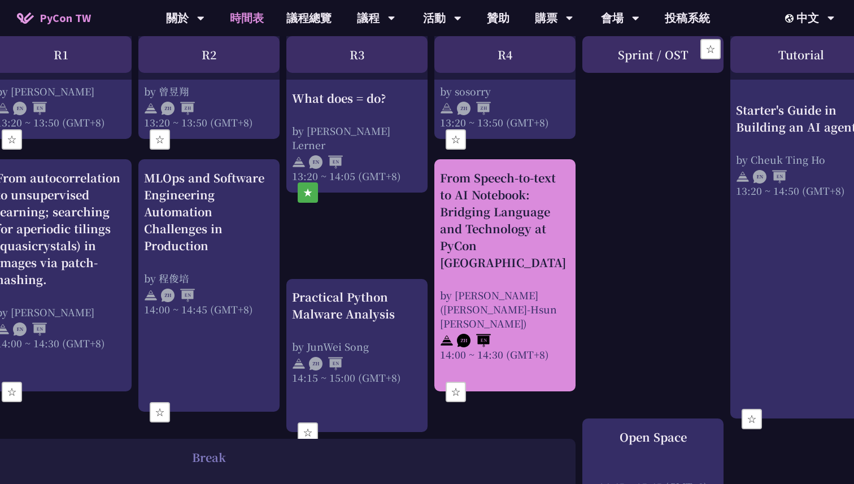
click at [456, 382] on button "☆" at bounding box center [456, 392] width 20 height 20
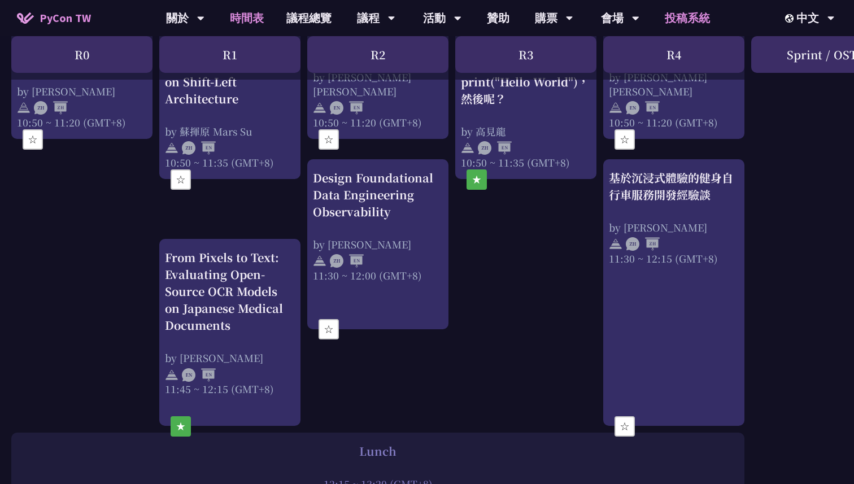
scroll to position [575, 0]
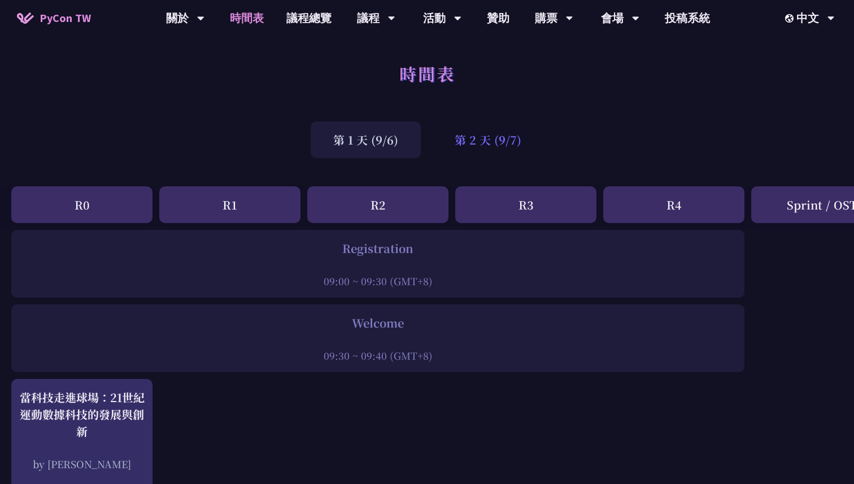
click at [473, 137] on div "第 2 天 (9/7)" at bounding box center [488, 139] width 112 height 37
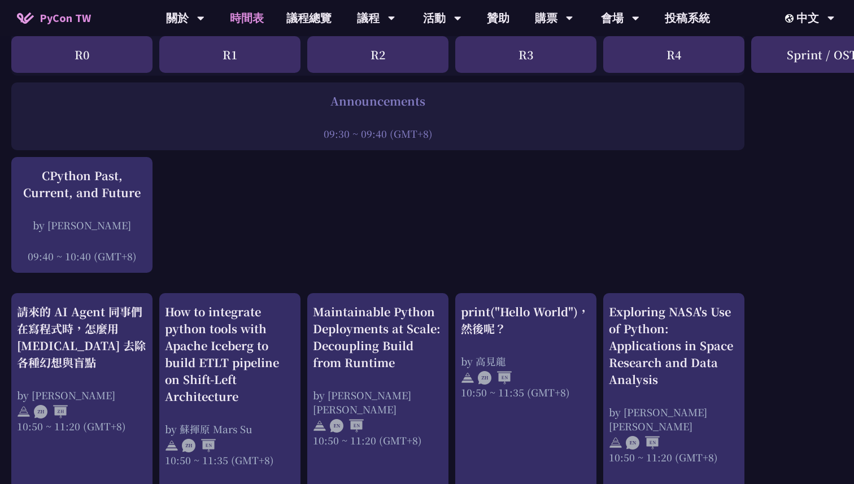
scroll to position [318, 0]
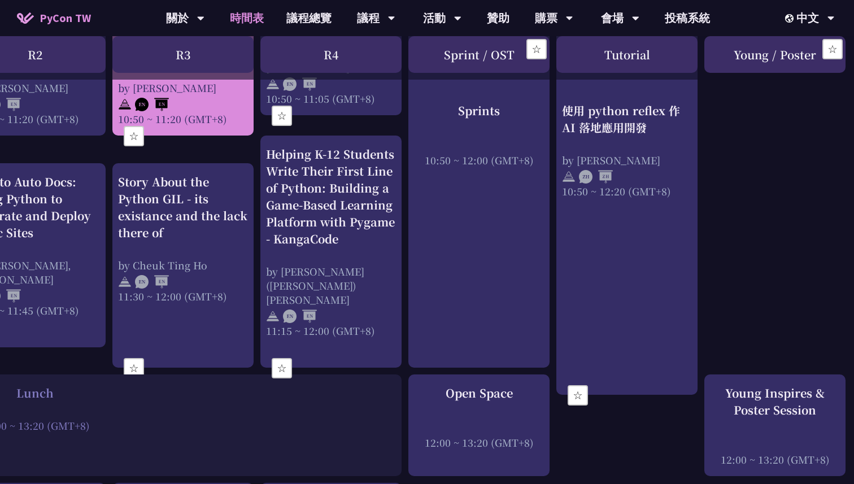
scroll to position [601, 344]
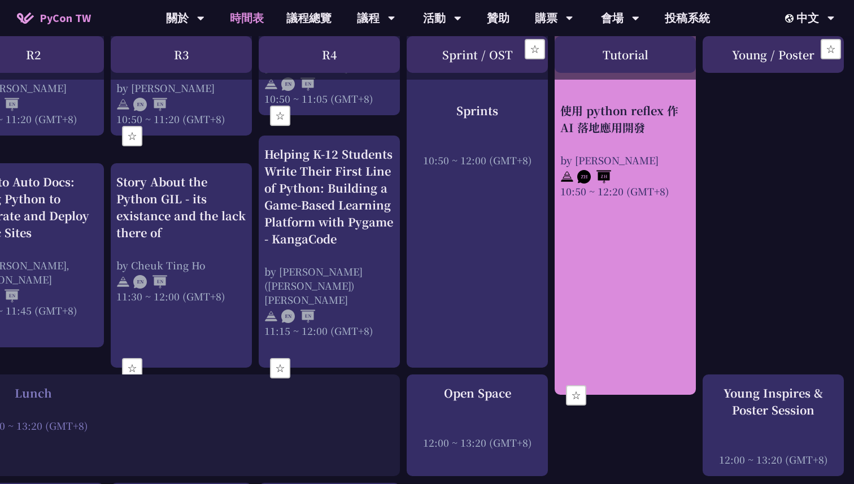
click at [583, 392] on button "☆" at bounding box center [576, 395] width 20 height 20
click at [579, 390] on button "★" at bounding box center [576, 395] width 20 height 20
click at [579, 390] on button "☆" at bounding box center [576, 395] width 20 height 20
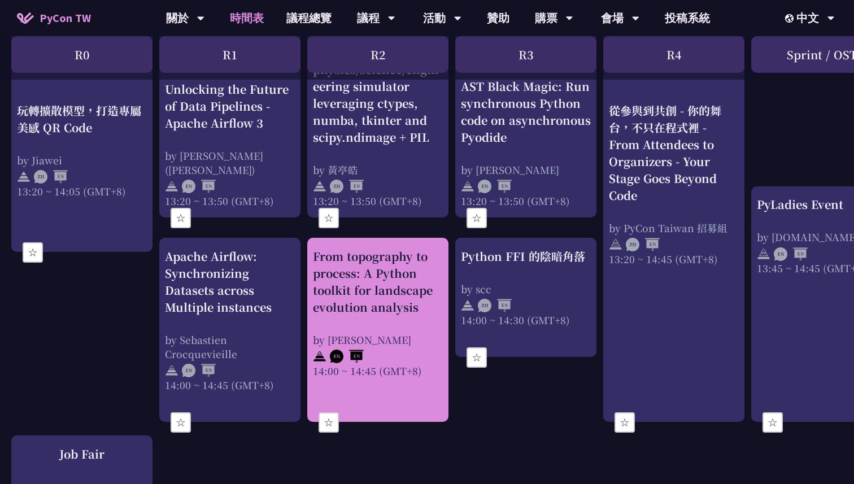
scroll to position [1079, 0]
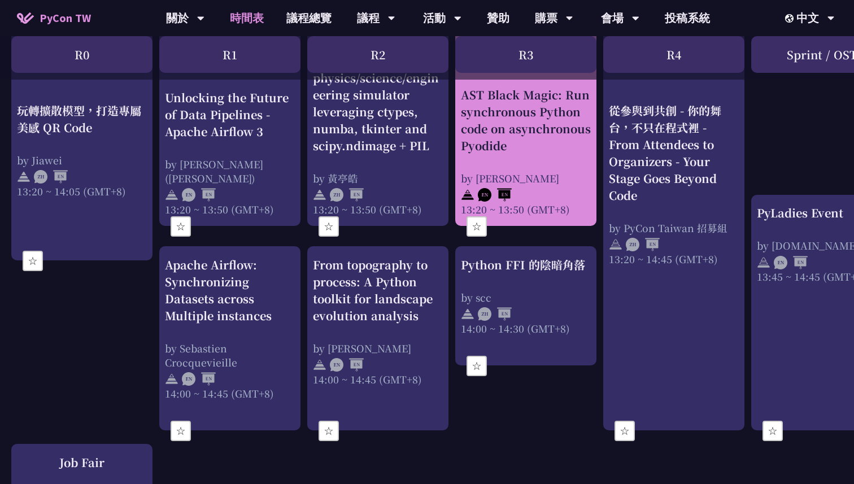
click at [466, 223] on button "☆" at bounding box center [476, 226] width 20 height 20
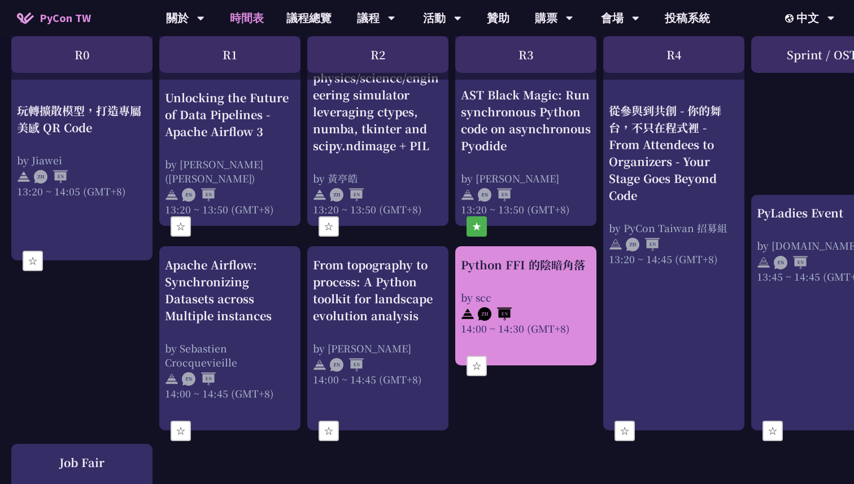
click at [475, 357] on button "☆" at bounding box center [476, 366] width 20 height 20
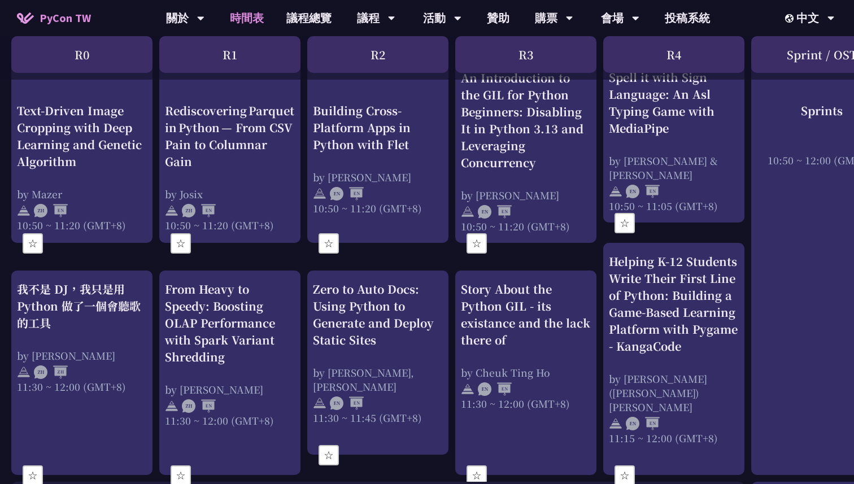
scroll to position [0, 0]
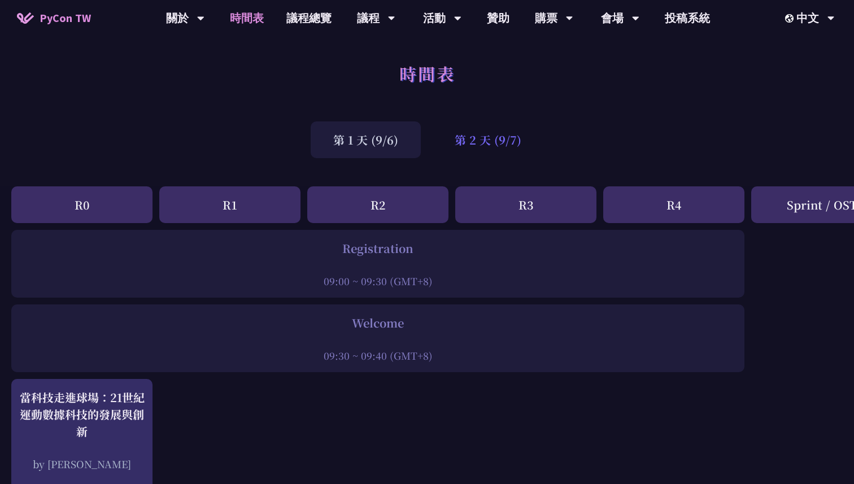
click at [477, 139] on div "第 2 天 (9/7)" at bounding box center [488, 139] width 112 height 37
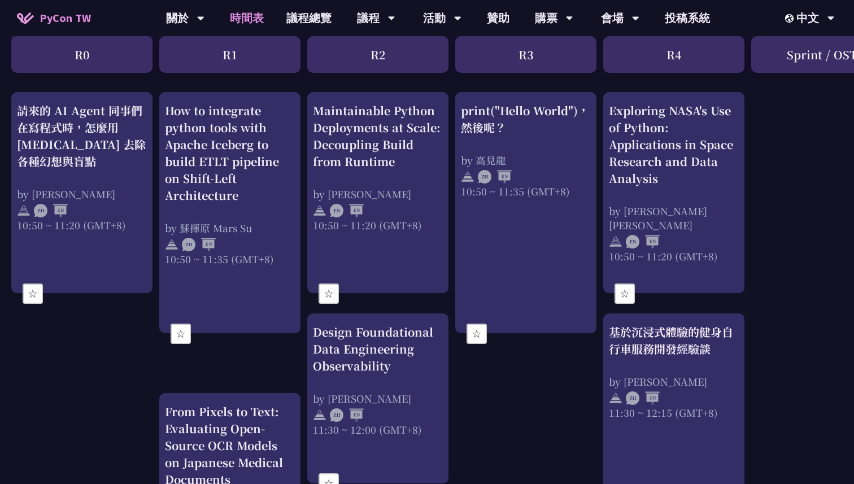
scroll to position [451, 0]
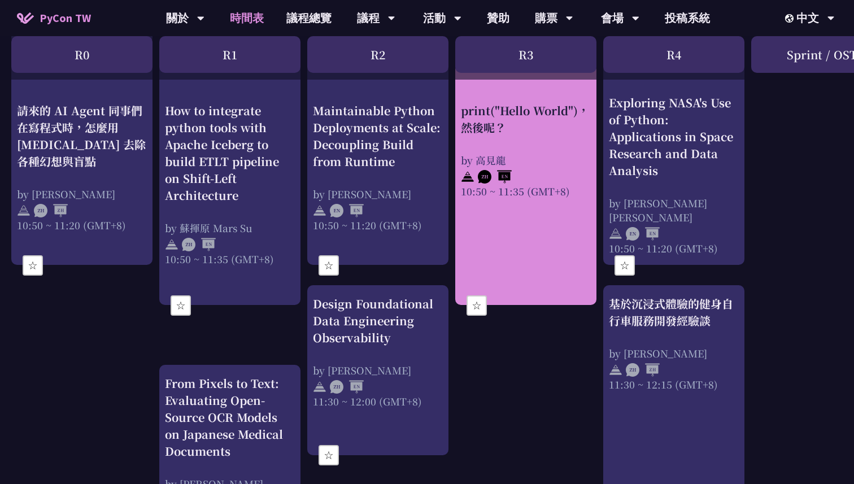
click at [481, 305] on button "☆" at bounding box center [476, 305] width 20 height 20
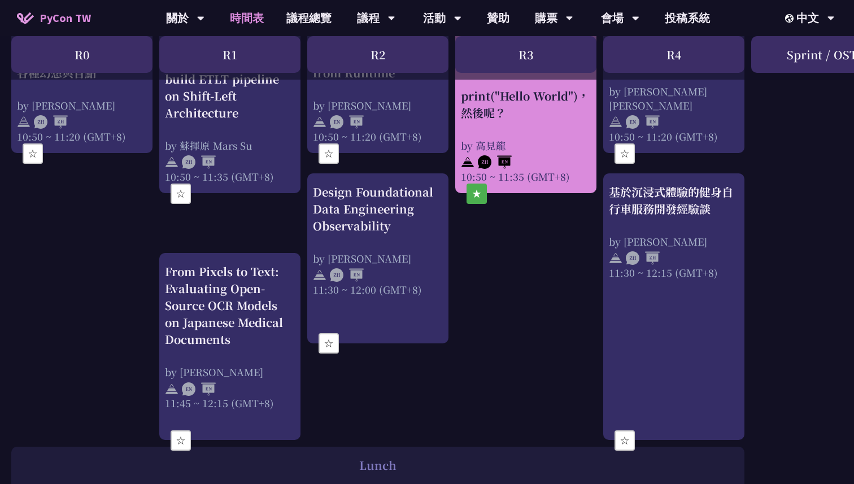
scroll to position [616, 0]
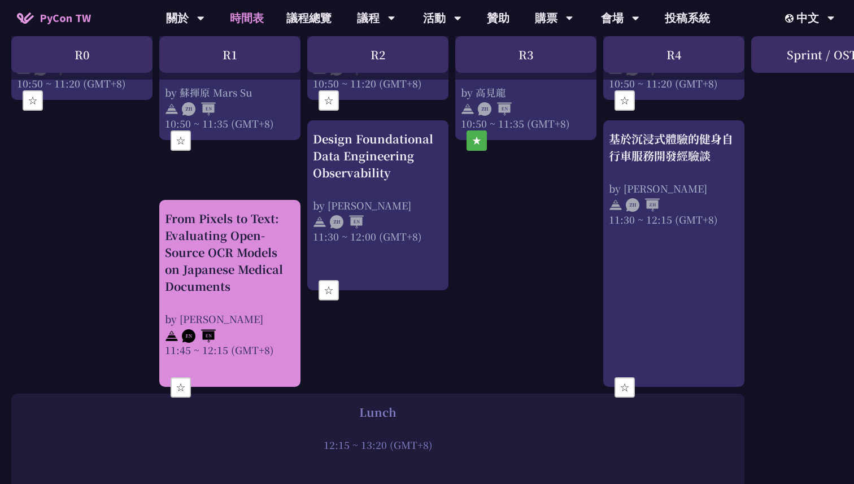
click at [181, 384] on button "☆" at bounding box center [181, 387] width 20 height 20
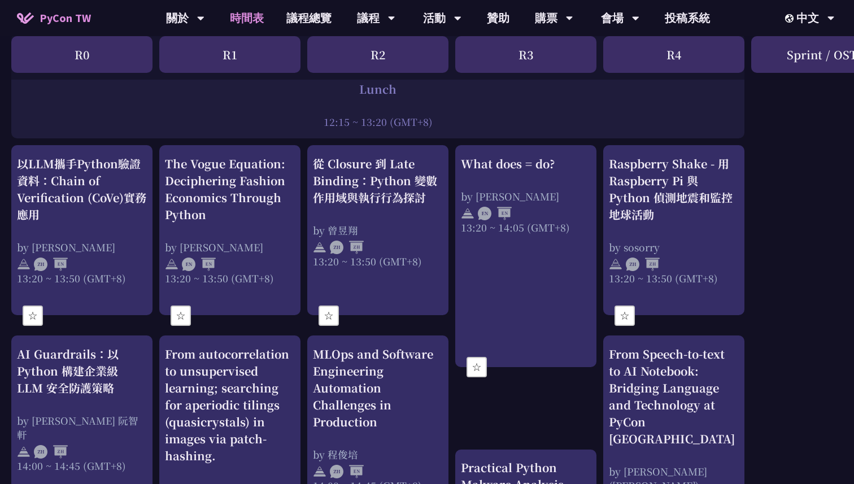
scroll to position [1080, 0]
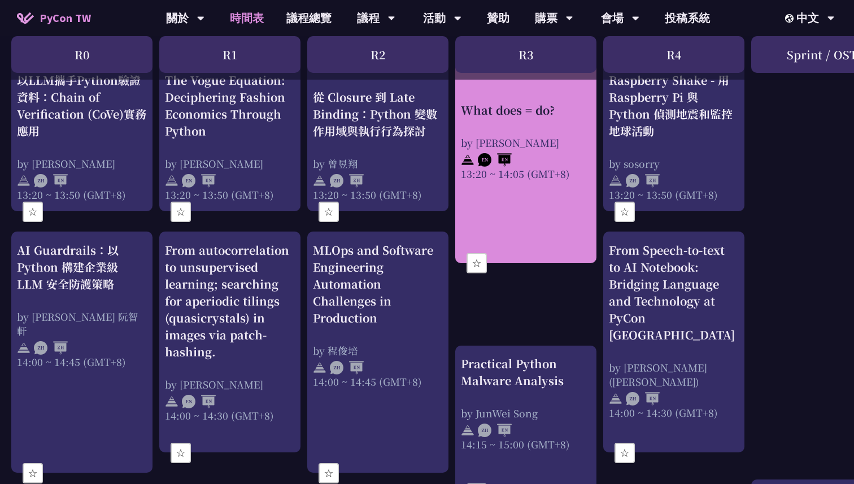
click at [474, 261] on button "☆" at bounding box center [476, 263] width 20 height 20
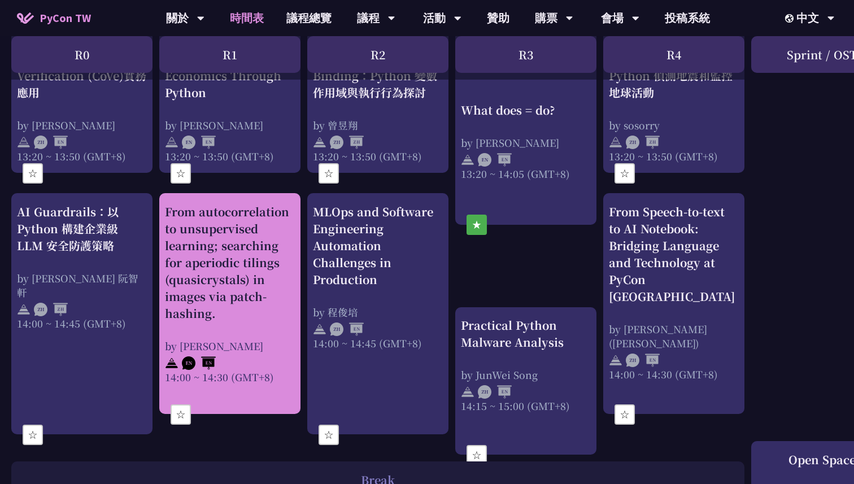
scroll to position [1120, 0]
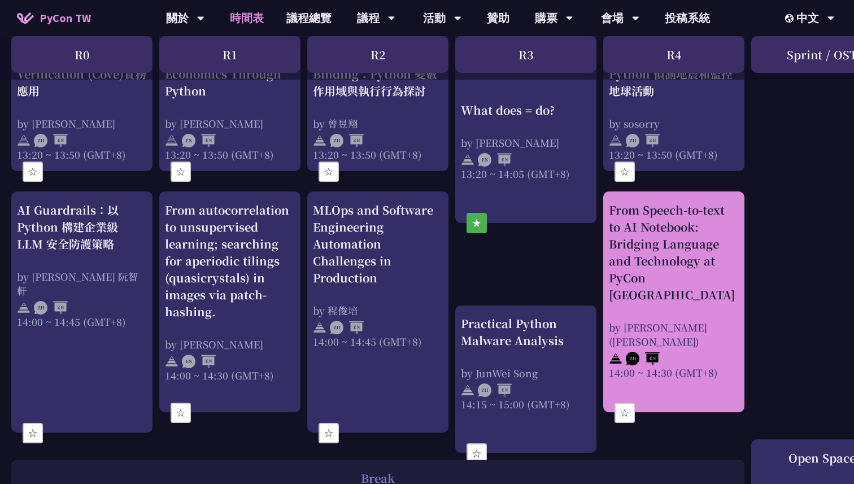
click at [631, 408] on button "☆" at bounding box center [624, 413] width 20 height 20
